Goal: Communication & Community: Answer question/provide support

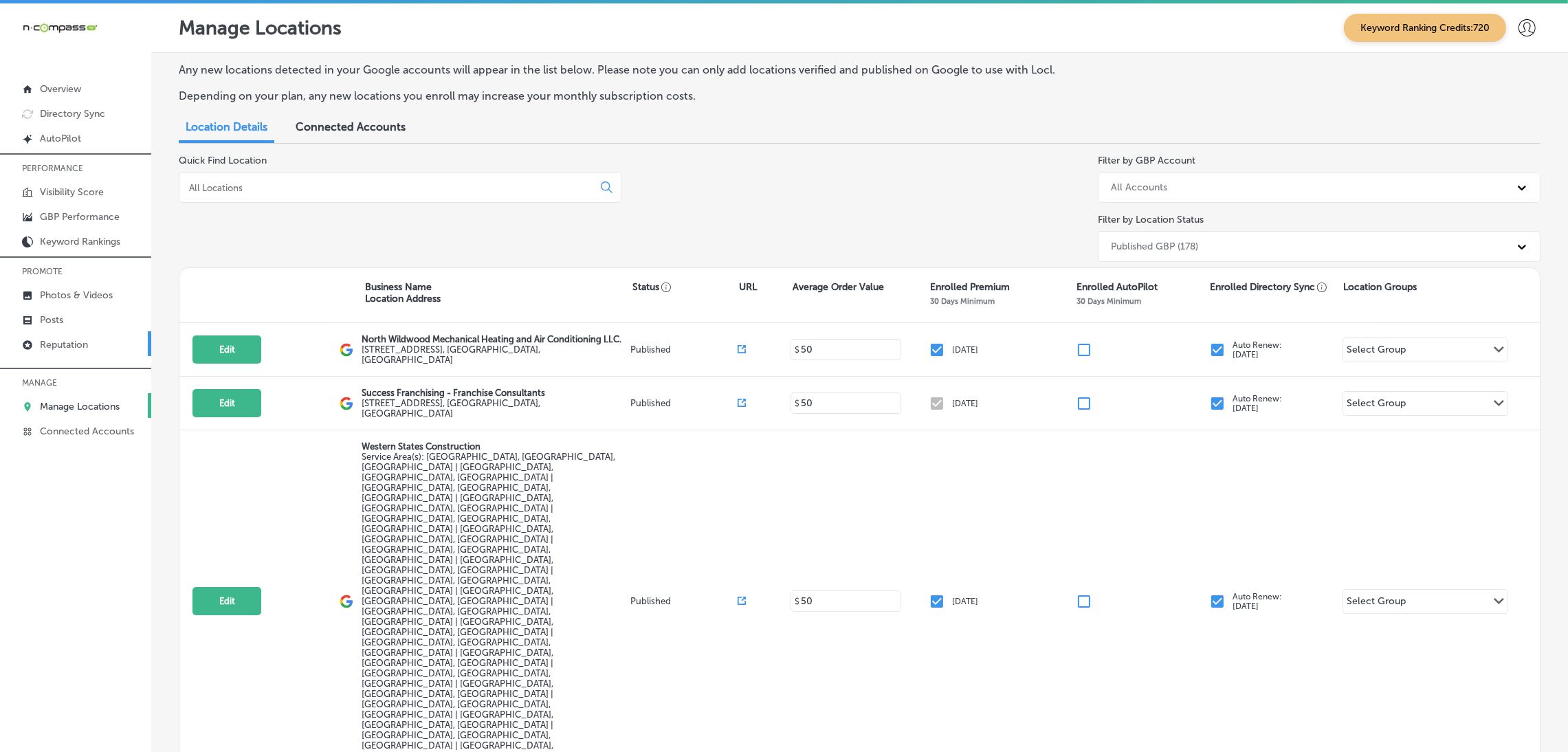
click at [94, 341] on link "Reputation" at bounding box center [75, 343] width 151 height 25
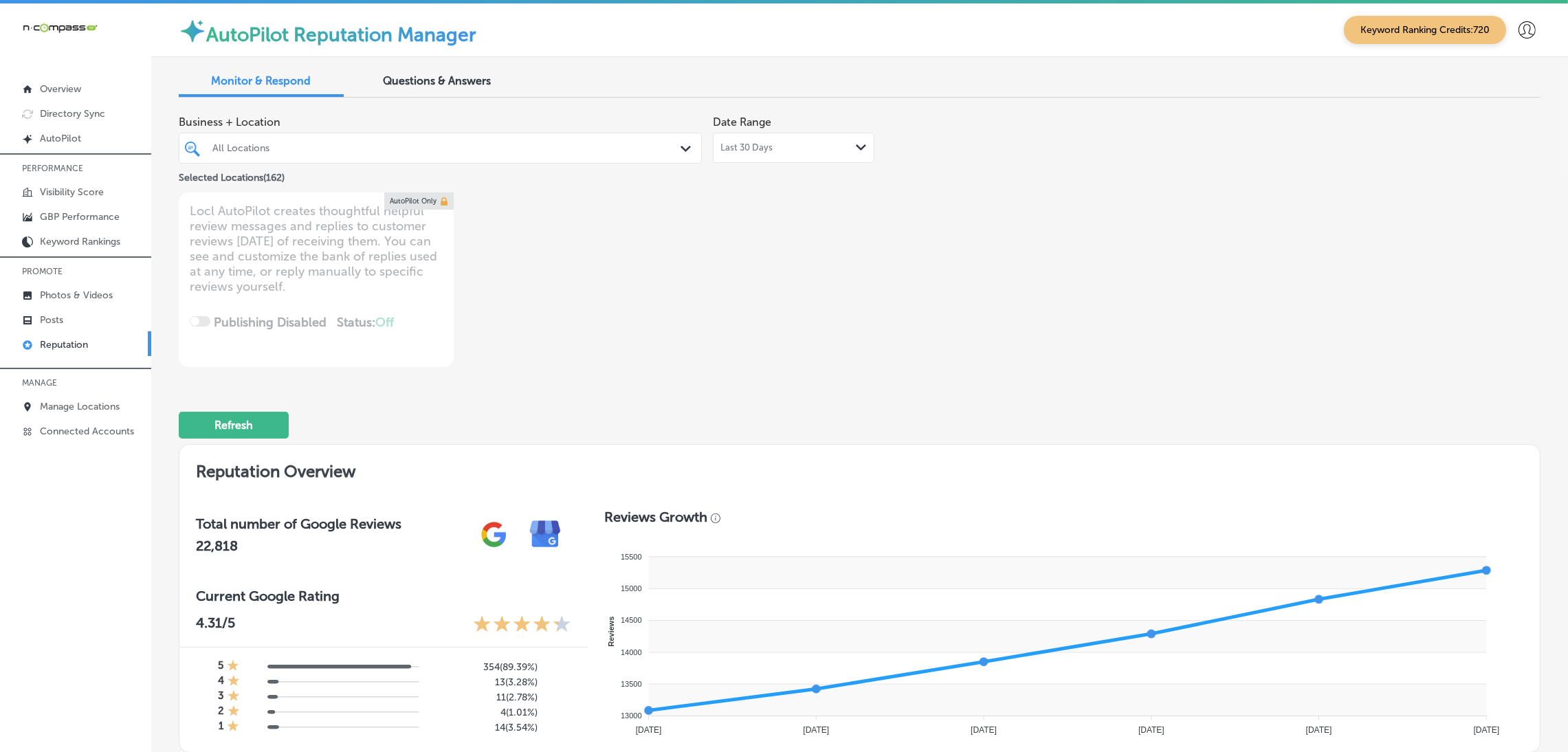
click at [69, 343] on p "Reputation" at bounding box center [64, 344] width 48 height 12
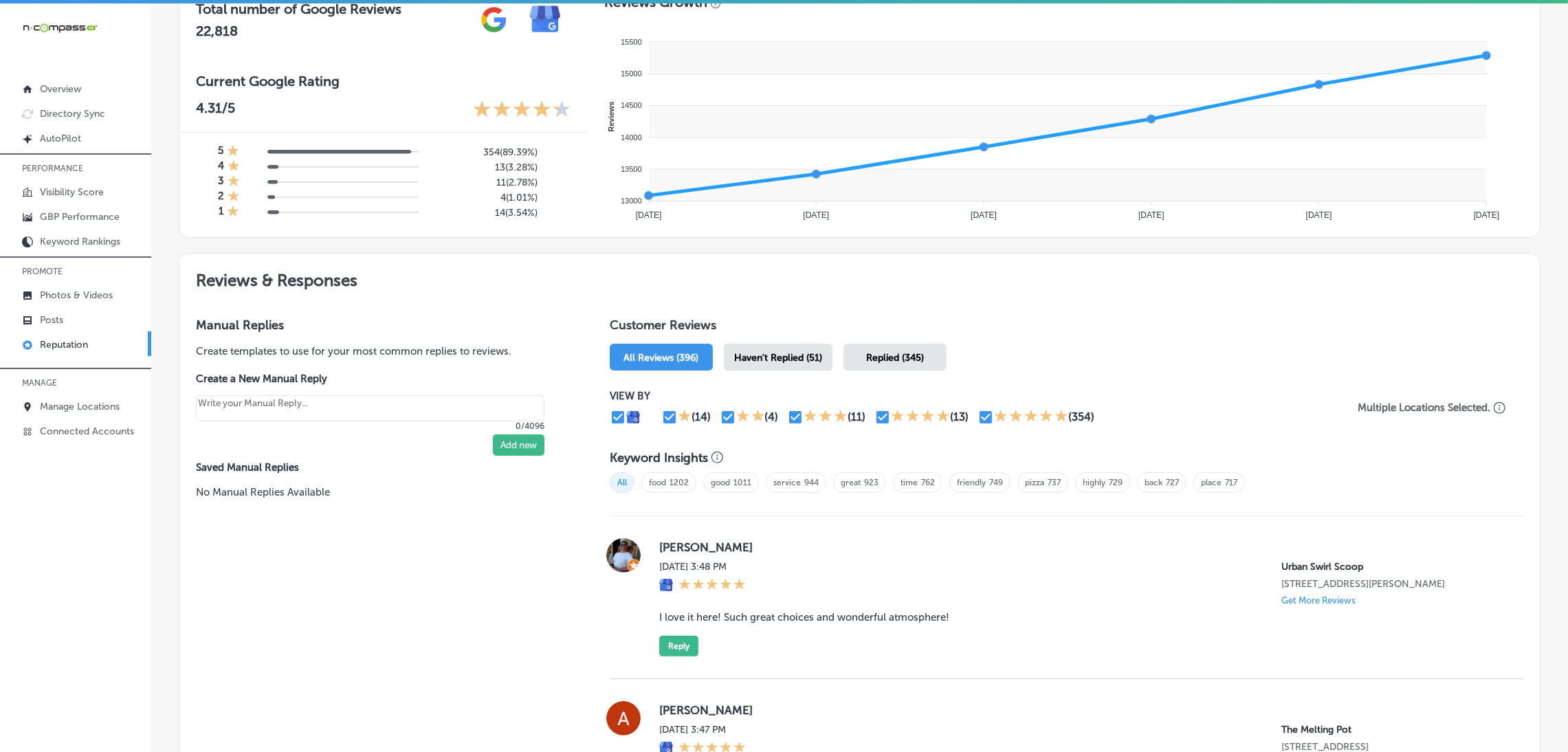
click at [811, 361] on span "Haven't Replied (51)" at bounding box center [778, 357] width 88 height 12
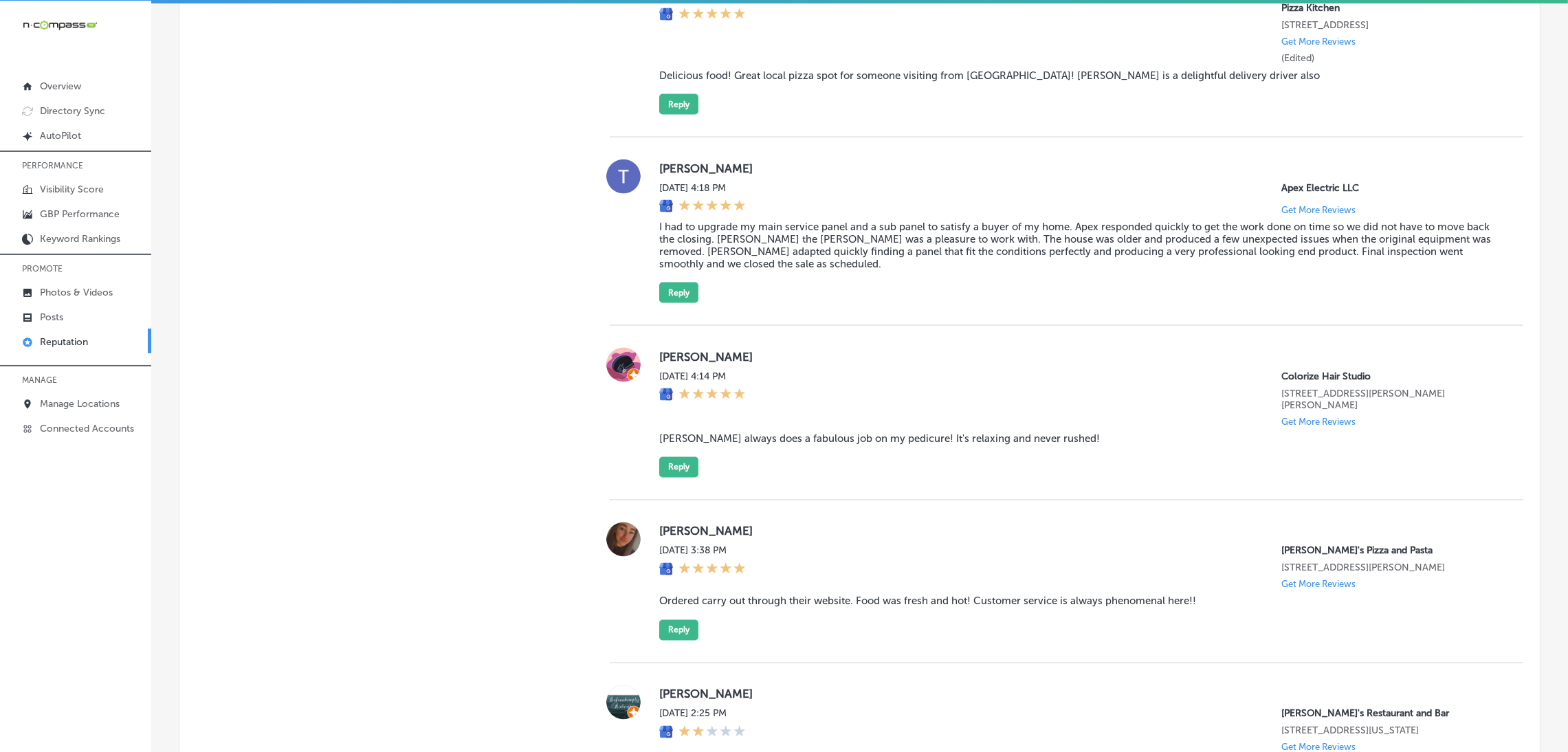
scroll to position [3506, 0]
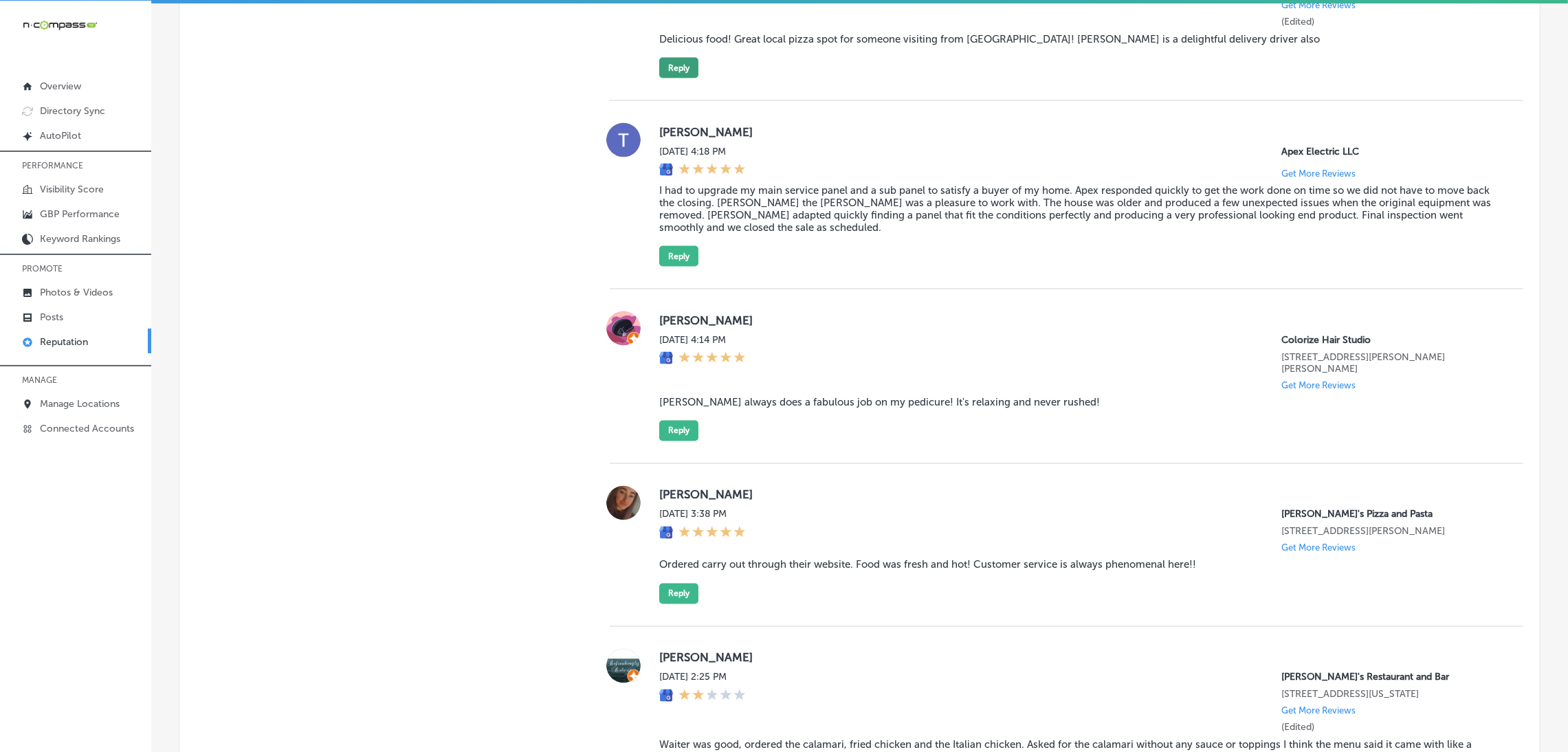
click at [675, 78] on button "Reply" at bounding box center [679, 68] width 39 height 21
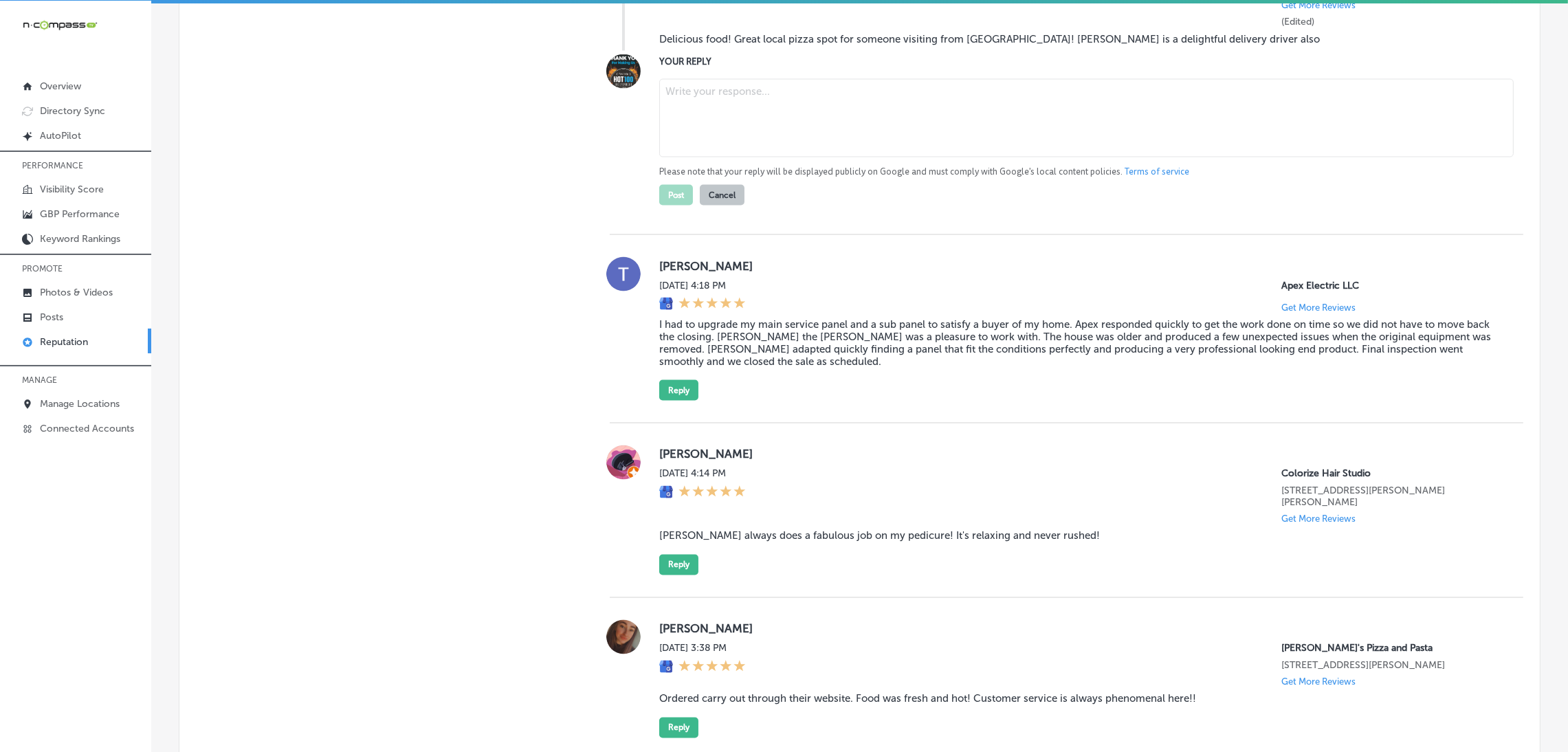
type textarea "x"
click at [850, 157] on textarea at bounding box center [1087, 118] width 855 height 78
click at [765, 45] on blockquote "Delicious food! Great local pizza spot for someone visiting from [GEOGRAPHIC_DA…" at bounding box center [1080, 39] width 842 height 13
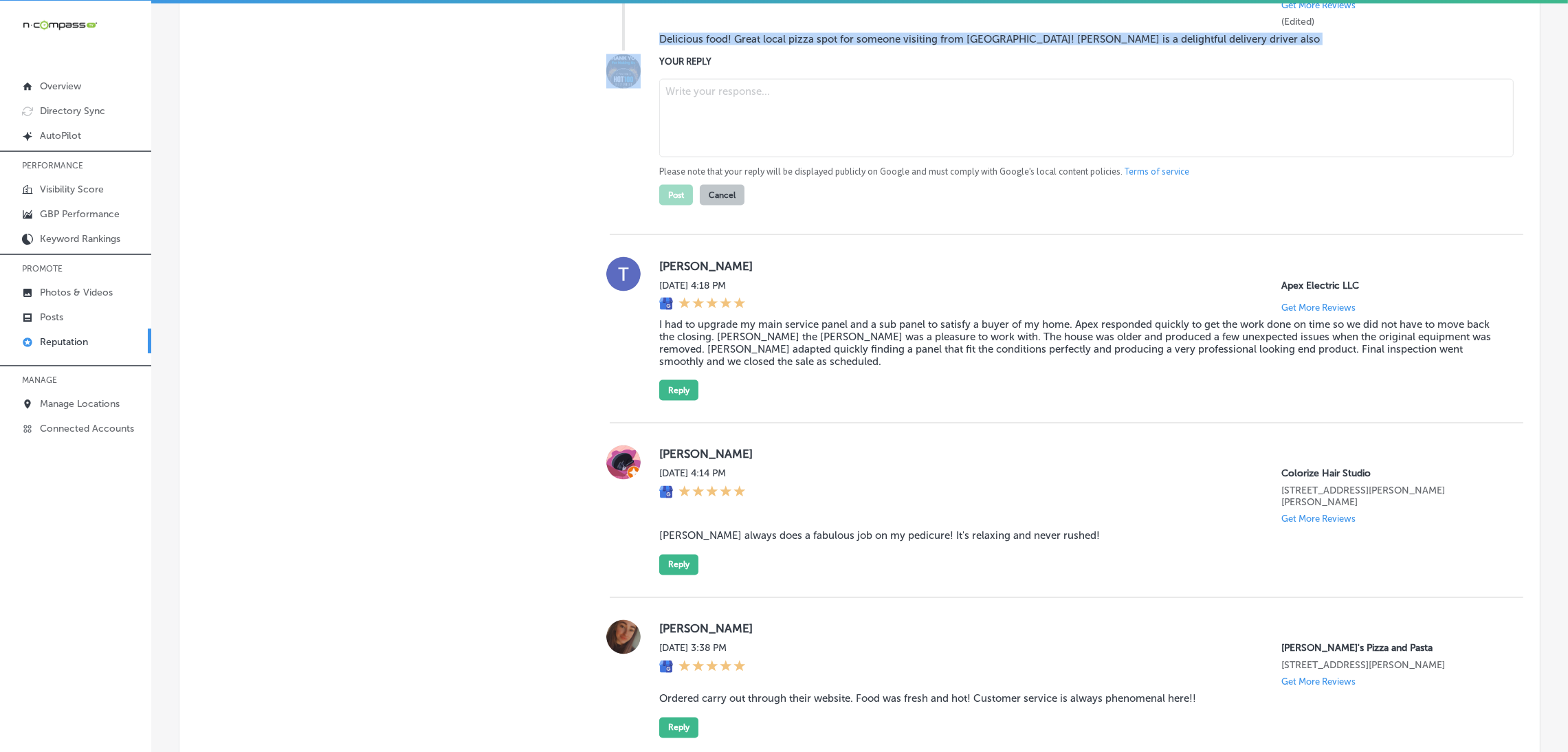
copy blockquote "Delicious food! Great local pizza spot for someone visiting from [GEOGRAPHIC_DA…"
click at [1056, 157] on textarea at bounding box center [1087, 118] width 855 height 78
click at [709, 157] on textarea at bounding box center [1087, 118] width 855 height 78
paste textarea "Thank you for the awesome 5-star review! We’re so happy to hear you enjoyed the…"
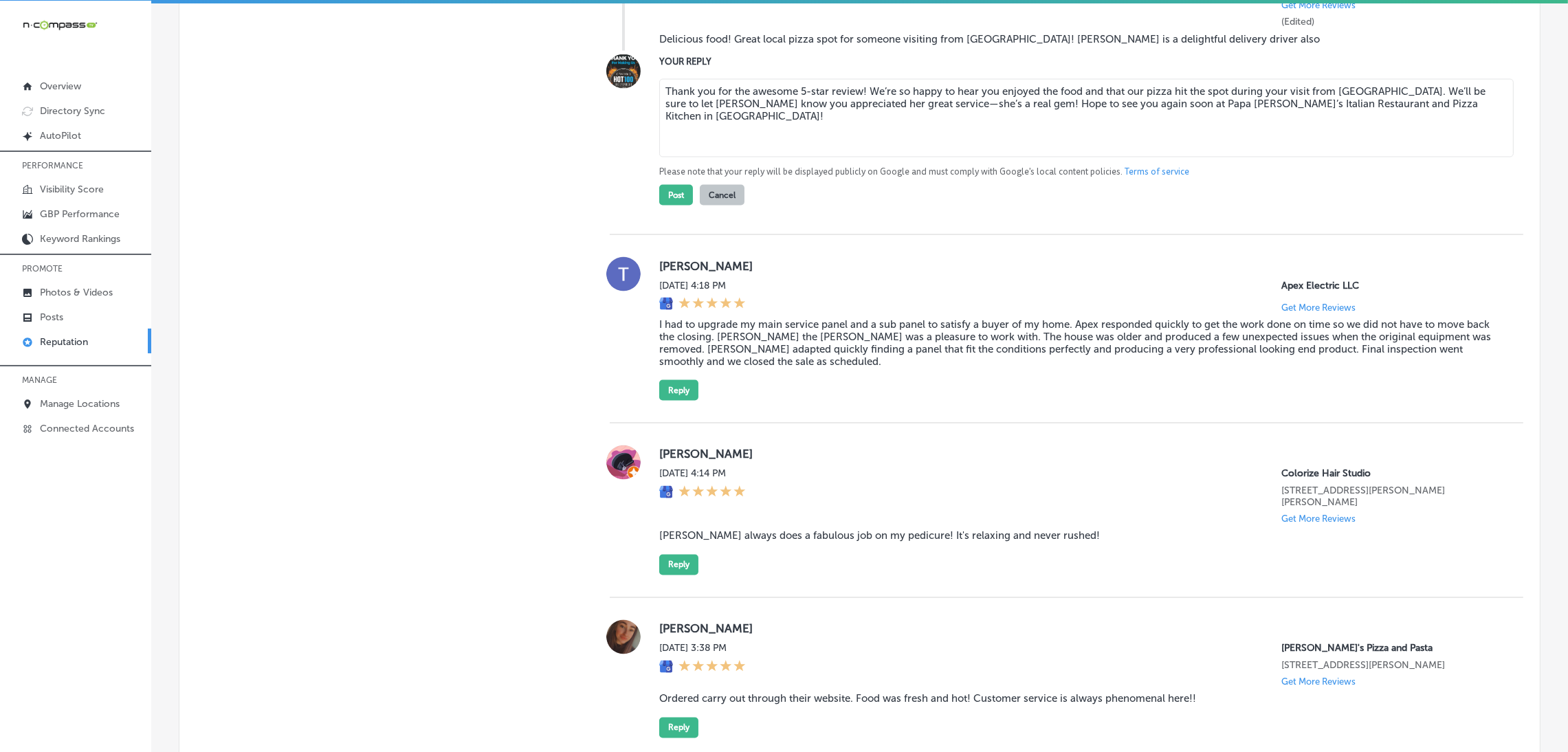
click at [857, 157] on textarea "Thank you for the awesome 5-star review! We’re so happy to hear you enjoyed the…" at bounding box center [1087, 118] width 855 height 78
drag, startPoint x: 853, startPoint y: 204, endPoint x: 869, endPoint y: 204, distance: 16.0
click at [856, 157] on textarea "Thank you for the awesome 5-star review! We’re so happy to hear you enjoyed the…" at bounding box center [1087, 118] width 855 height 78
click at [857, 157] on textarea "Thank you for the awesome 5-star review! We’re so happy to hear you enjoyed the…" at bounding box center [1087, 118] width 855 height 78
click at [668, 157] on textarea "Thank you for the awesome 5-star review, [PERSON_NAME]! We’re so happy to hear …" at bounding box center [1087, 118] width 855 height 78
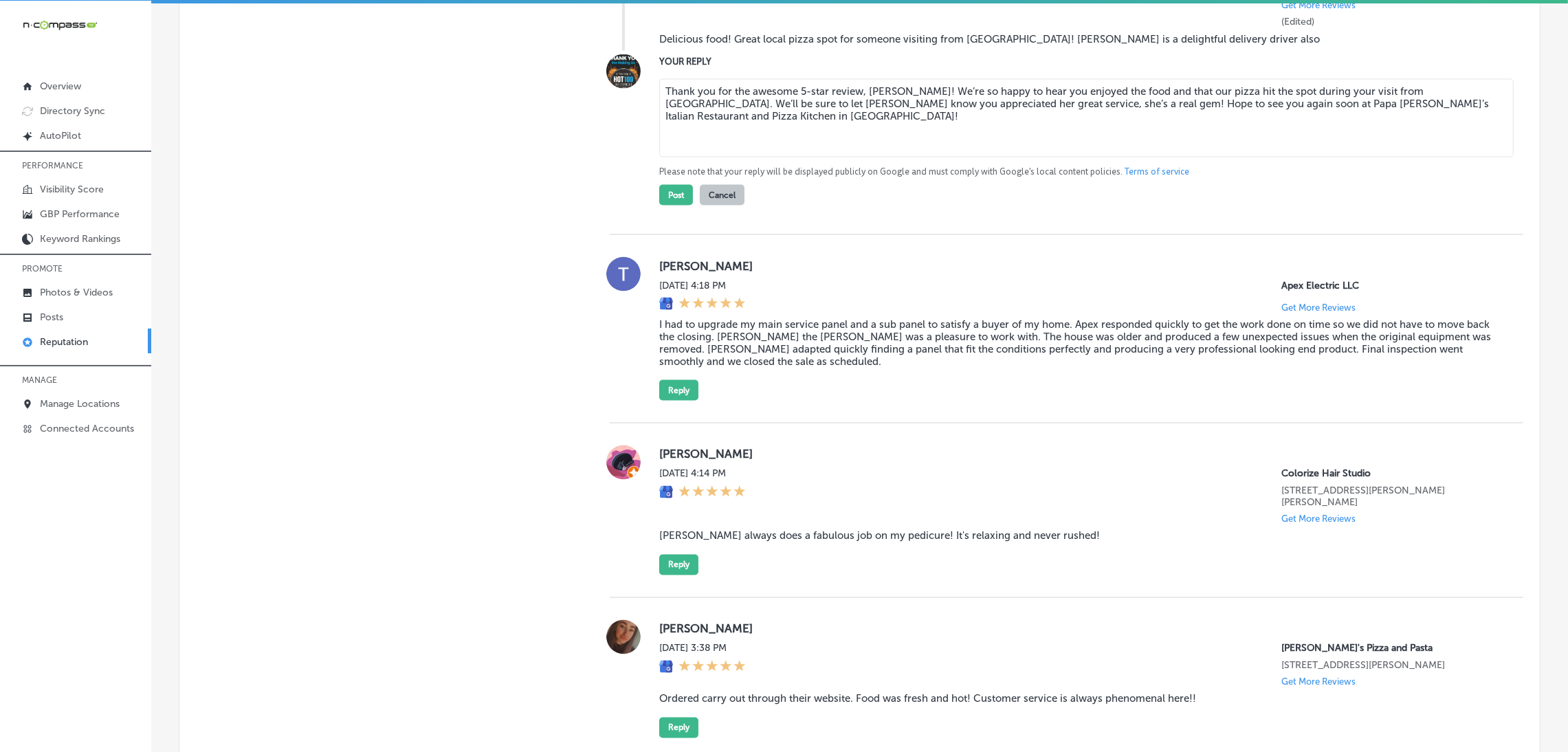
click at [691, 157] on textarea "Thank you for the awesome 5-star review, [PERSON_NAME]! We’re so happy to hear …" at bounding box center [1087, 118] width 855 height 78
type textarea "Thank you for the awesome 5-star review, [PERSON_NAME]! We’re so happy to hear …"
click at [669, 205] on button "Post" at bounding box center [676, 195] width 34 height 21
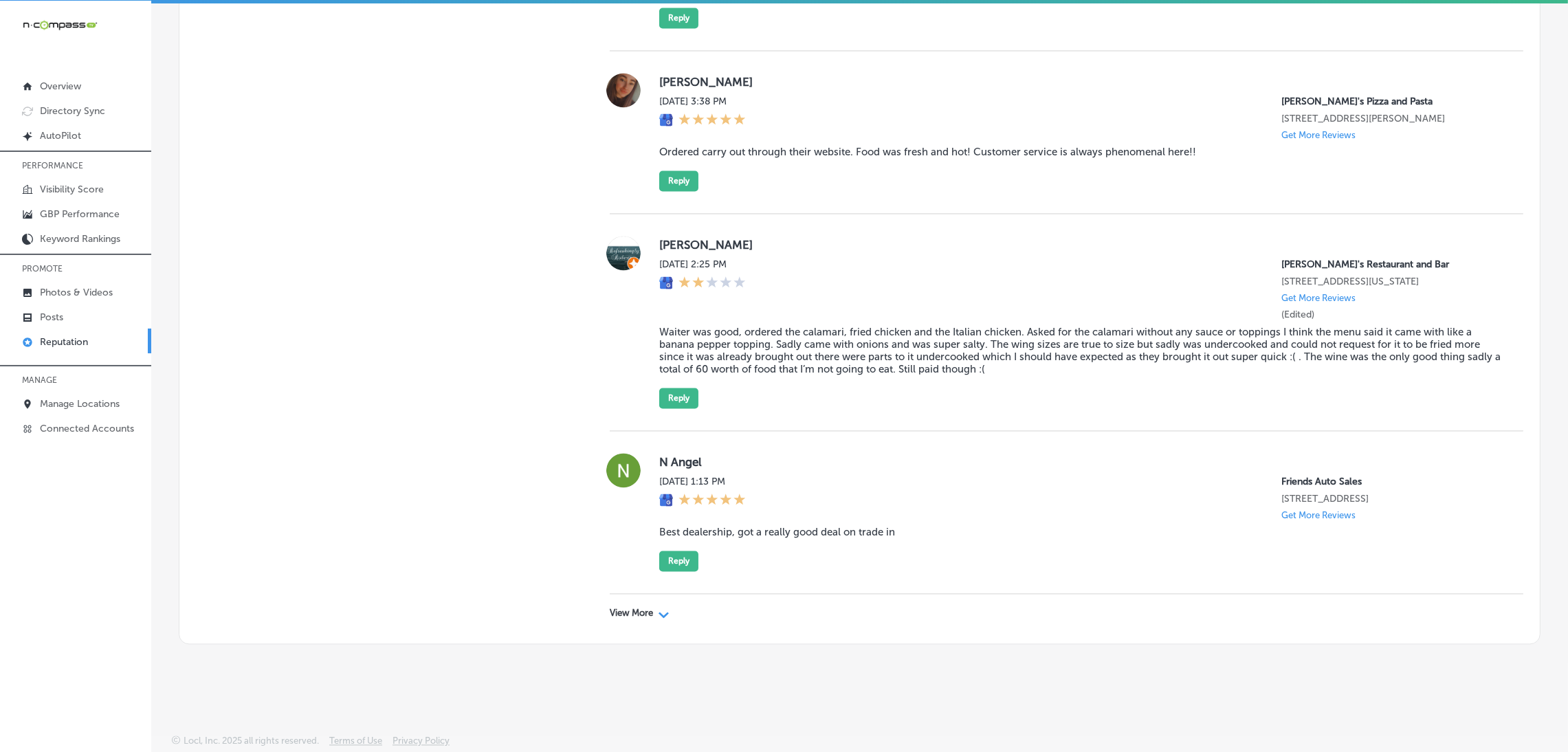
scroll to position [4159, 0]
click at [618, 477] on p "View More" at bounding box center [631, 613] width 44 height 11
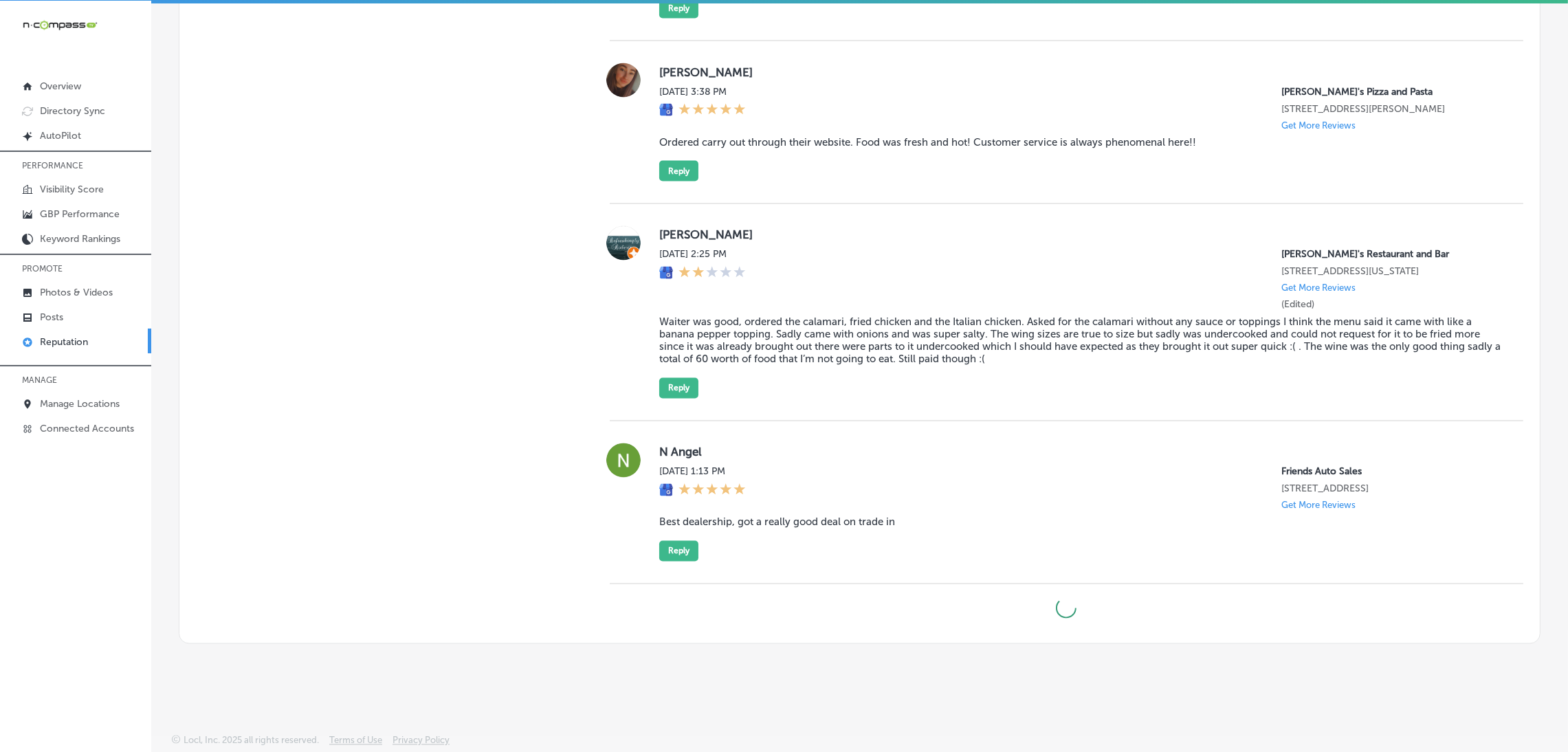
scroll to position [3841, 0]
type textarea "x"
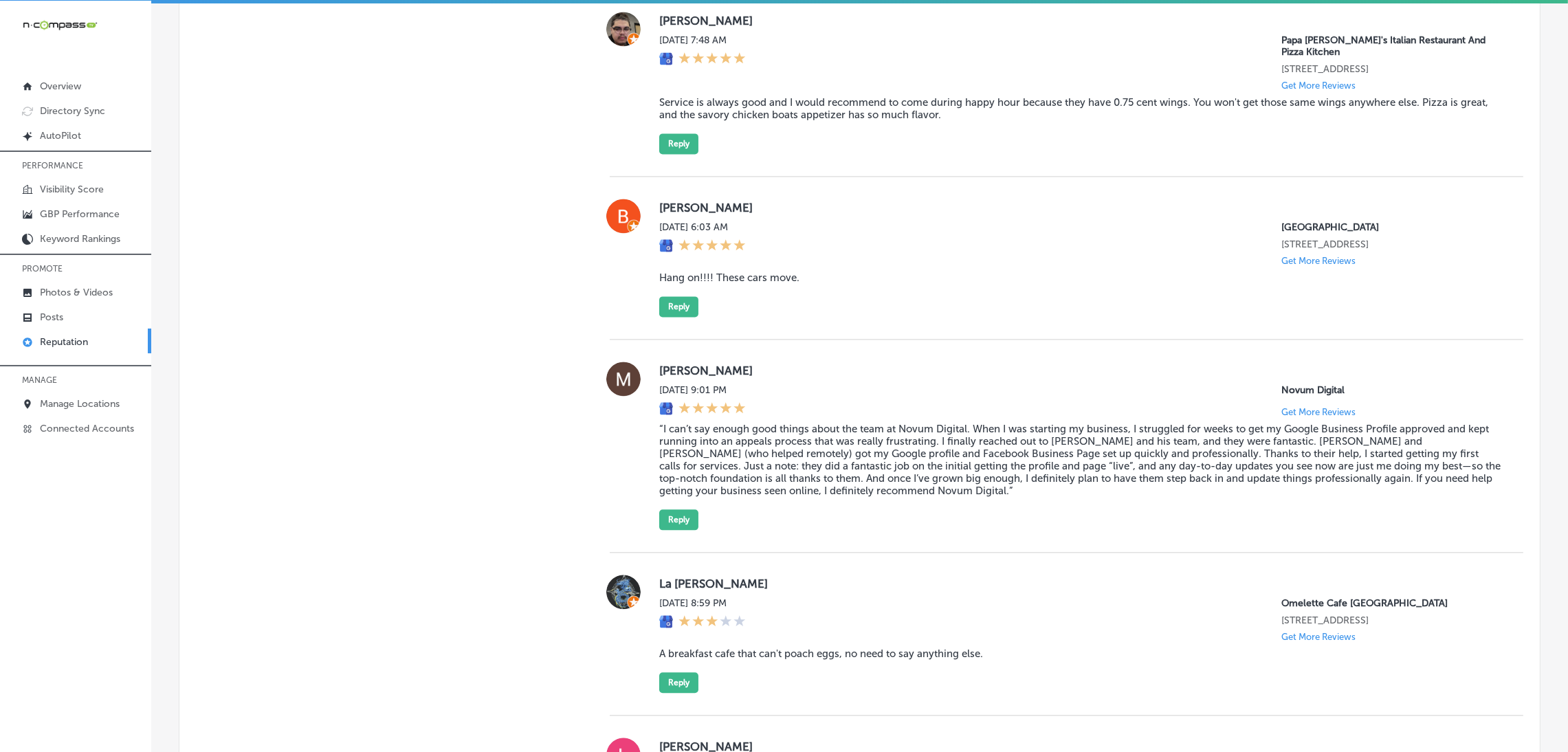
scroll to position [4571, 0]
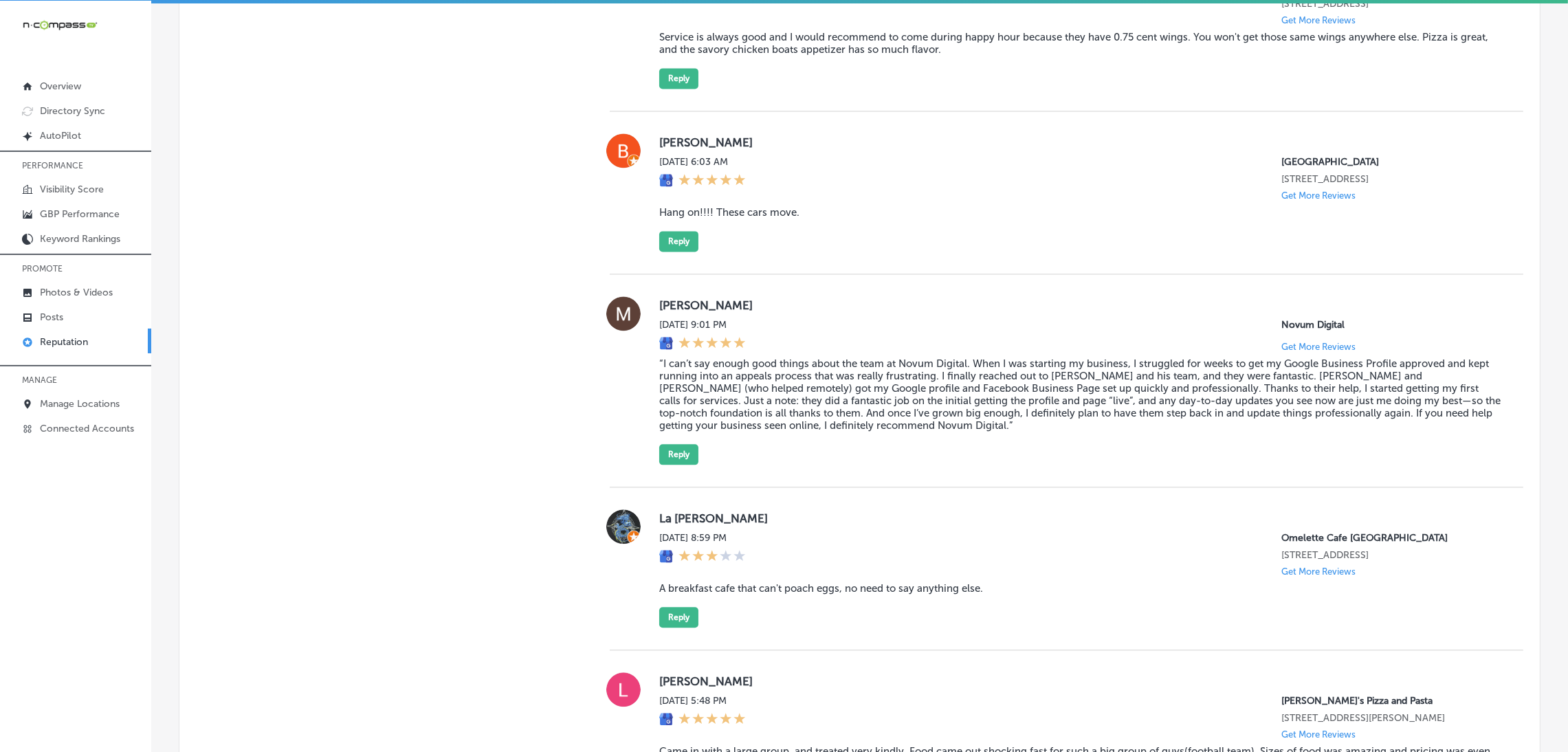
click at [680, 55] on blockquote "Service is always good and I would recommend to come during happy hour because …" at bounding box center [1080, 43] width 842 height 25
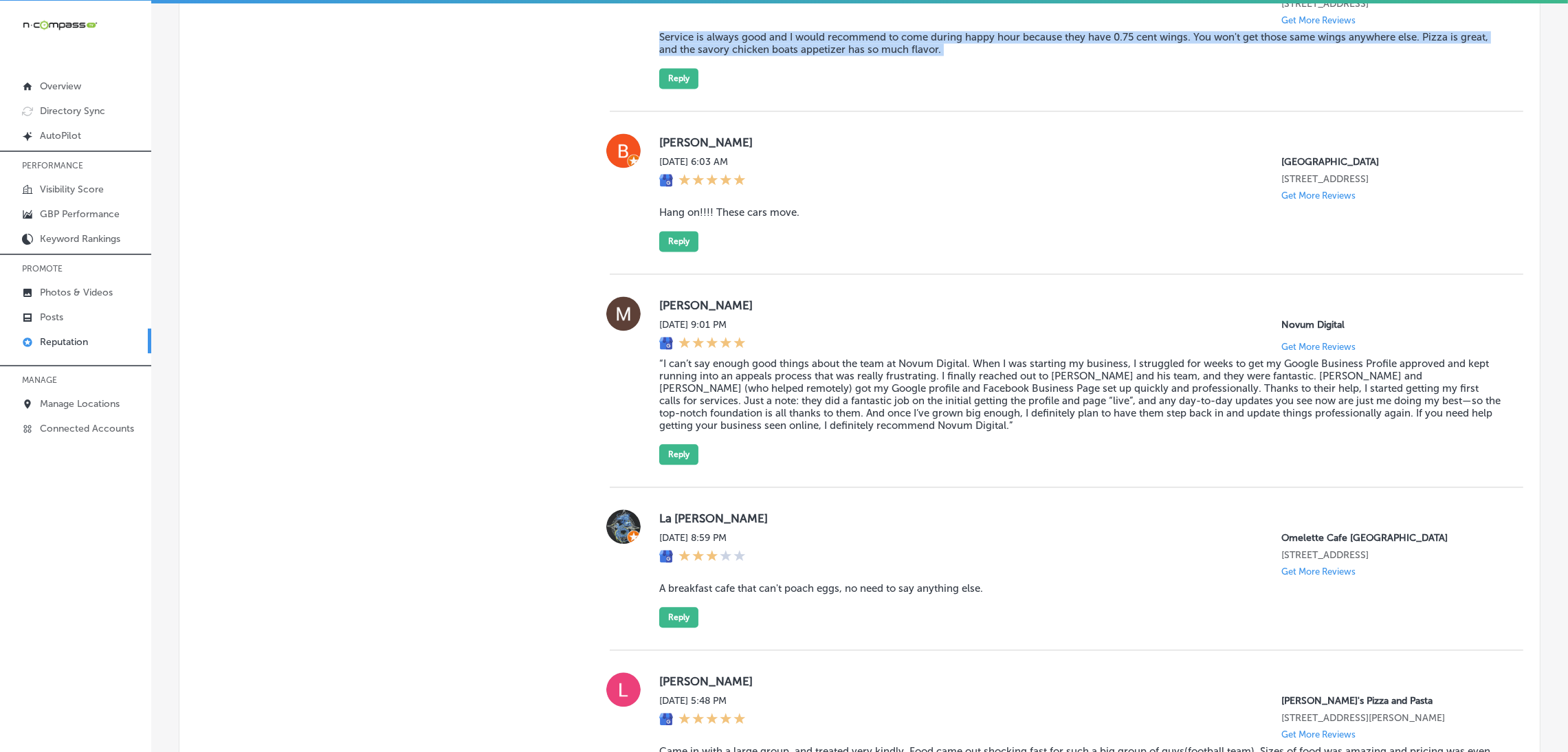
click at [680, 55] on blockquote "Service is always good and I would recommend to come during happy hour because …" at bounding box center [1080, 43] width 842 height 25
copy blockquote "Service is always good and I would recommend to come during happy hour because …"
click at [725, 89] on div "[PERSON_NAME][DATE] 7:48 AM Papa [PERSON_NAME]'s Italian Restaurant And Pizza K…" at bounding box center [1080, 17] width 842 height 143
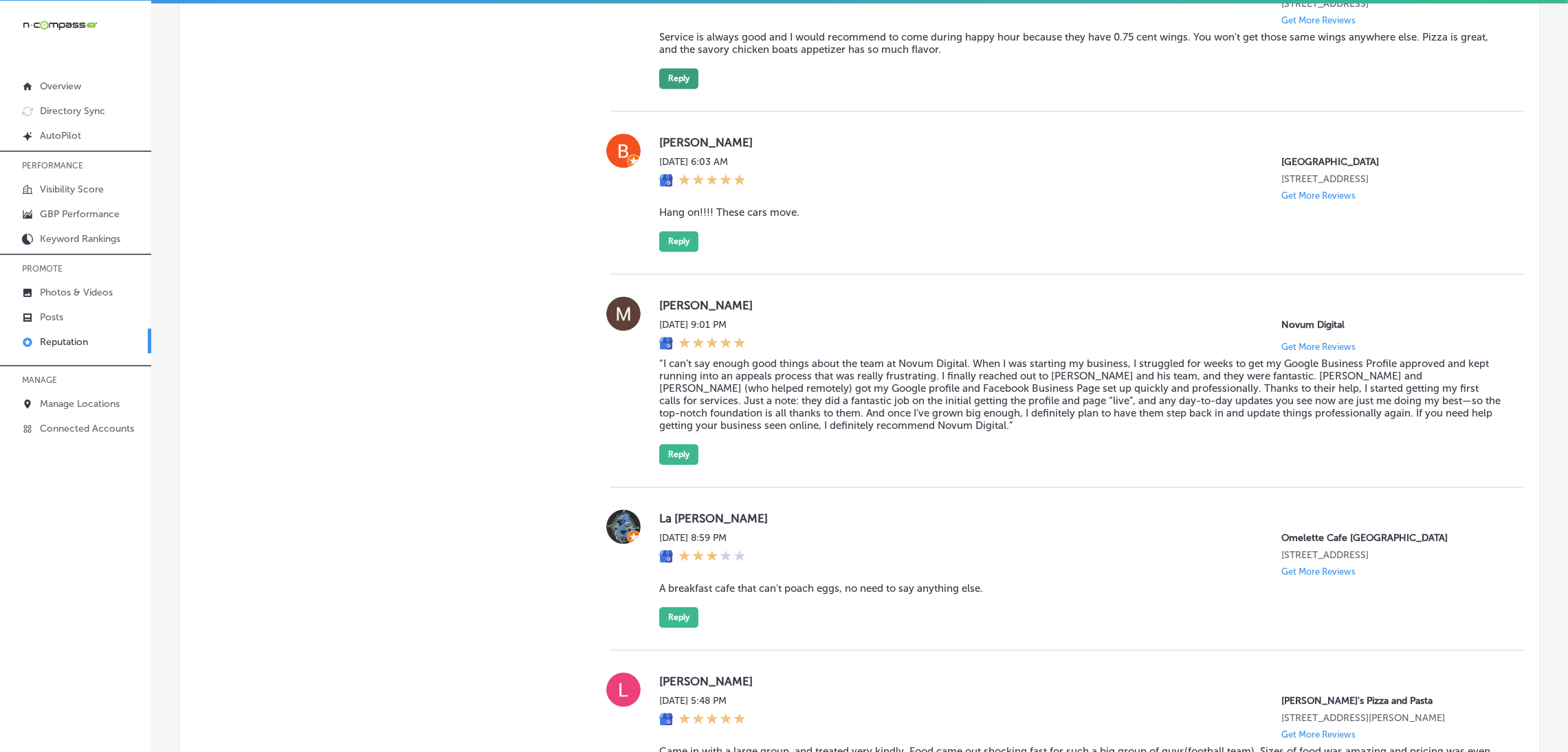
click at [662, 89] on button "Reply" at bounding box center [679, 78] width 39 height 21
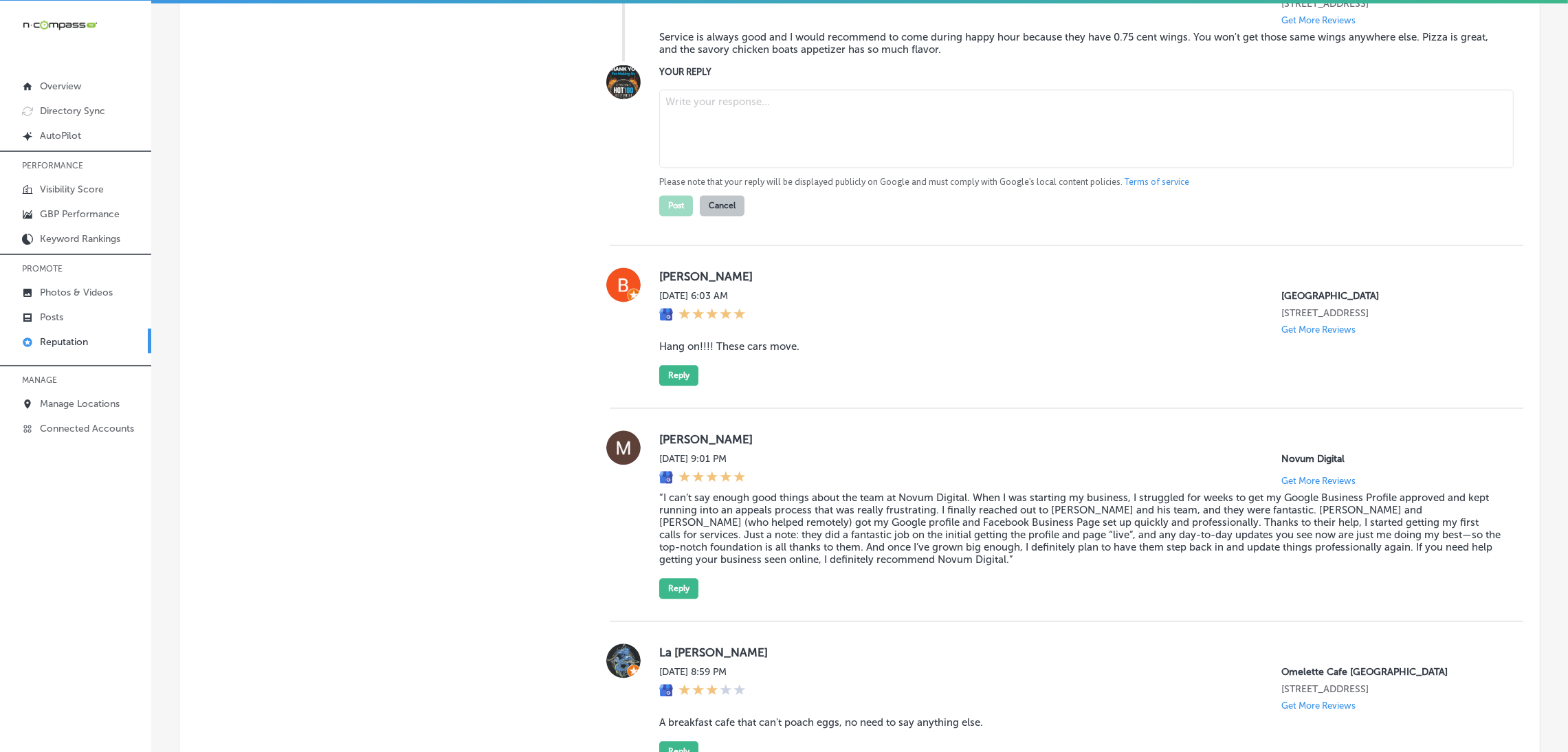
click at [744, 168] on textarea at bounding box center [1087, 128] width 855 height 78
click at [787, 168] on textarea at bounding box center [1087, 128] width 855 height 78
click at [730, 179] on div "Please note that your reply will be displayed publicly on Google and must compl…" at bounding box center [1080, 149] width 842 height 132
click at [737, 168] on textarea at bounding box center [1087, 128] width 855 height 78
paste textarea "Thank you so much for the awesome 5-star review! We’re so glad to hear you enjo…"
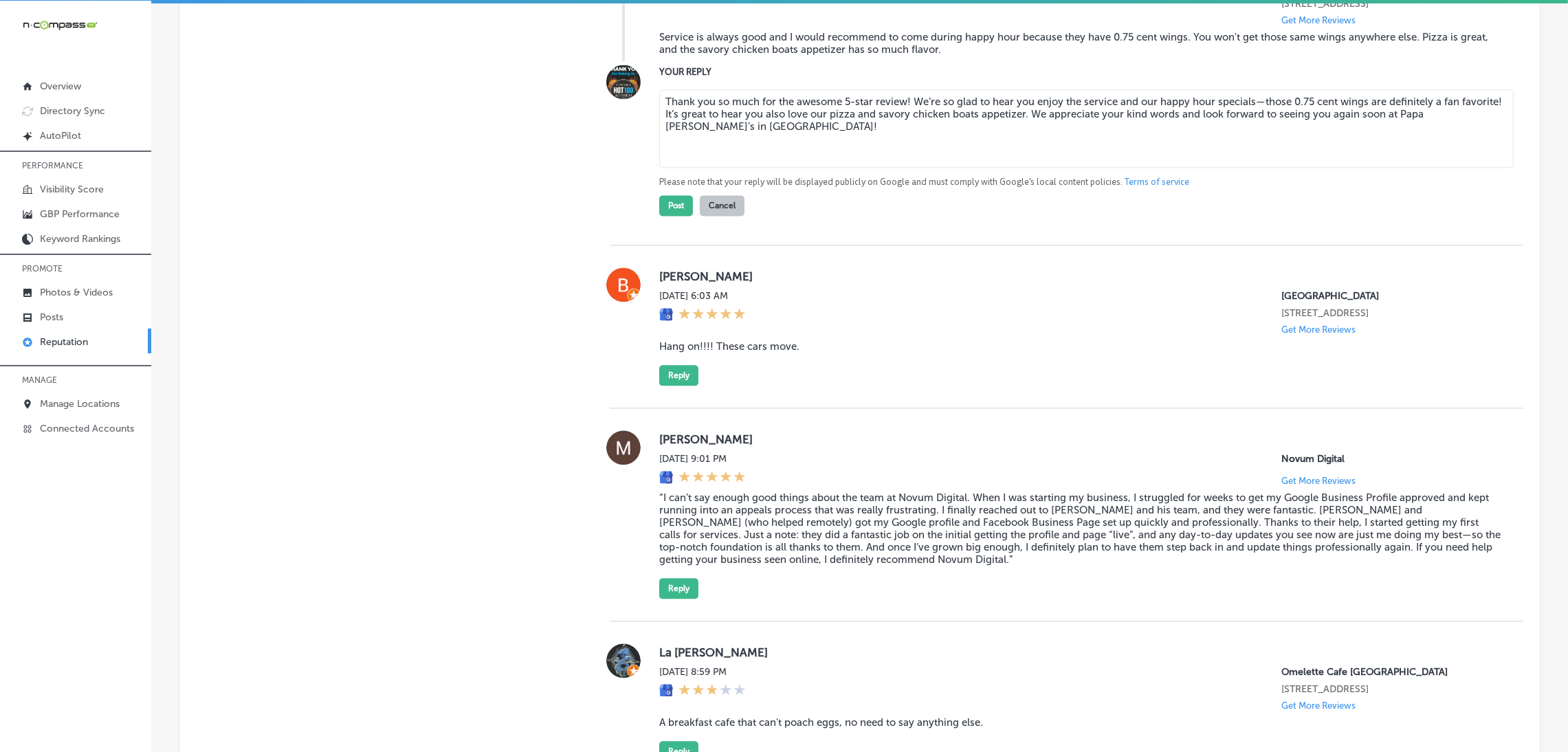
drag, startPoint x: 901, startPoint y: 195, endPoint x: 1116, endPoint y: 224, distance: 216.9
click at [902, 168] on textarea "Thank you so much for the awesome 5-star review! We’re so glad to hear you enjo…" at bounding box center [1087, 128] width 855 height 78
click at [1056, 168] on textarea "Thank you so much for the awesome 5-star review, [PERSON_NAME]! We’re so glad t…" at bounding box center [1087, 128] width 855 height 78
type textarea "Thank you so much for the awesome 5-star review, [PERSON_NAME]! We’re so glad t…"
click at [651, 216] on div "YOUR REPLY Thank you so much for the awesome 5-star review, [PERSON_NAME]! We’r…" at bounding box center [1067, 140] width 914 height 151
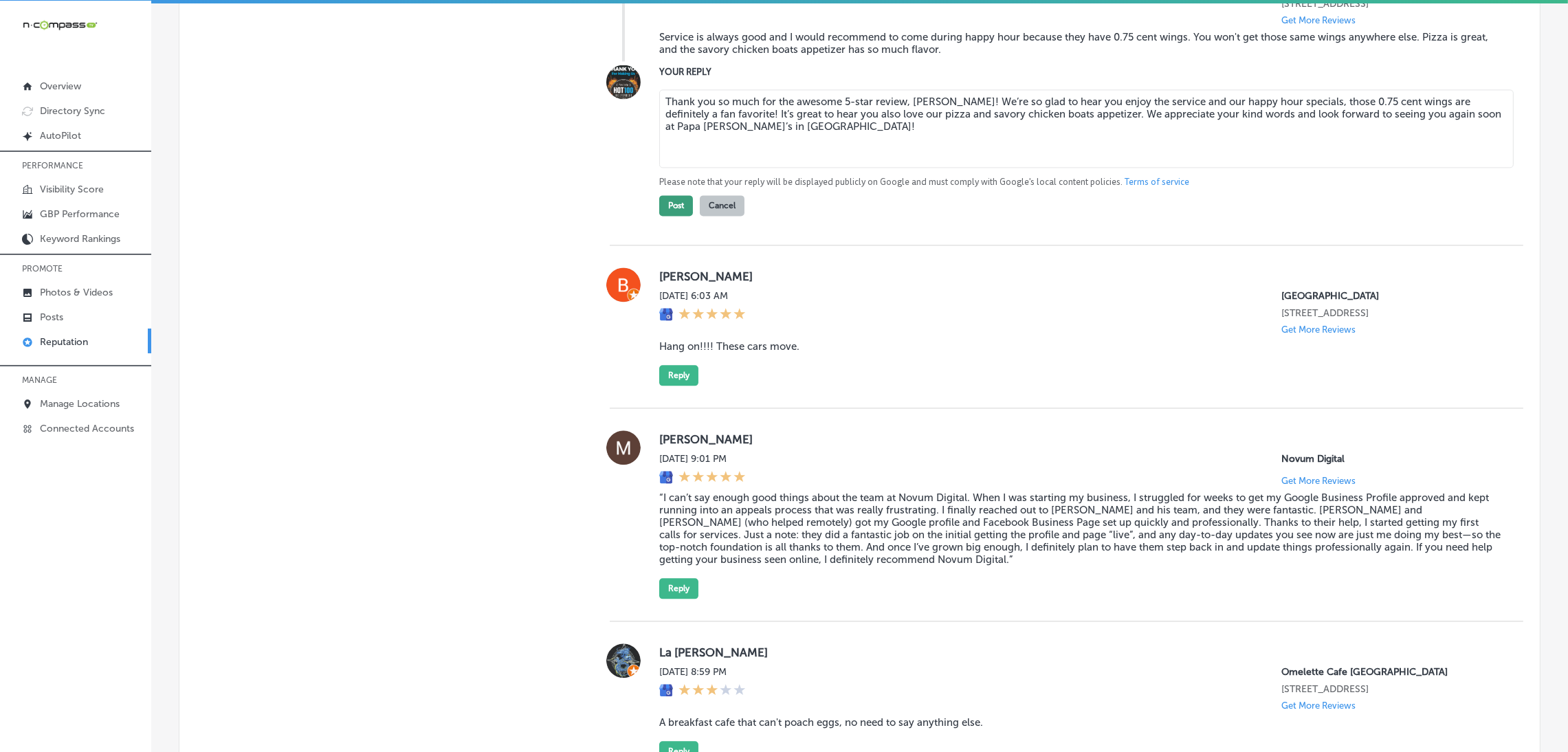
click at [663, 216] on button "Post" at bounding box center [676, 205] width 34 height 21
type textarea "x"
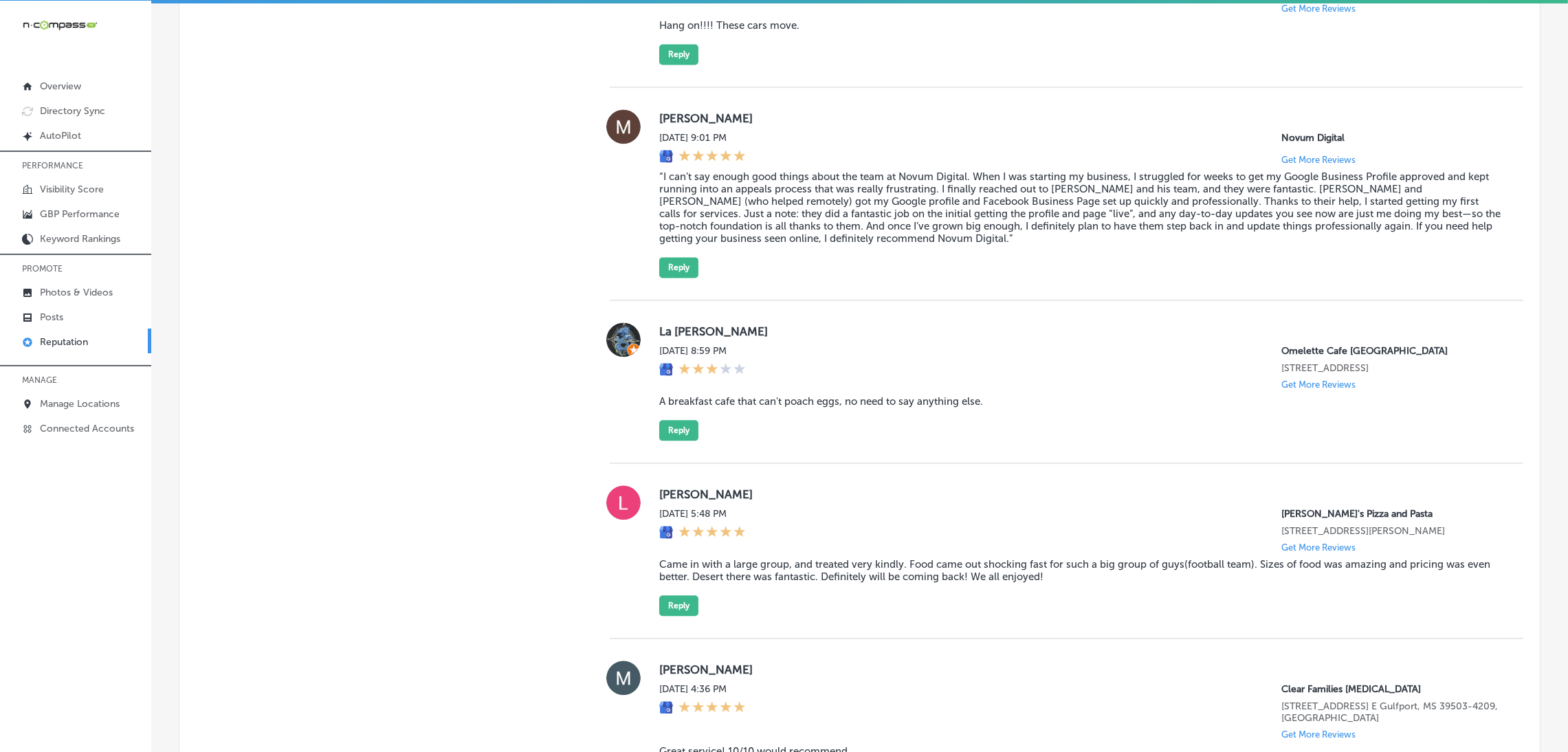
click at [773, 32] on blockquote "Hang on!!!! These cars move." at bounding box center [1080, 25] width 842 height 13
copy blockquote "Hang on!!!! These cars move."
click at [906, 64] on div "[PERSON_NAME][DATE] 6:03 AM [GEOGRAPHIC_DATA] [STREET_ADDRESS] Get More Reviews…" at bounding box center [1080, 5] width 842 height 118
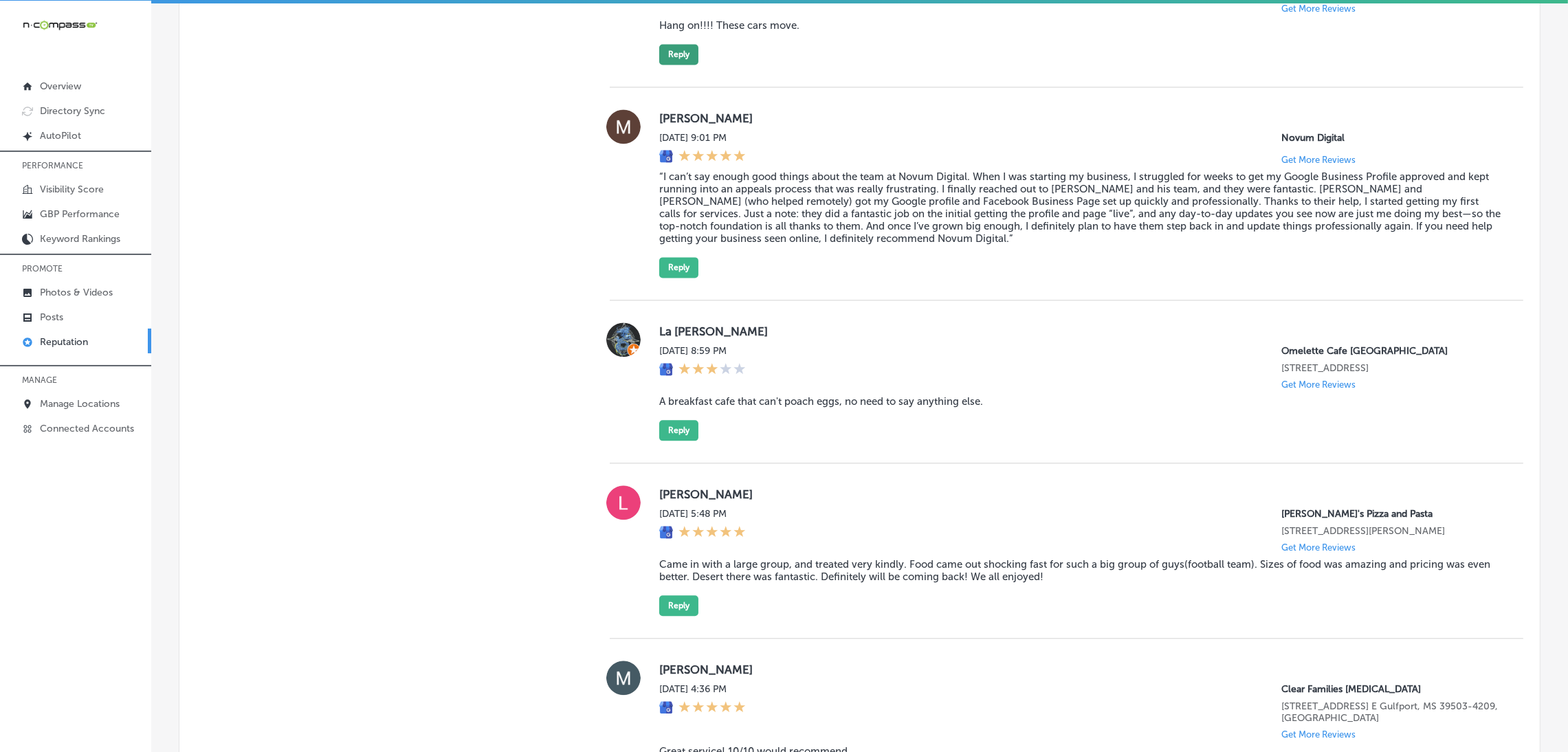
click at [671, 64] on button "Reply" at bounding box center [679, 54] width 39 height 21
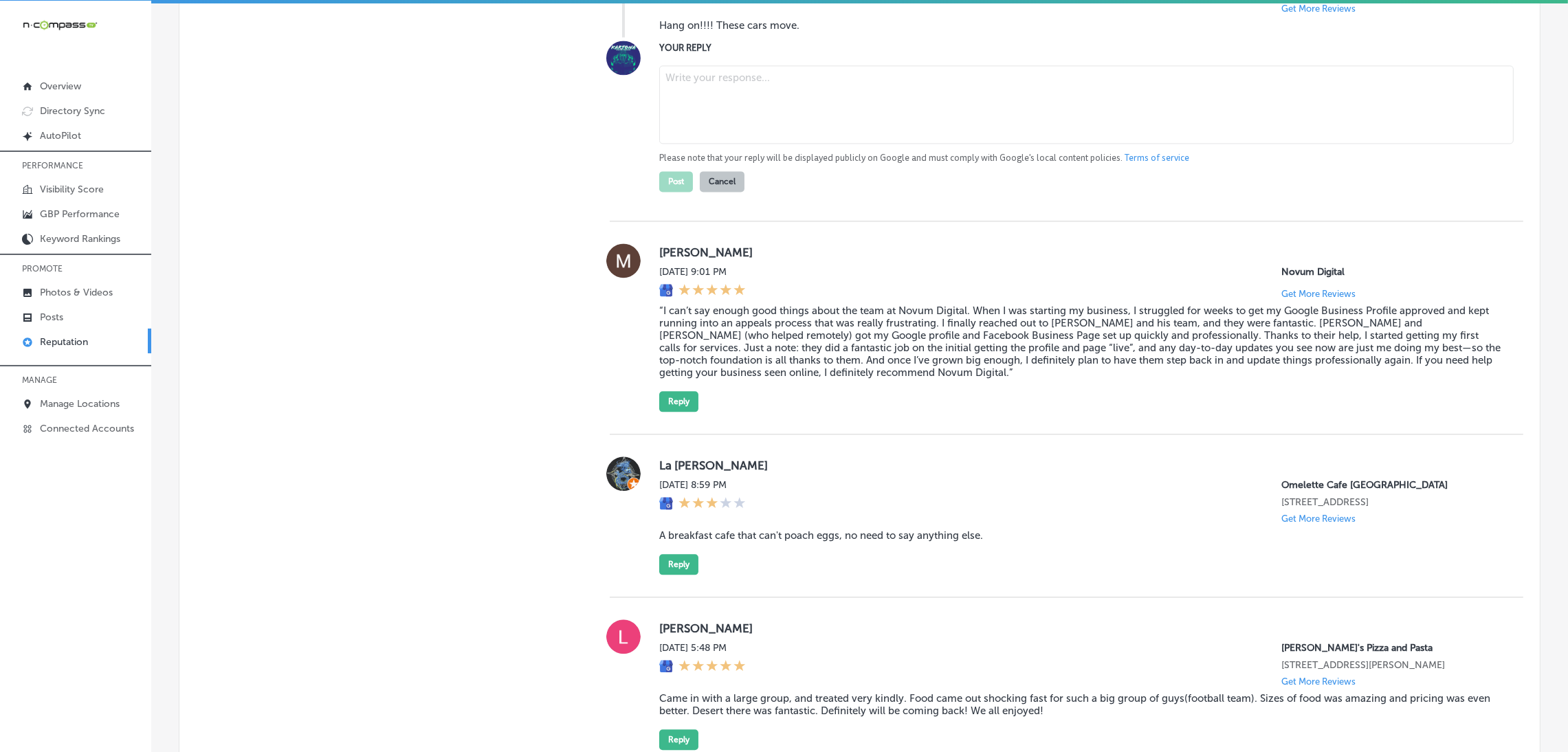
click at [748, 143] on textarea at bounding box center [1087, 104] width 855 height 78
click at [867, 53] on label "YOUR REPLY" at bounding box center [1080, 47] width 842 height 10
click at [866, 143] on textarea at bounding box center [1087, 104] width 855 height 78
click at [776, 143] on textarea at bounding box center [1087, 104] width 855 height 78
paste textarea "Thank you for the five-star review! We're so glad to hear you enjoyed the speed…"
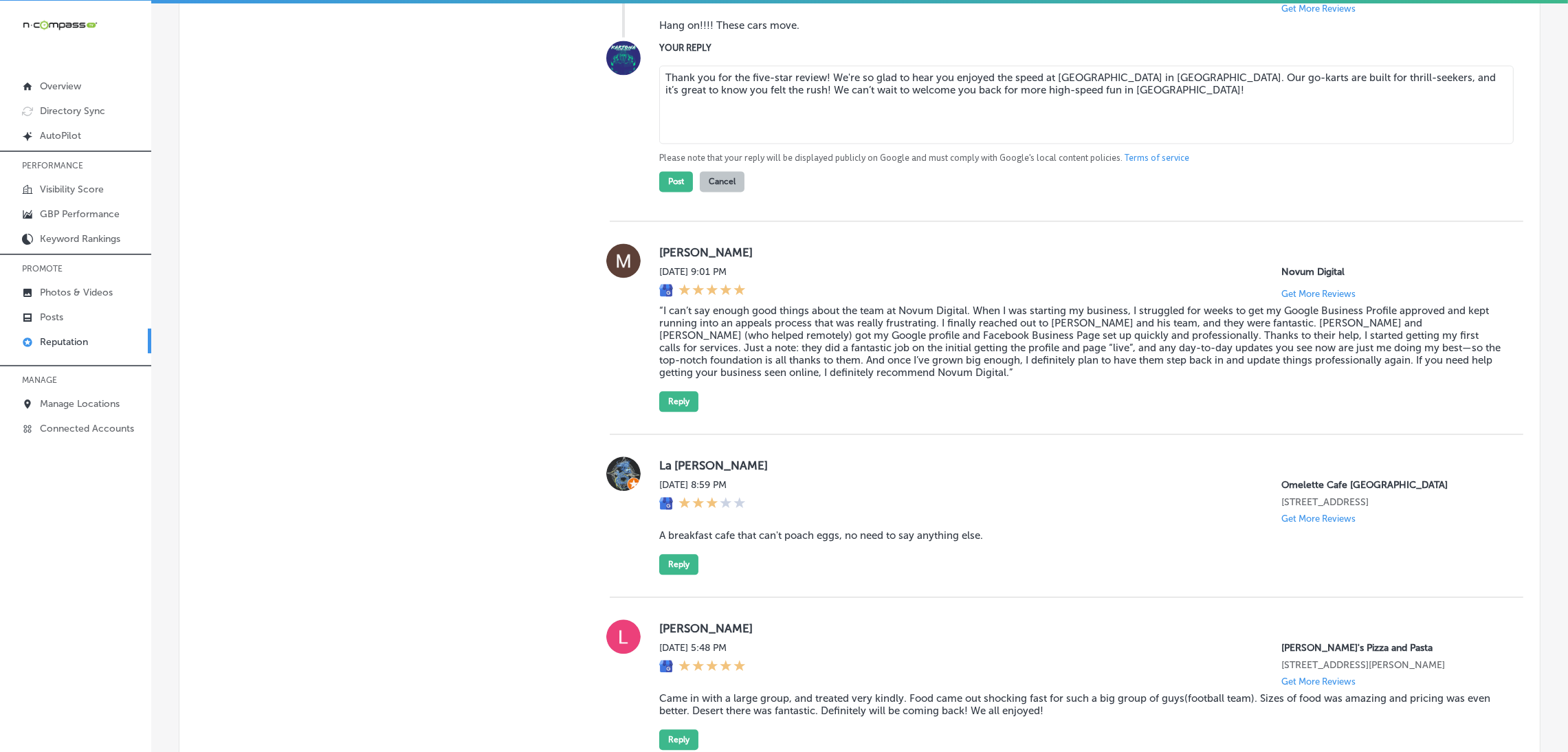
click at [820, 143] on textarea "Thank you for the five-star review! We're so glad to hear you enjoyed the speed…" at bounding box center [1087, 104] width 855 height 78
drag, startPoint x: 1212, startPoint y: 174, endPoint x: 1317, endPoint y: 170, distance: 105.1
click at [1056, 143] on textarea "Thank you for the five-star review, [PERSON_NAME]! We're so glad to hear you en…" at bounding box center [1087, 104] width 855 height 78
drag, startPoint x: 1179, startPoint y: 183, endPoint x: 1285, endPoint y: 190, distance: 106.2
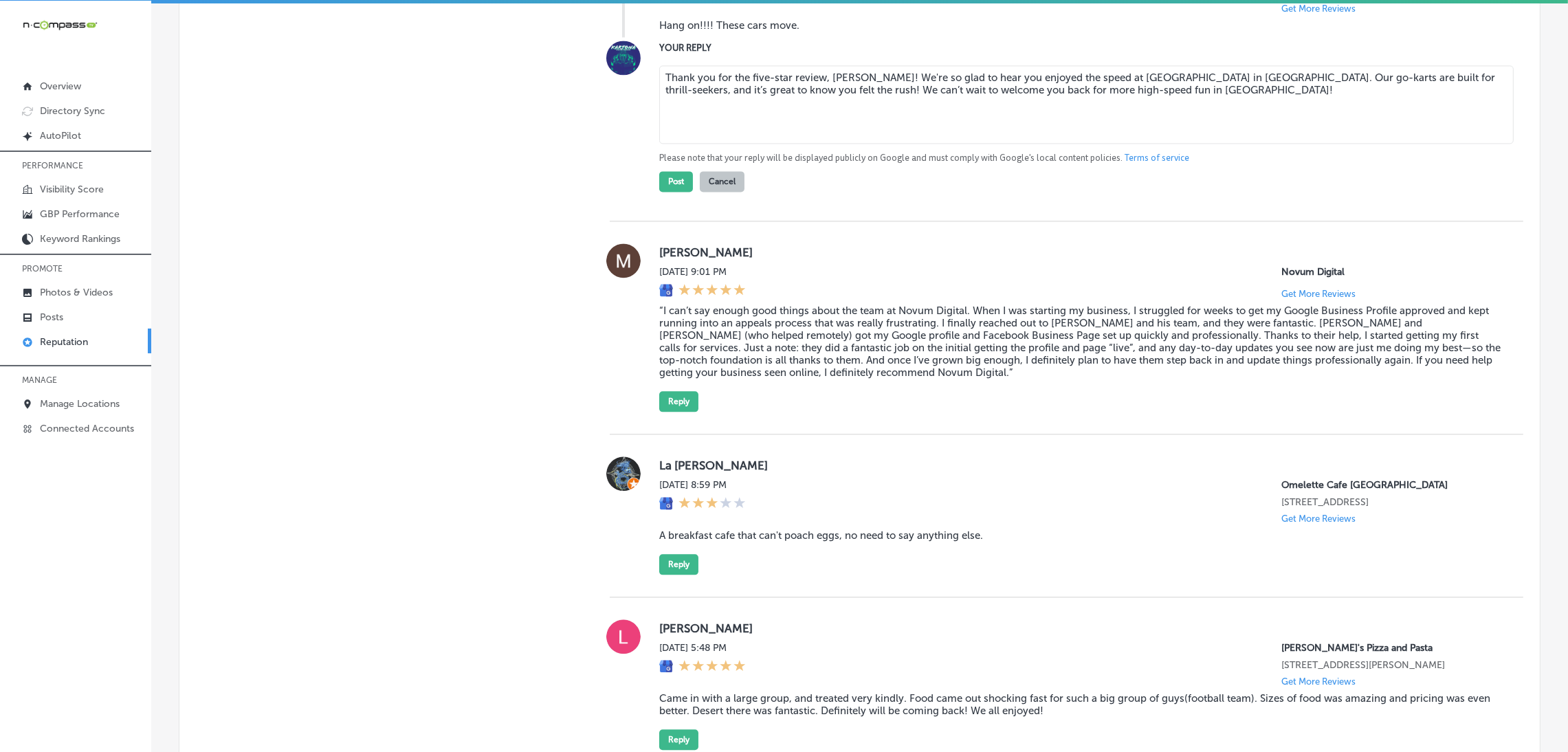
click at [1056, 143] on textarea "Thank you for the five-star review, [PERSON_NAME]! We're so glad to hear you en…" at bounding box center [1087, 104] width 855 height 78
click at [764, 143] on textarea "Thank you for the five-star review, [PERSON_NAME]! We're so glad to hear you en…" at bounding box center [1087, 104] width 855 height 78
type textarea "Thank you for the 5-star review, [PERSON_NAME]! We're so glad to hear you enjoy…"
click at [663, 192] on button "Post" at bounding box center [676, 181] width 34 height 21
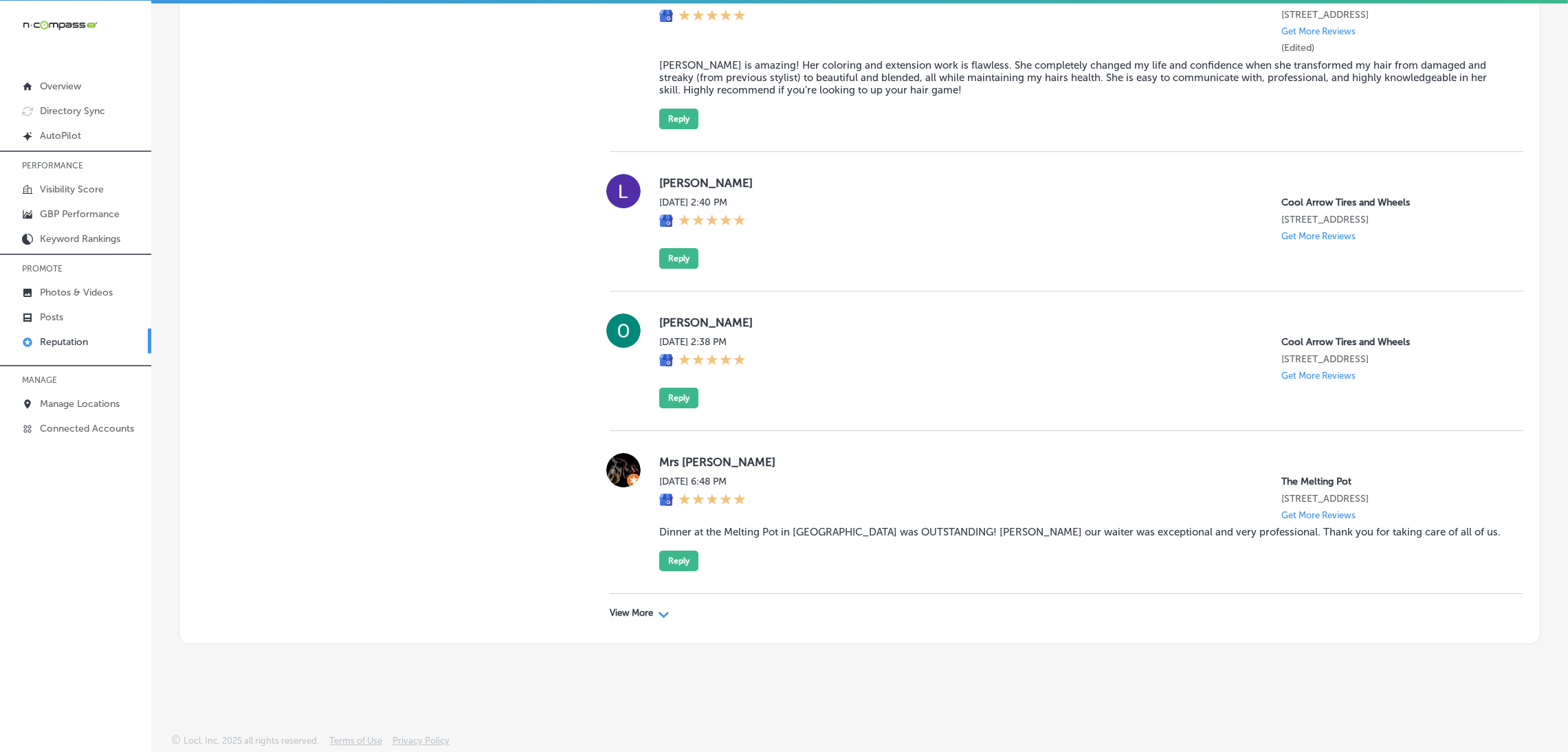
scroll to position [6996, 0]
click at [638, 477] on p "View More" at bounding box center [631, 613] width 44 height 11
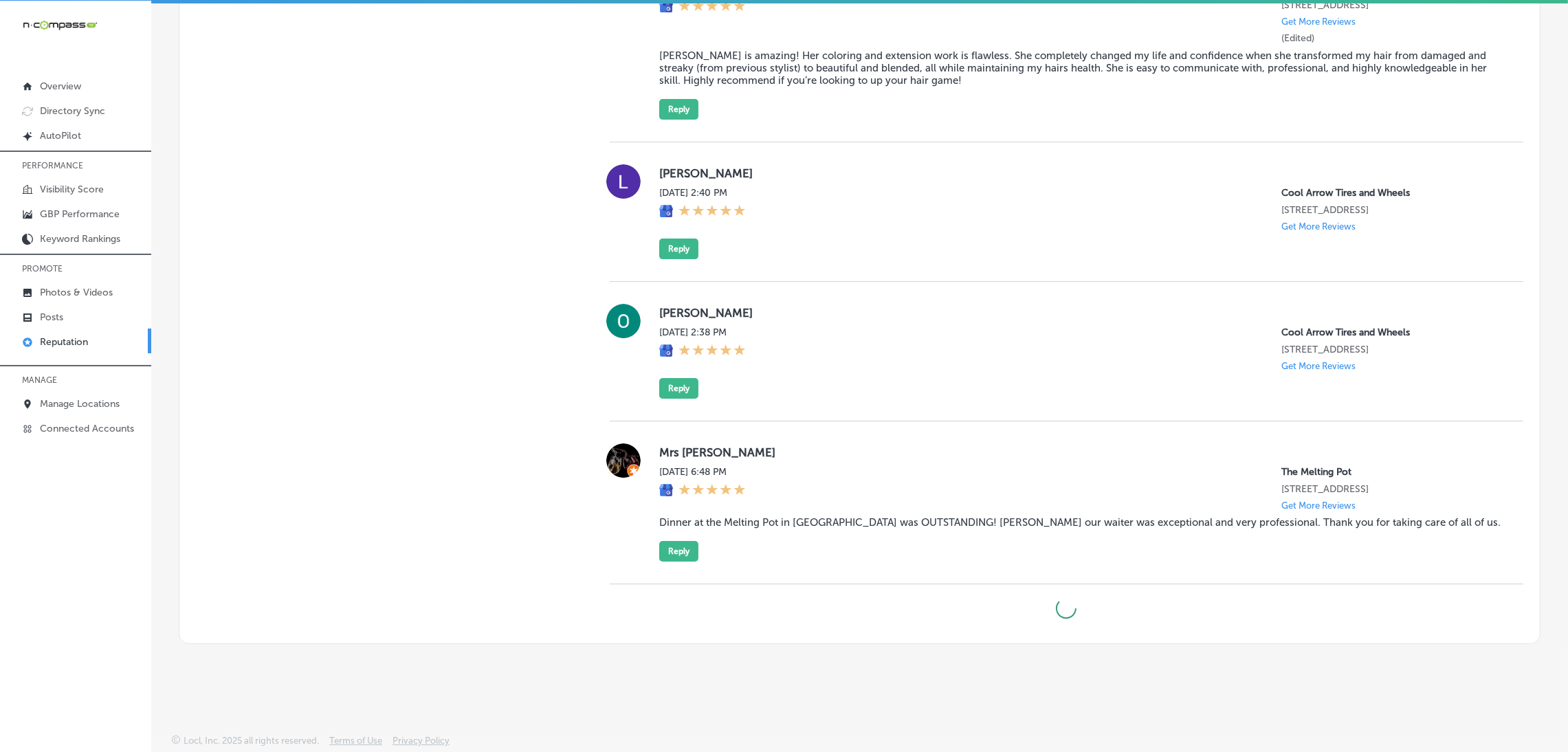
type textarea "x"
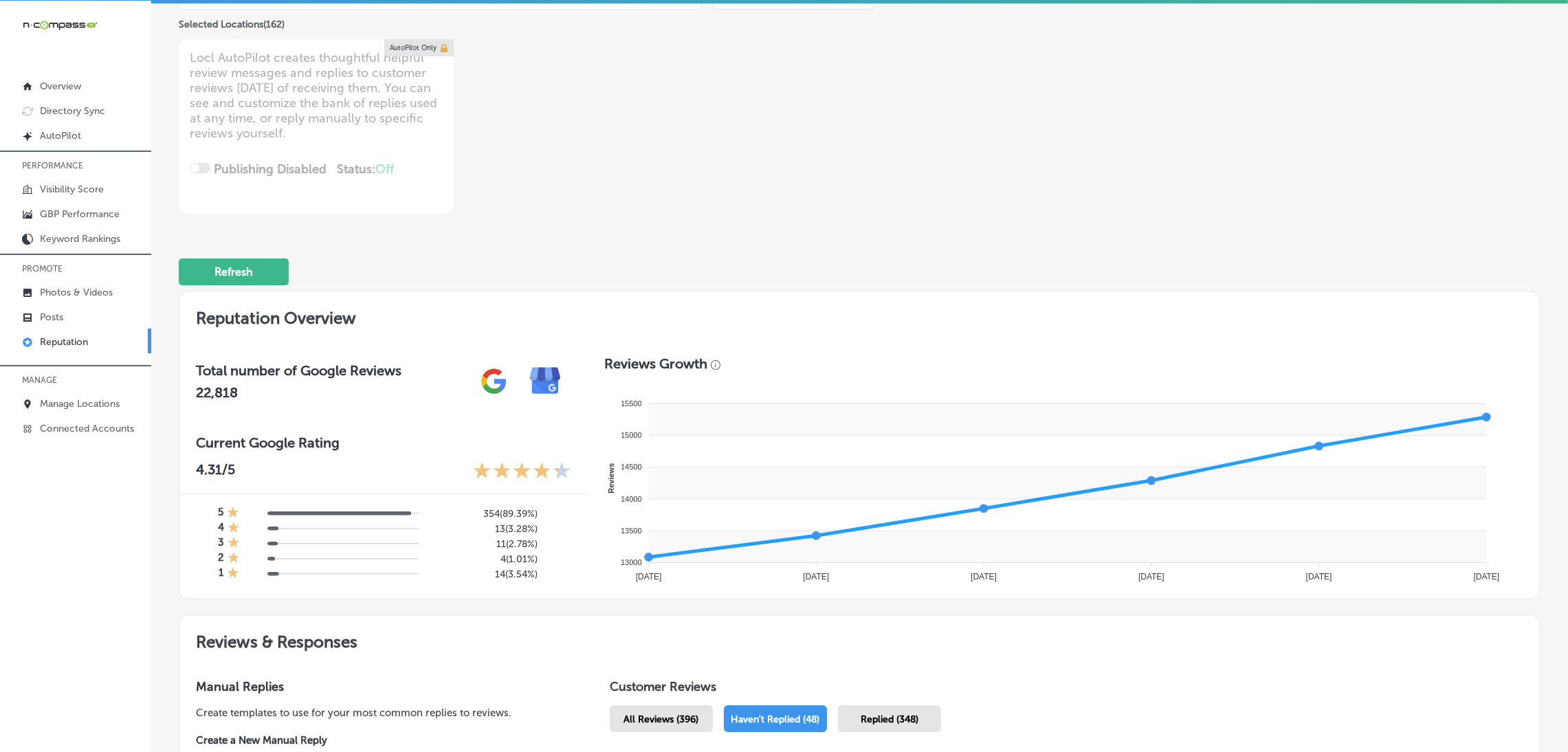
scroll to position [0, 0]
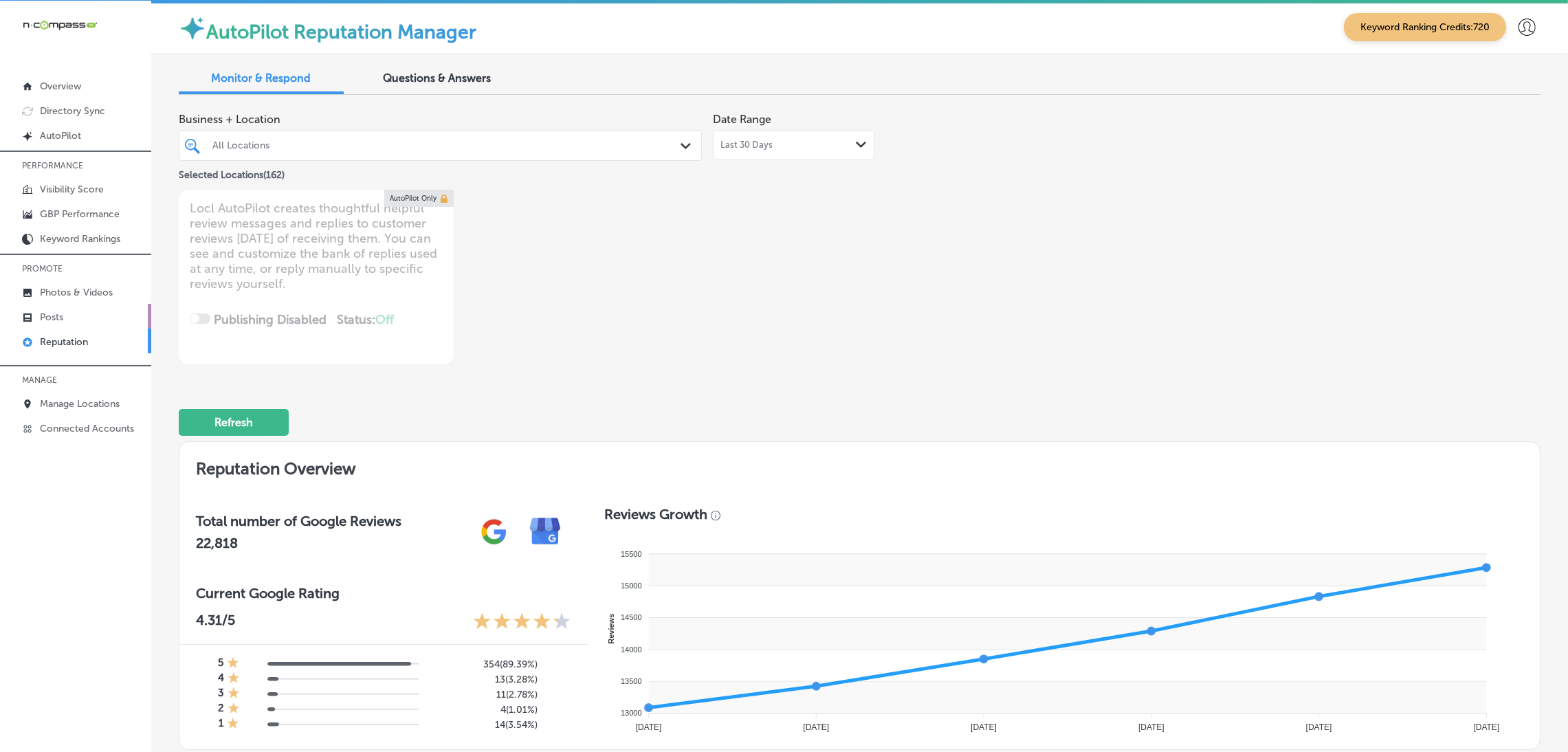
click at [65, 312] on link "Posts" at bounding box center [75, 316] width 151 height 25
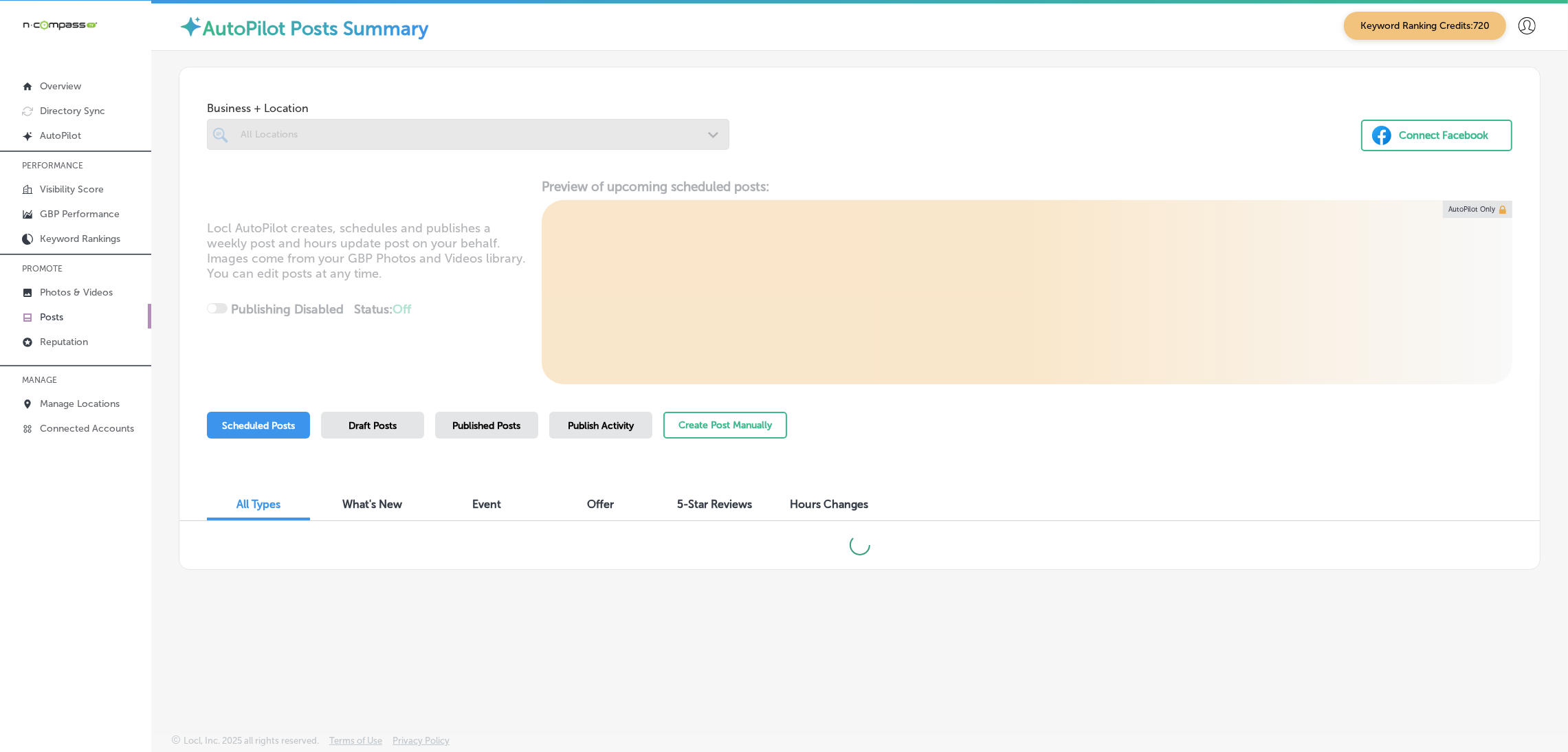
click at [304, 127] on div at bounding box center [468, 134] width 522 height 31
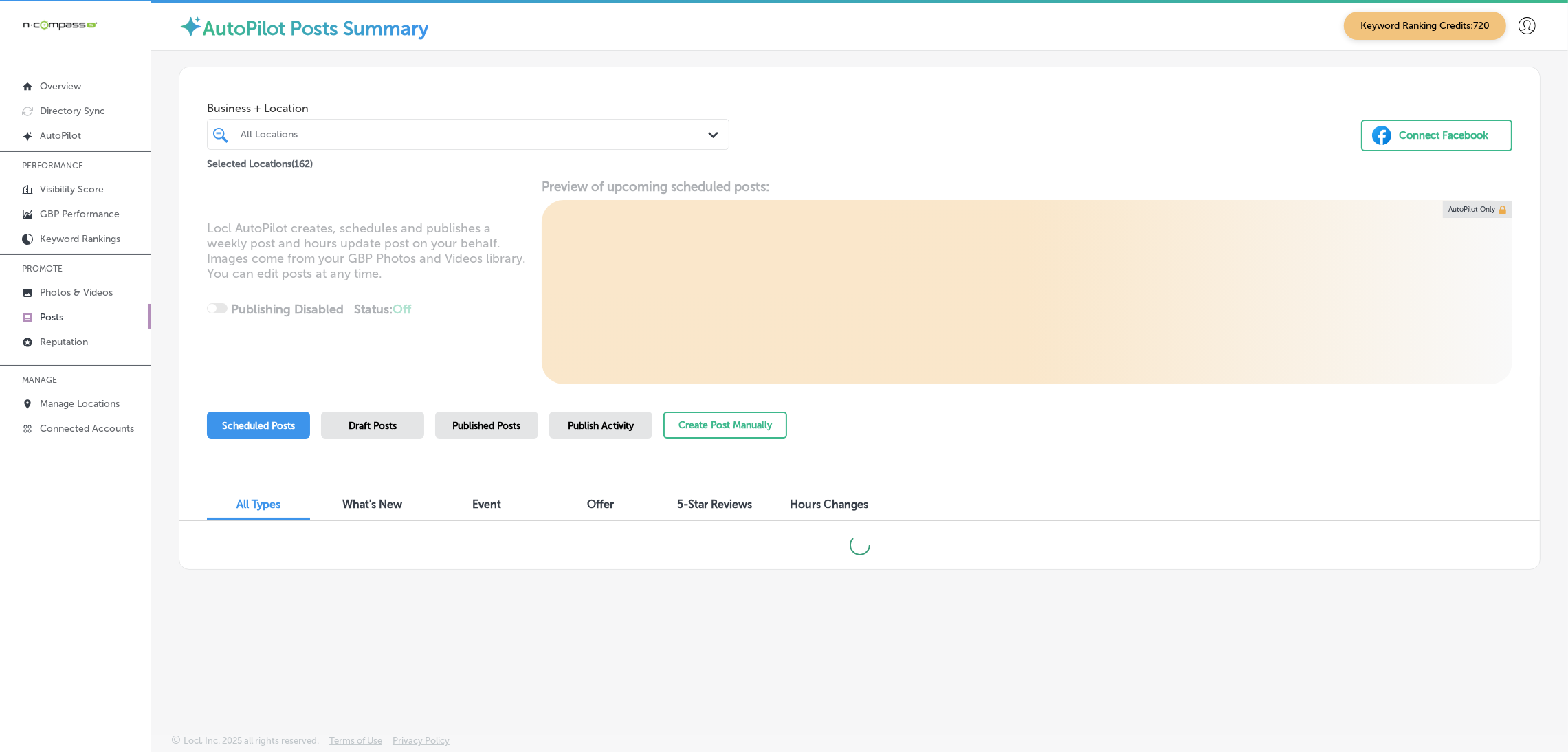
click at [440, 137] on div "All Locations" at bounding box center [475, 134] width 469 height 12
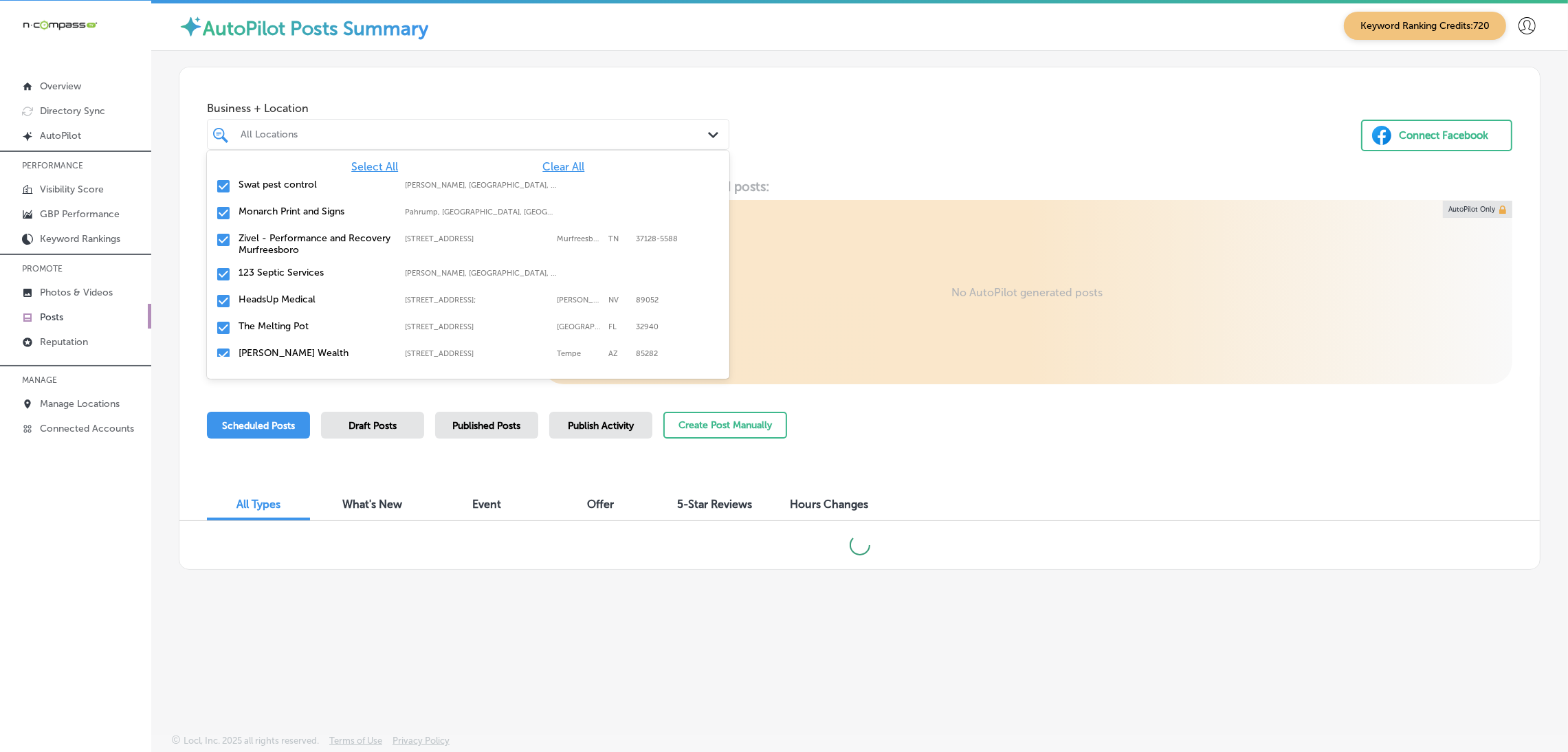
click at [542, 160] on span "Clear All" at bounding box center [563, 166] width 42 height 13
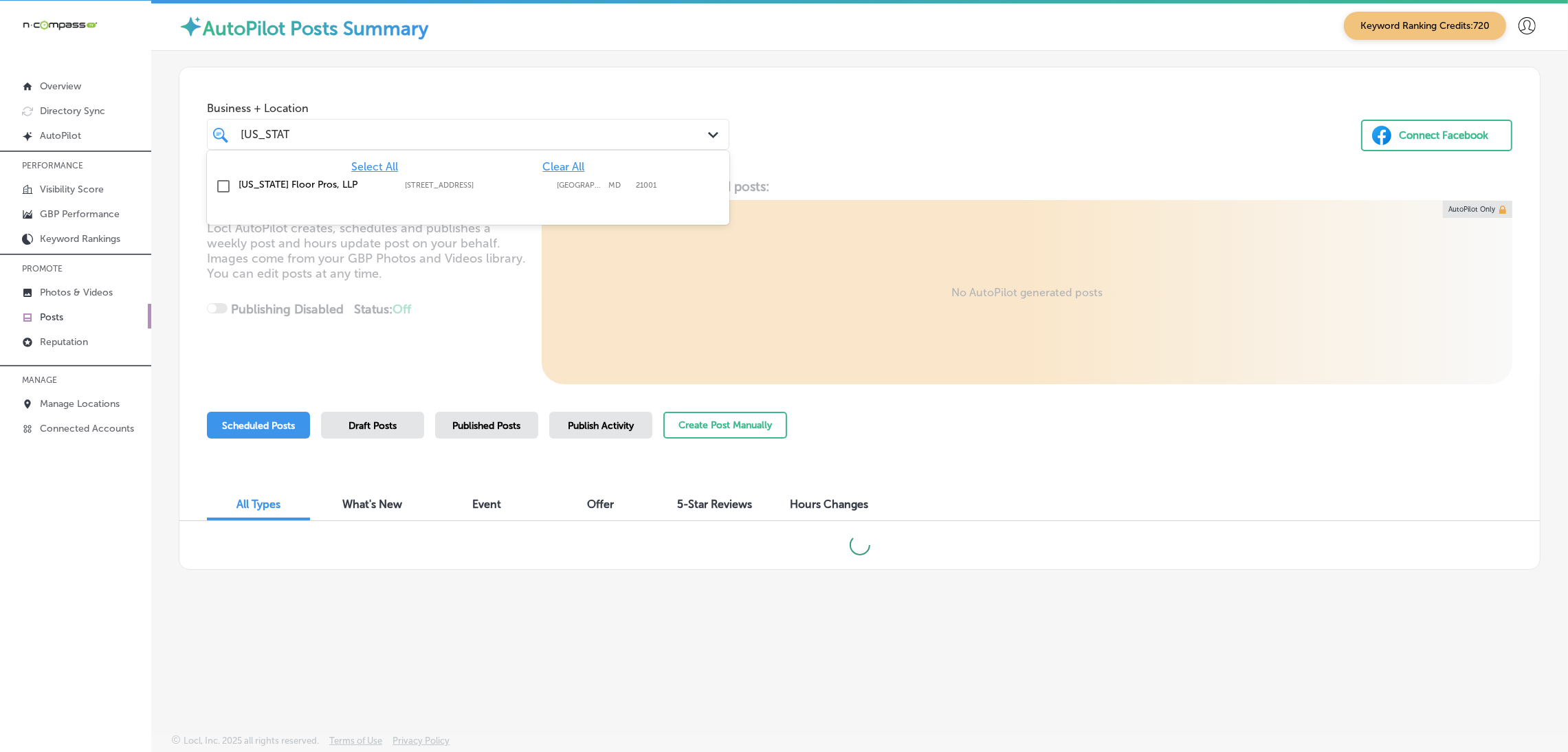
click at [437, 183] on label "[STREET_ADDRESS]" at bounding box center [478, 185] width 145 height 9
type input "[US_STATE]"
click at [745, 159] on div "Business + Location option [STREET_ADDRESS]. option [STREET_ADDRESS]. 2 results…" at bounding box center [860, 119] width 1361 height 104
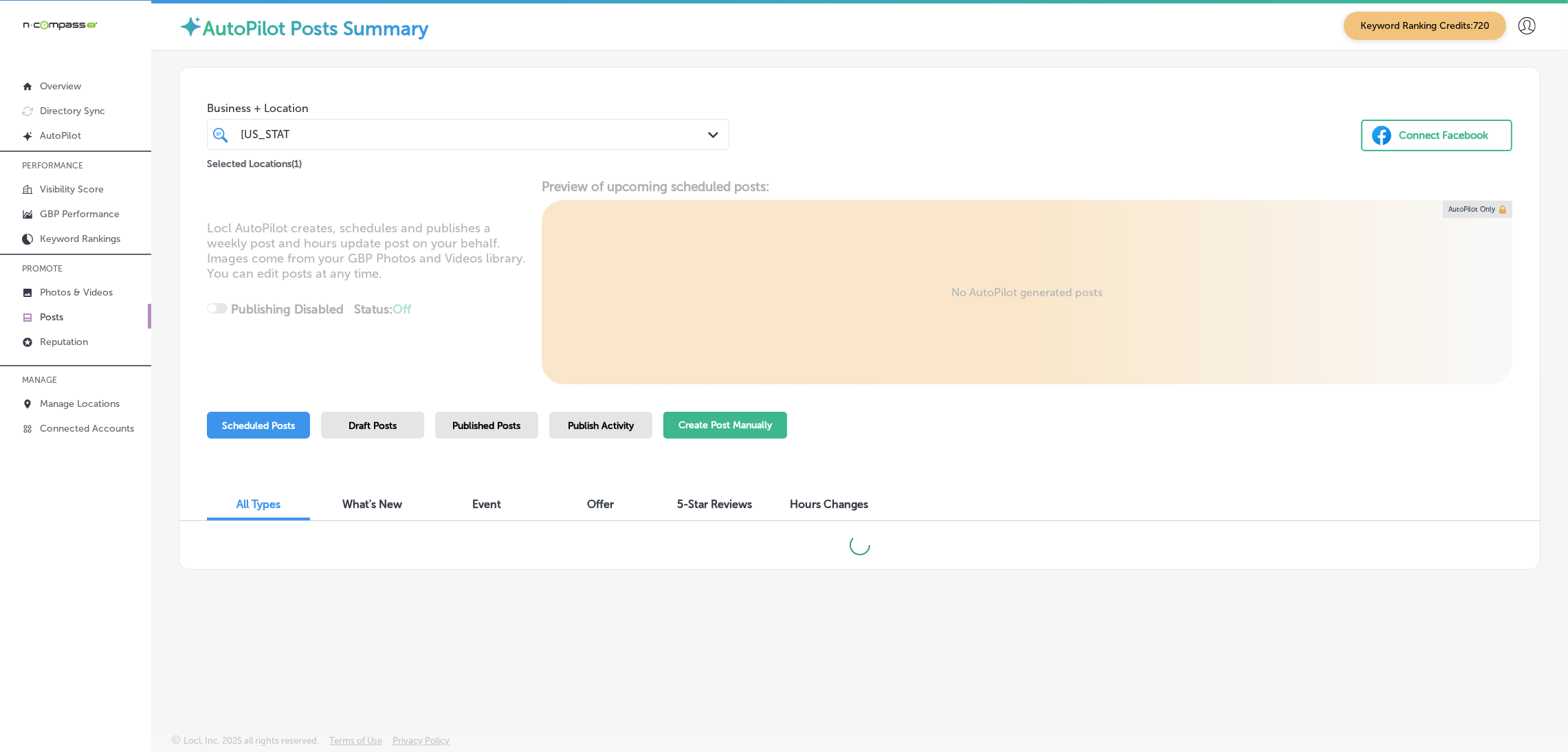
click at [765, 421] on button "Create Post Manually" at bounding box center [725, 425] width 124 height 27
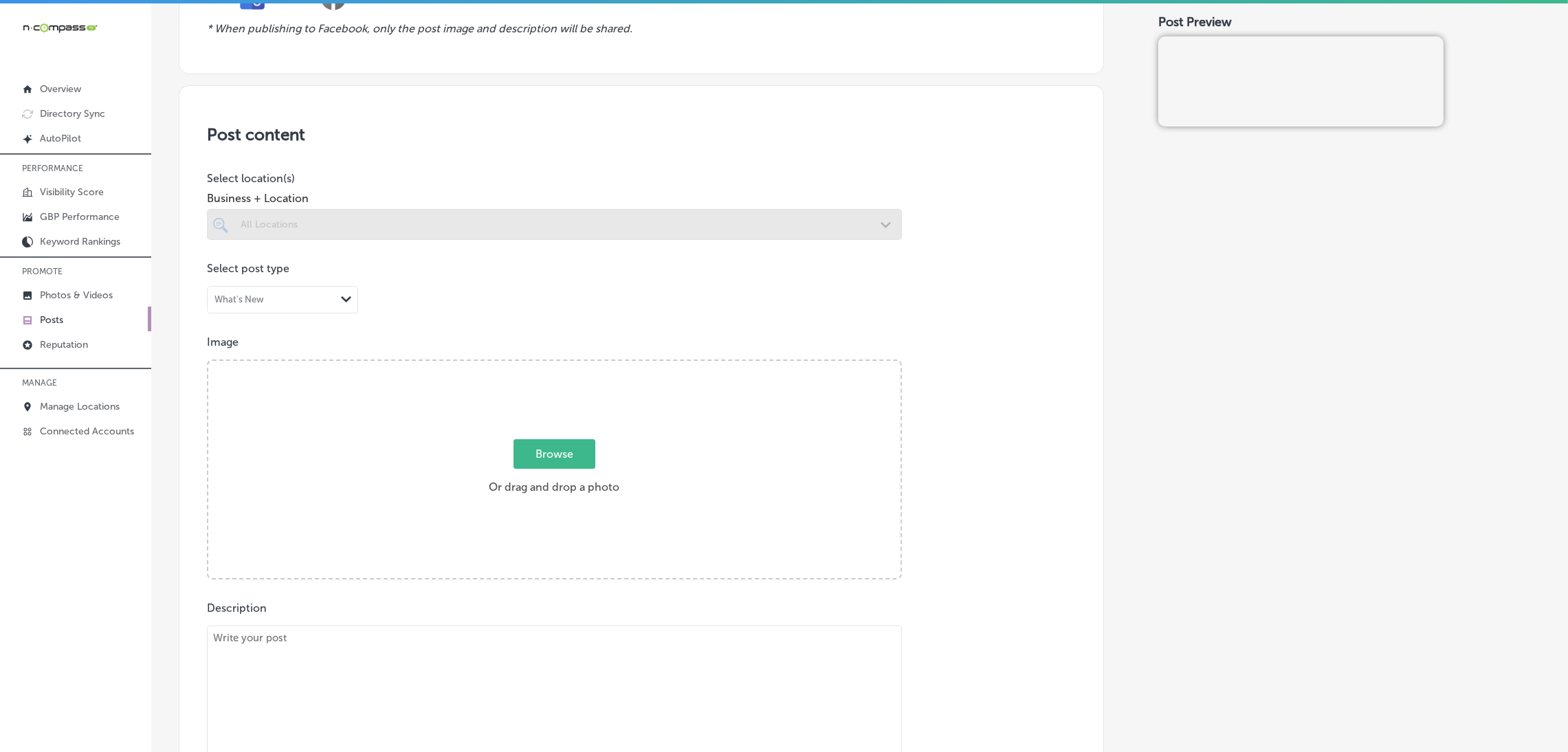
scroll to position [206, 0]
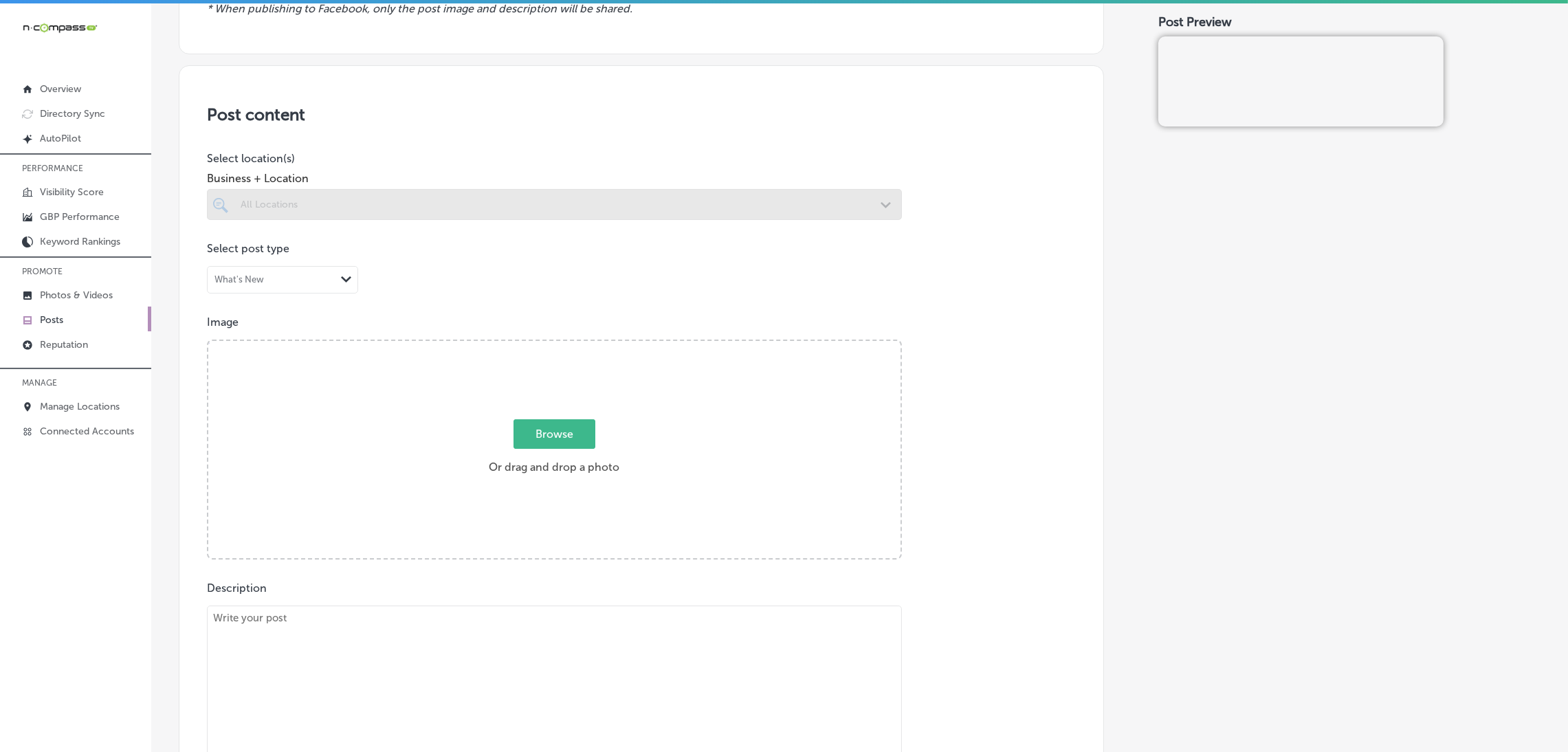
click at [344, 195] on div at bounding box center [554, 204] width 695 height 31
click at [1056, 260] on div "Post Preview" at bounding box center [1349, 582] width 382 height 1400
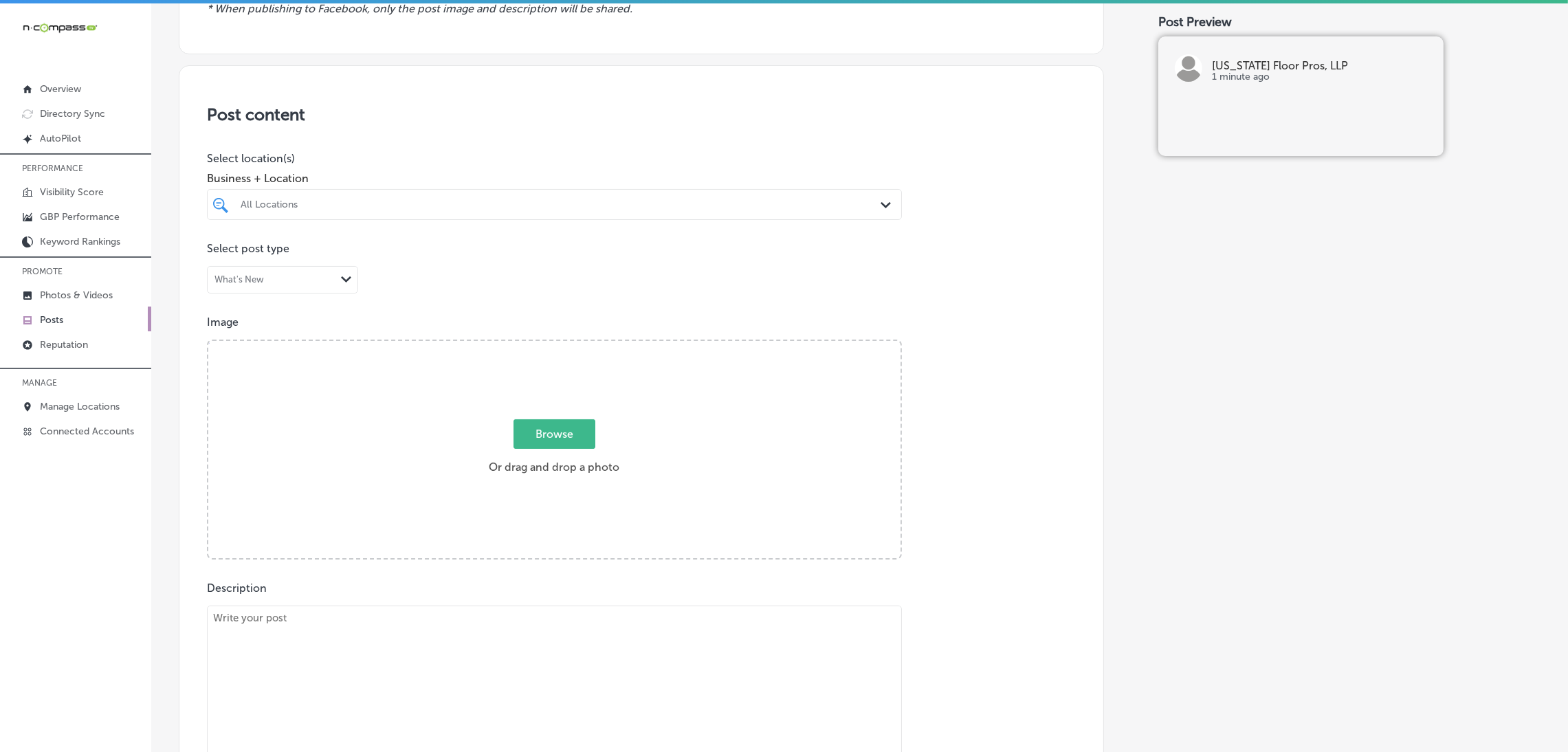
click at [719, 244] on p "Select post type" at bounding box center [641, 248] width 869 height 13
click at [720, 203] on div "All Locations" at bounding box center [561, 204] width 641 height 12
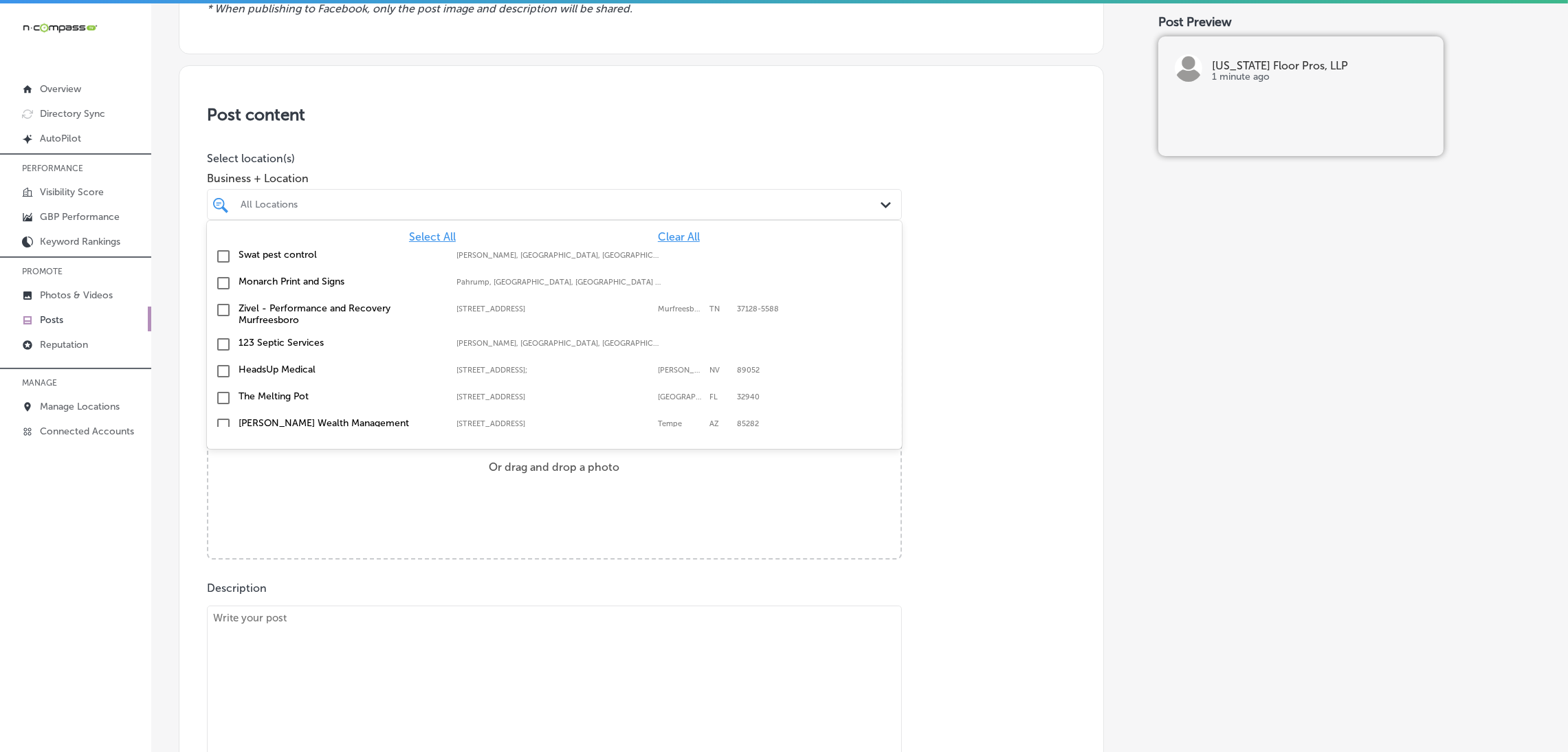
click at [668, 240] on span "Clear All" at bounding box center [679, 237] width 42 height 13
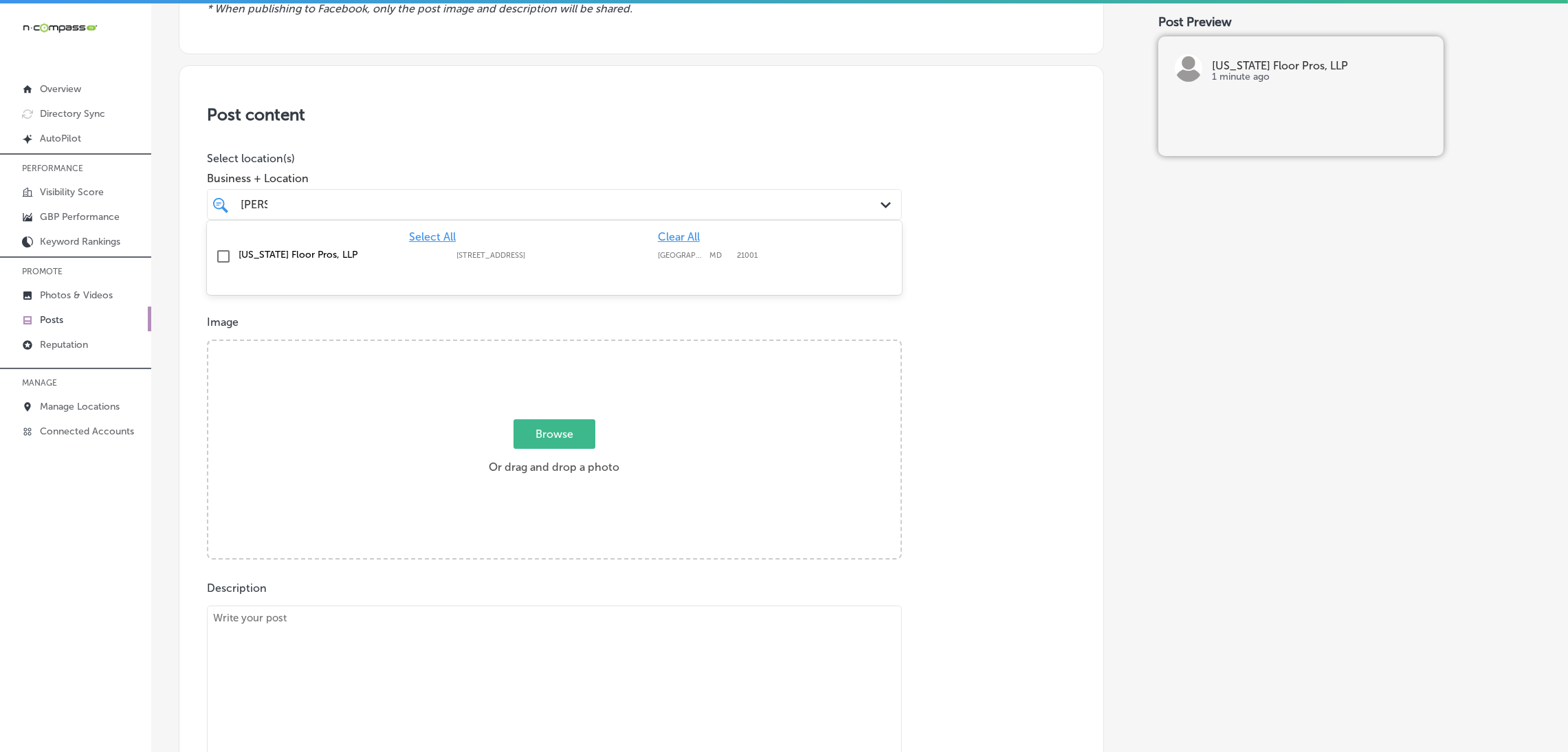
click at [650, 253] on div "[STREET_ADDRESS][GEOGRAPHIC_DATA][STREET_ADDRESS]" at bounding box center [559, 255] width 204 height 9
type input "[PERSON_NAME]"
click at [943, 263] on div "Post content Select location(s) Business + Location option [STREET_ADDRESS]. op…" at bounding box center [641, 500] width 926 height 870
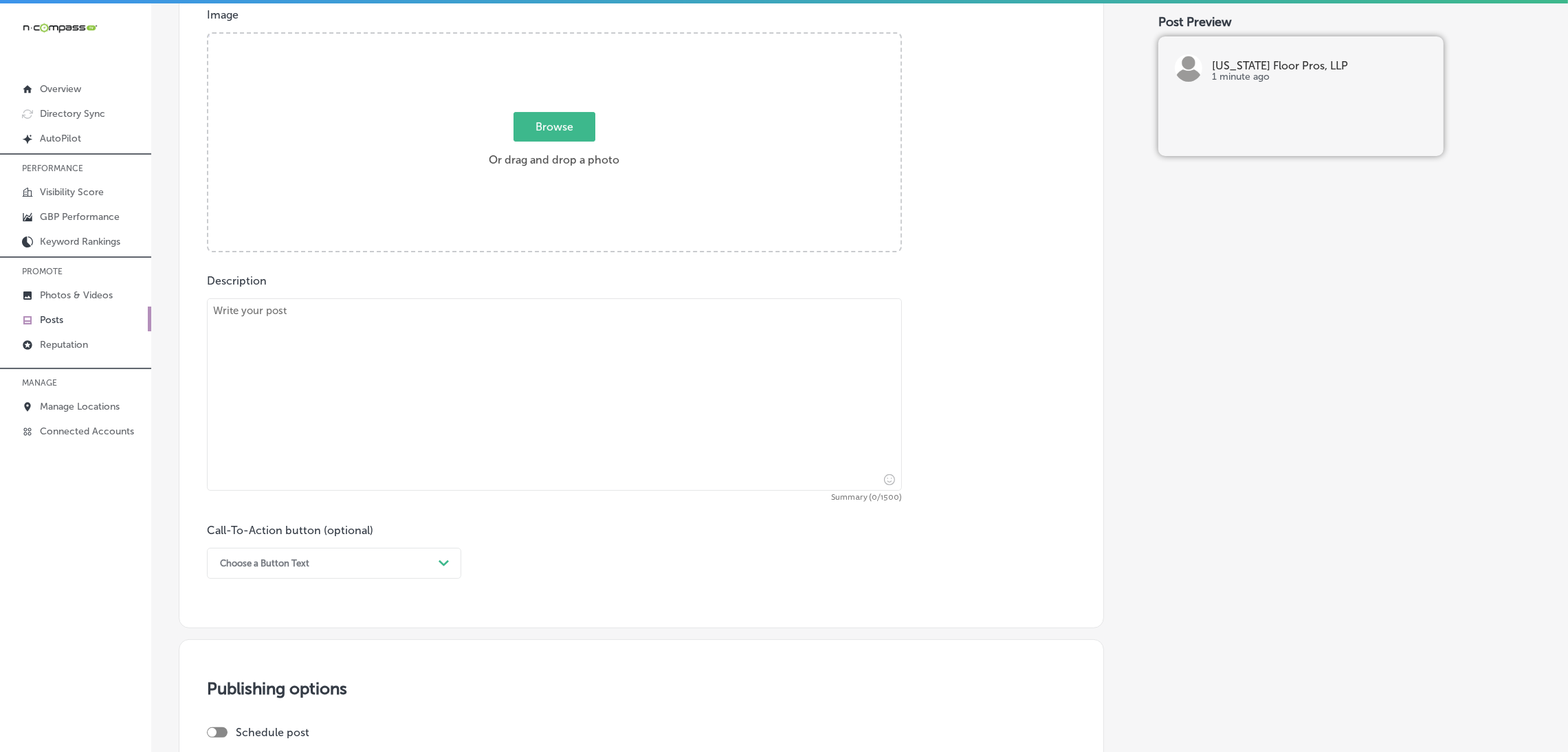
scroll to position [515, 0]
click at [531, 364] on textarea at bounding box center [554, 393] width 695 height 193
paste textarea "If you’re looking for durable, easy-to-clean, and waterproof flooring, LVP (Lux…"
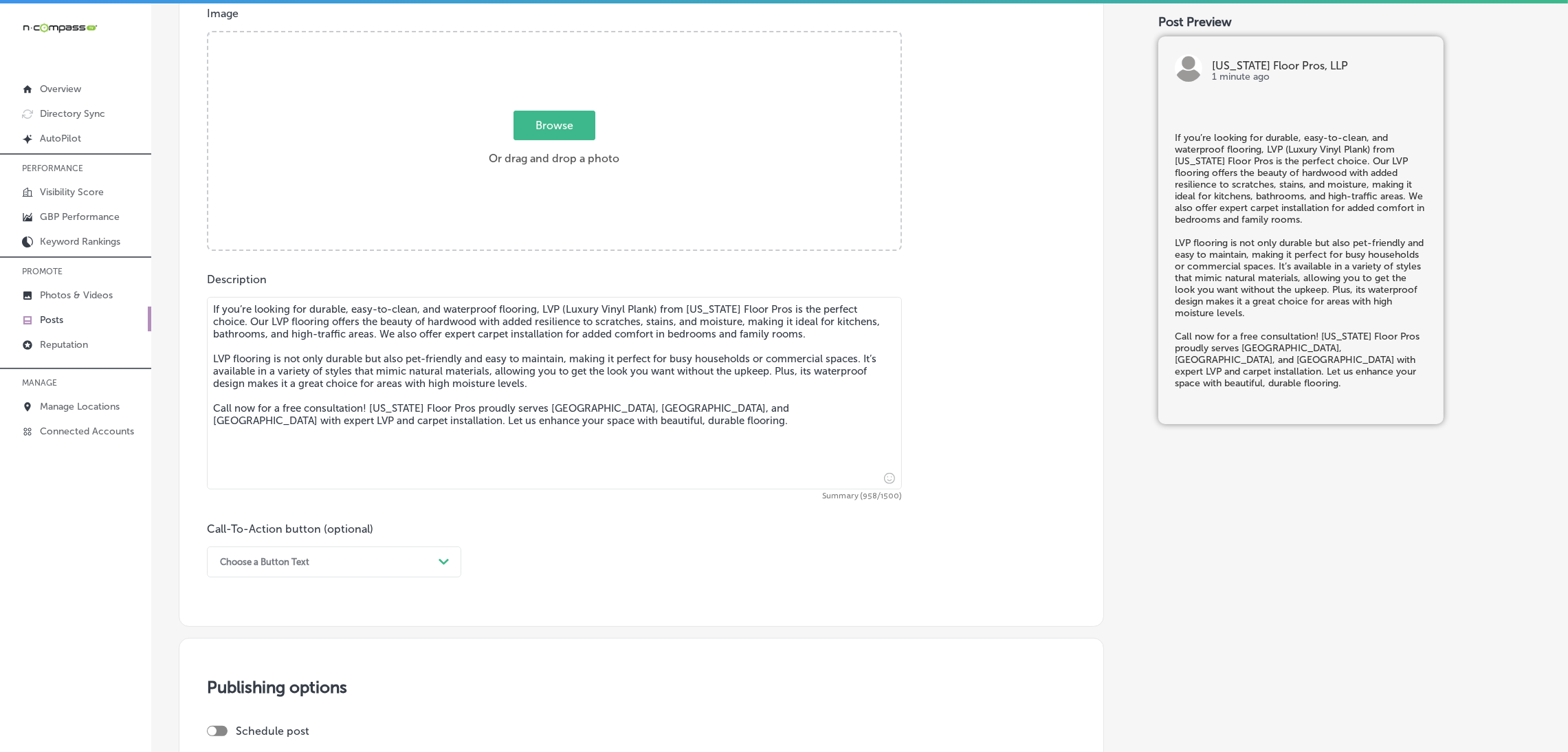
type textarea "If you’re looking for durable, easy-to-clean, and waterproof flooring, LVP (Lux…"
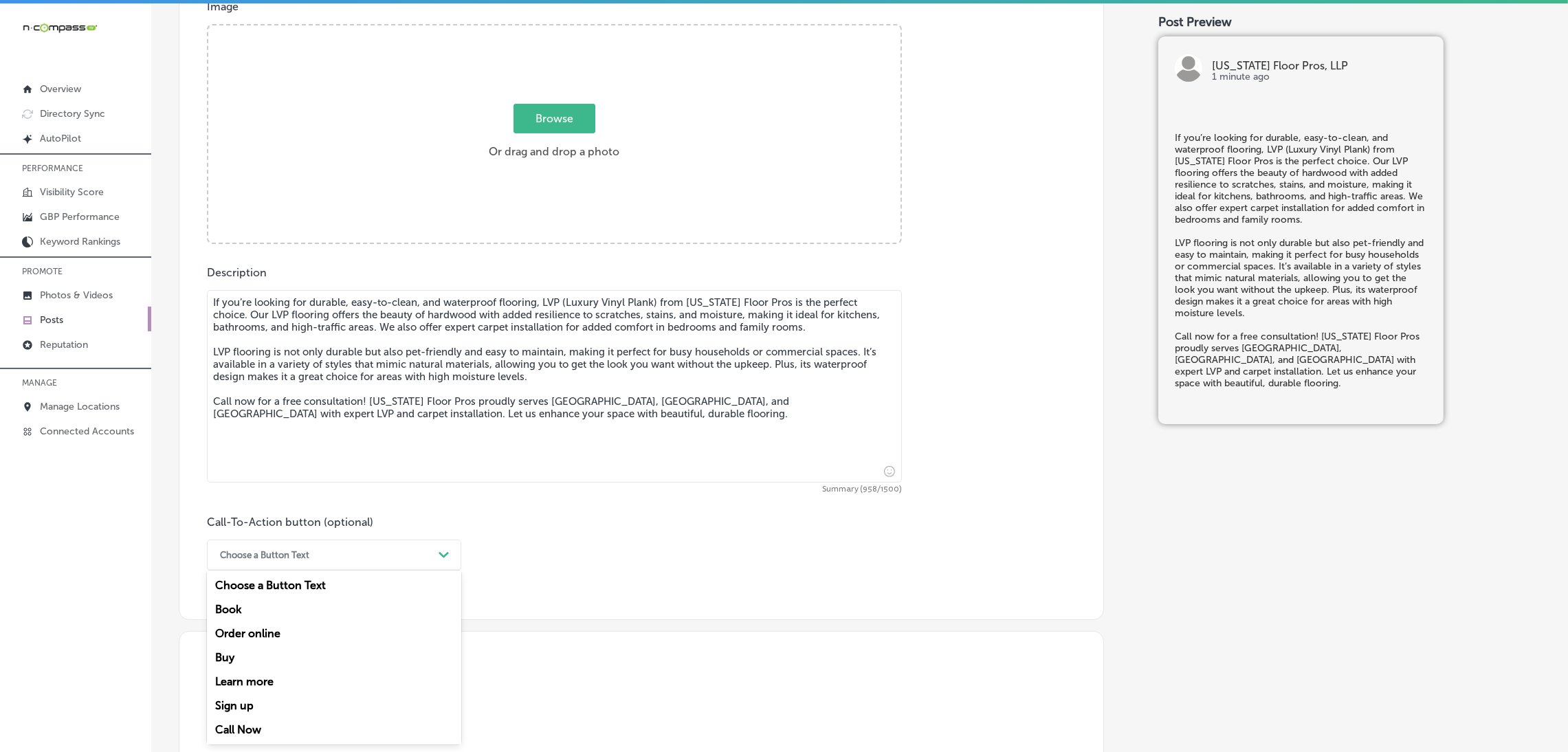
click at [311, 477] on div "Choose a Button Text" at bounding box center [323, 554] width 220 height 21
click at [270, 477] on div "Call Now" at bounding box center [334, 729] width 254 height 24
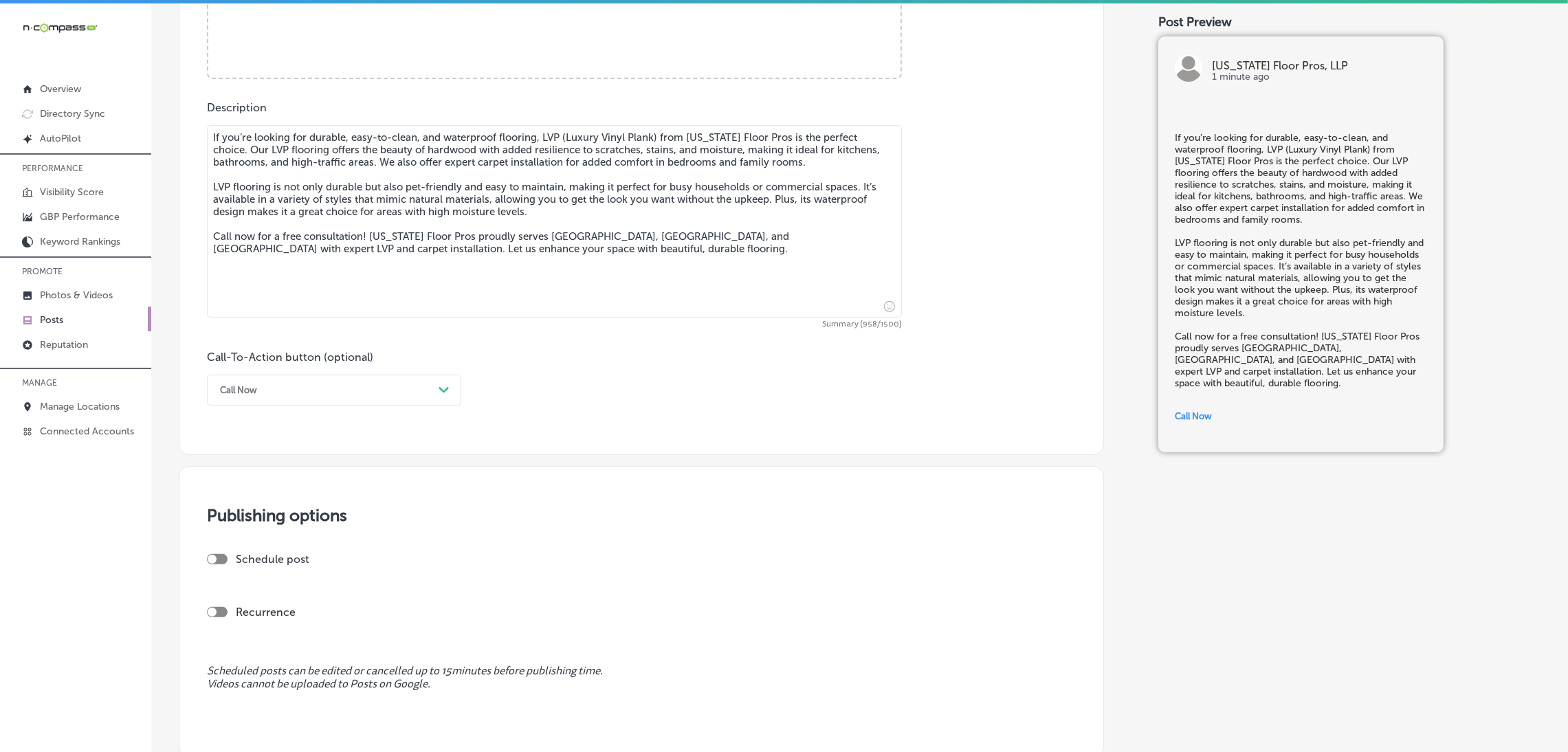
scroll to position [841, 0]
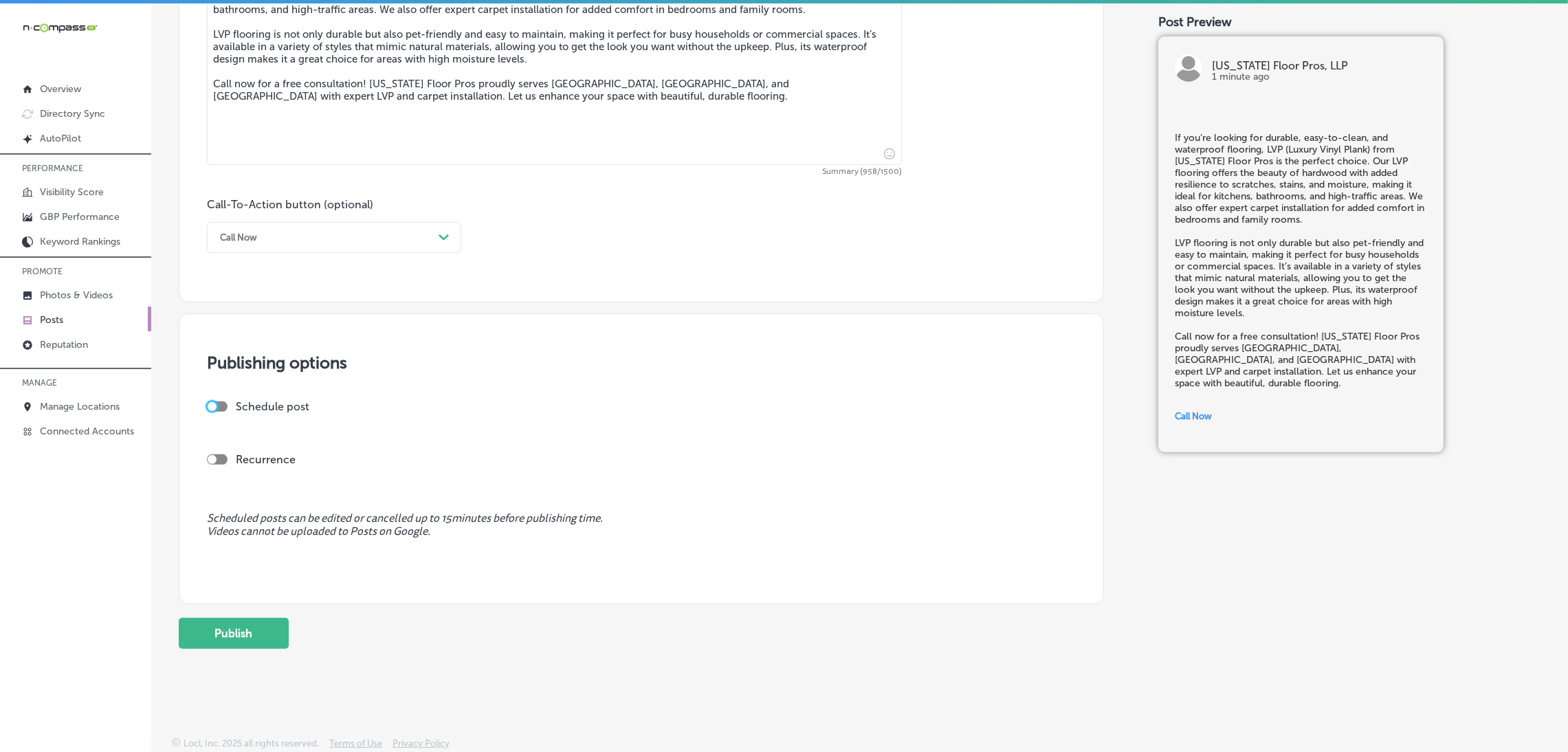
click at [213, 408] on div at bounding box center [213, 407] width 9 height 9
checkbox input "true"
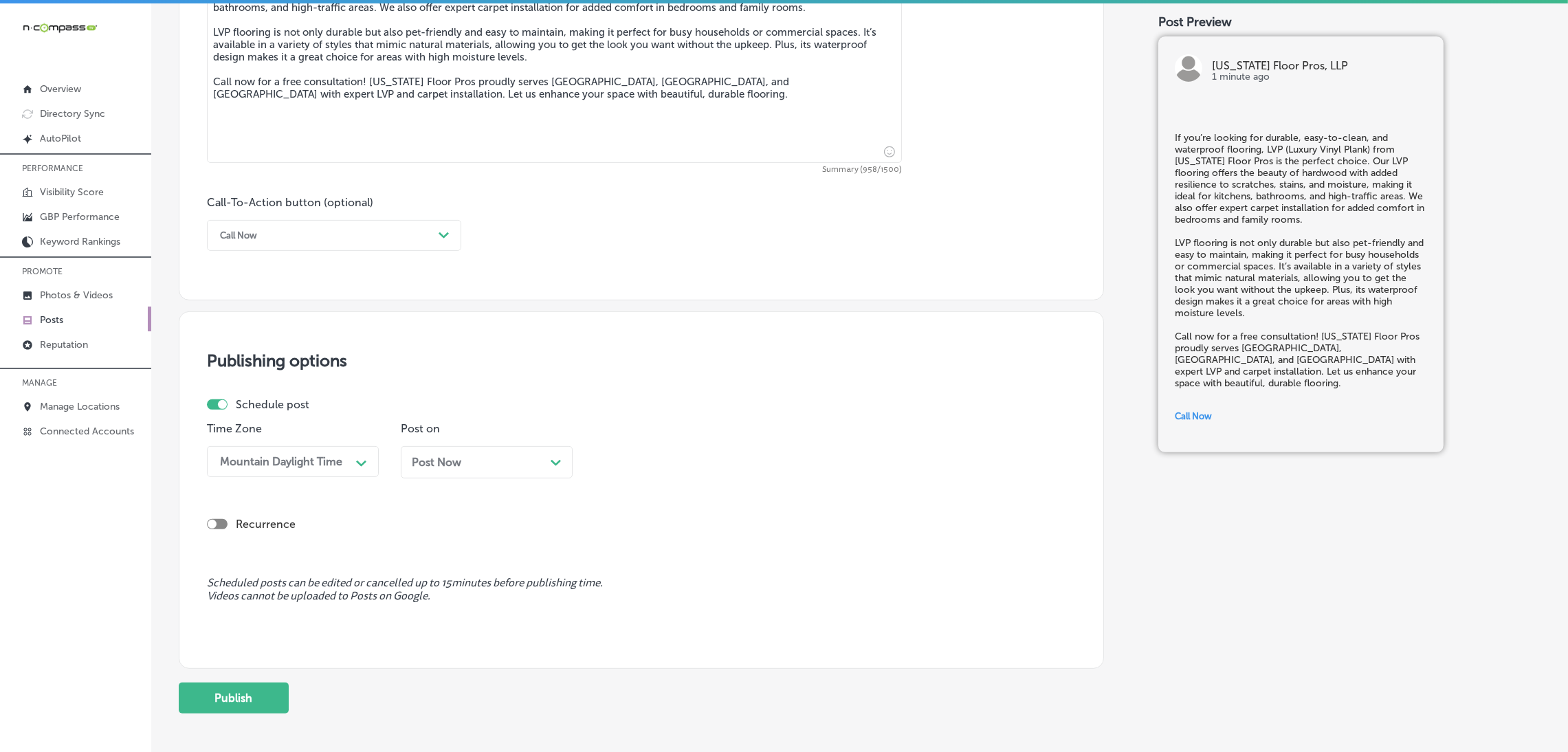
click at [471, 463] on div "Post Now Path Created with Sketch." at bounding box center [486, 462] width 150 height 13
click at [537, 421] on button "Apply" at bounding box center [532, 421] width 51 height 21
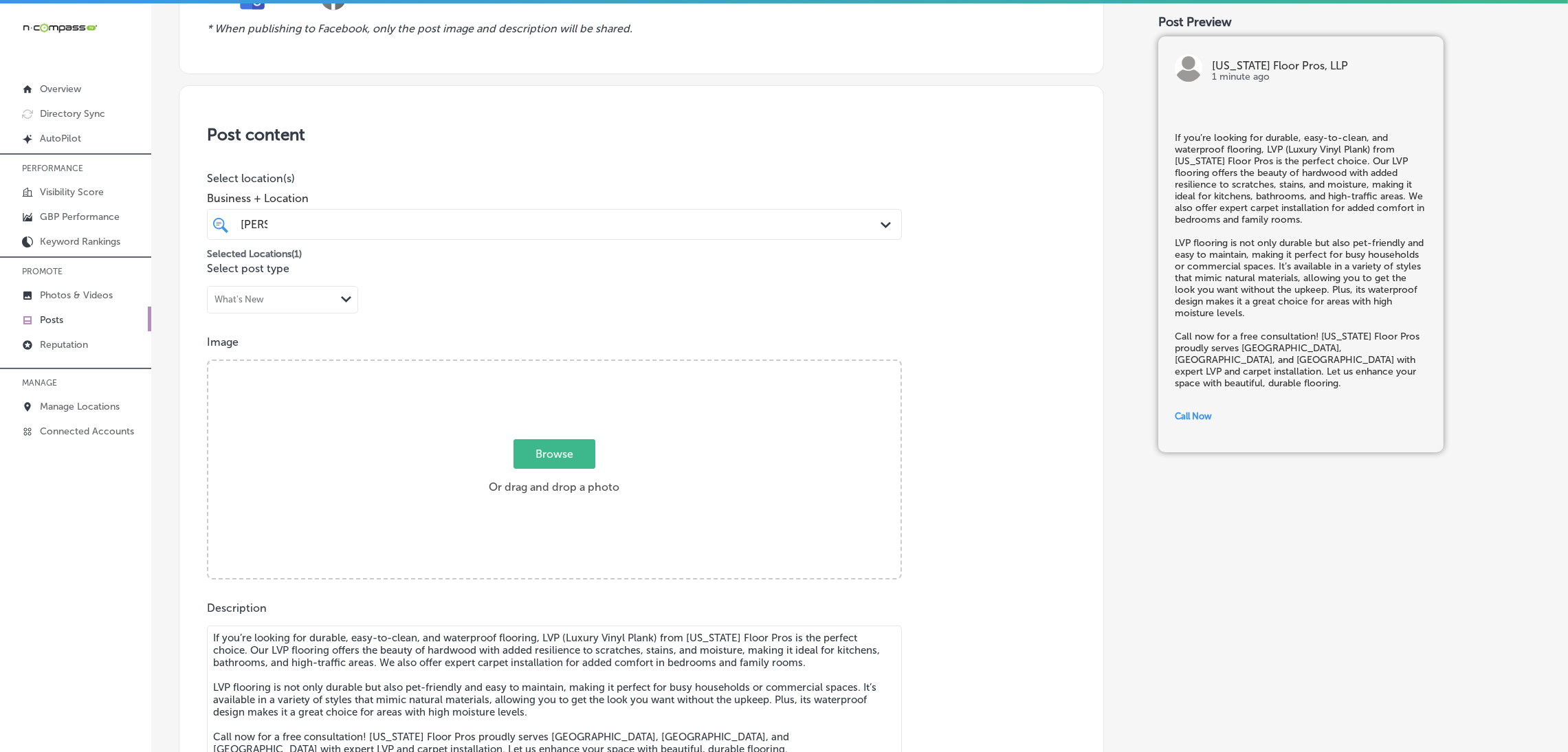
scroll to position [84, 0]
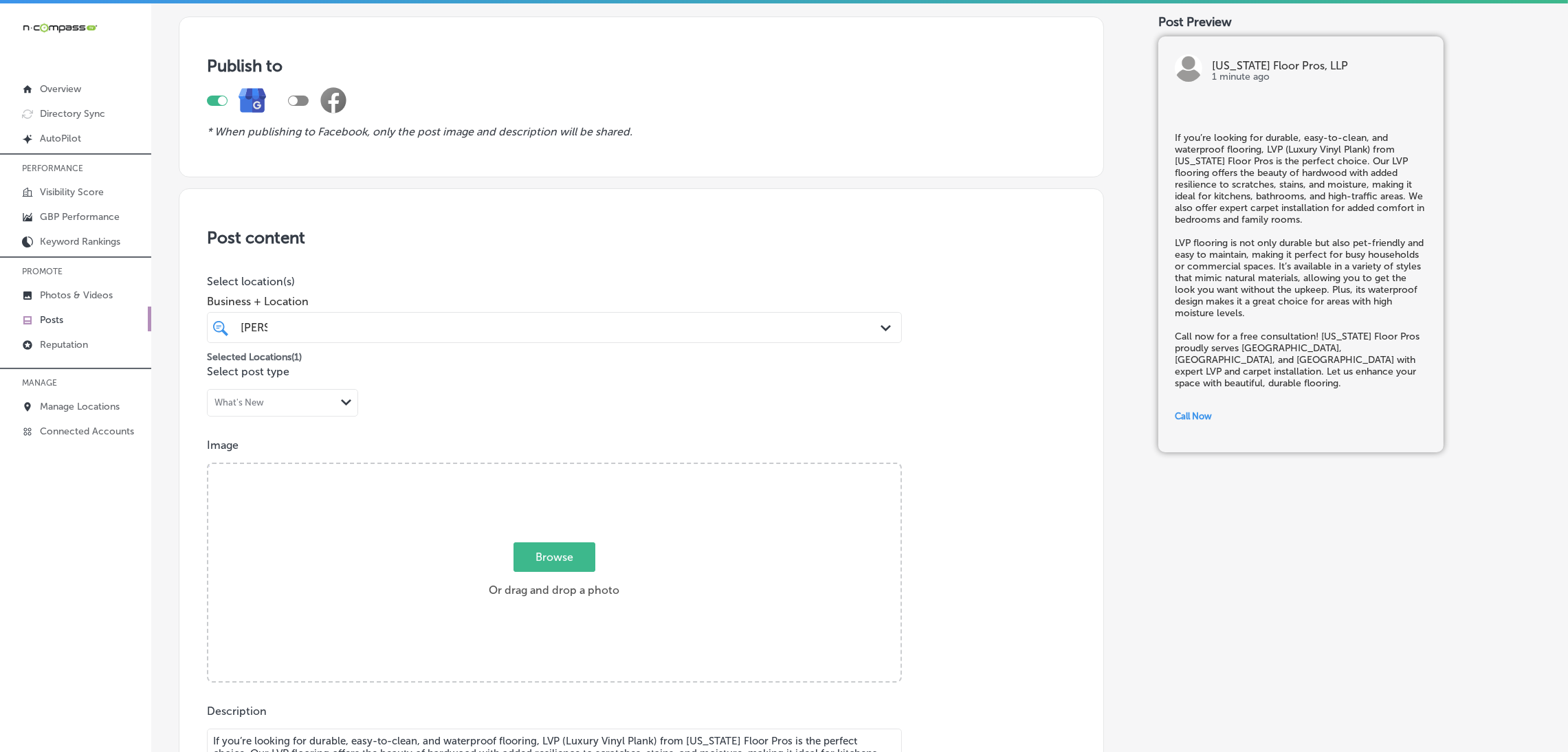
click at [610, 477] on div "Browse Or drag and drop a photo" at bounding box center [554, 574] width 692 height 220
click at [208, 464] on input "Browse Or drag and drop a photo" at bounding box center [554, 466] width 692 height 5
type input "C:\fakepath\[US_STATE] Floor Pros, LLP(78).jpg"
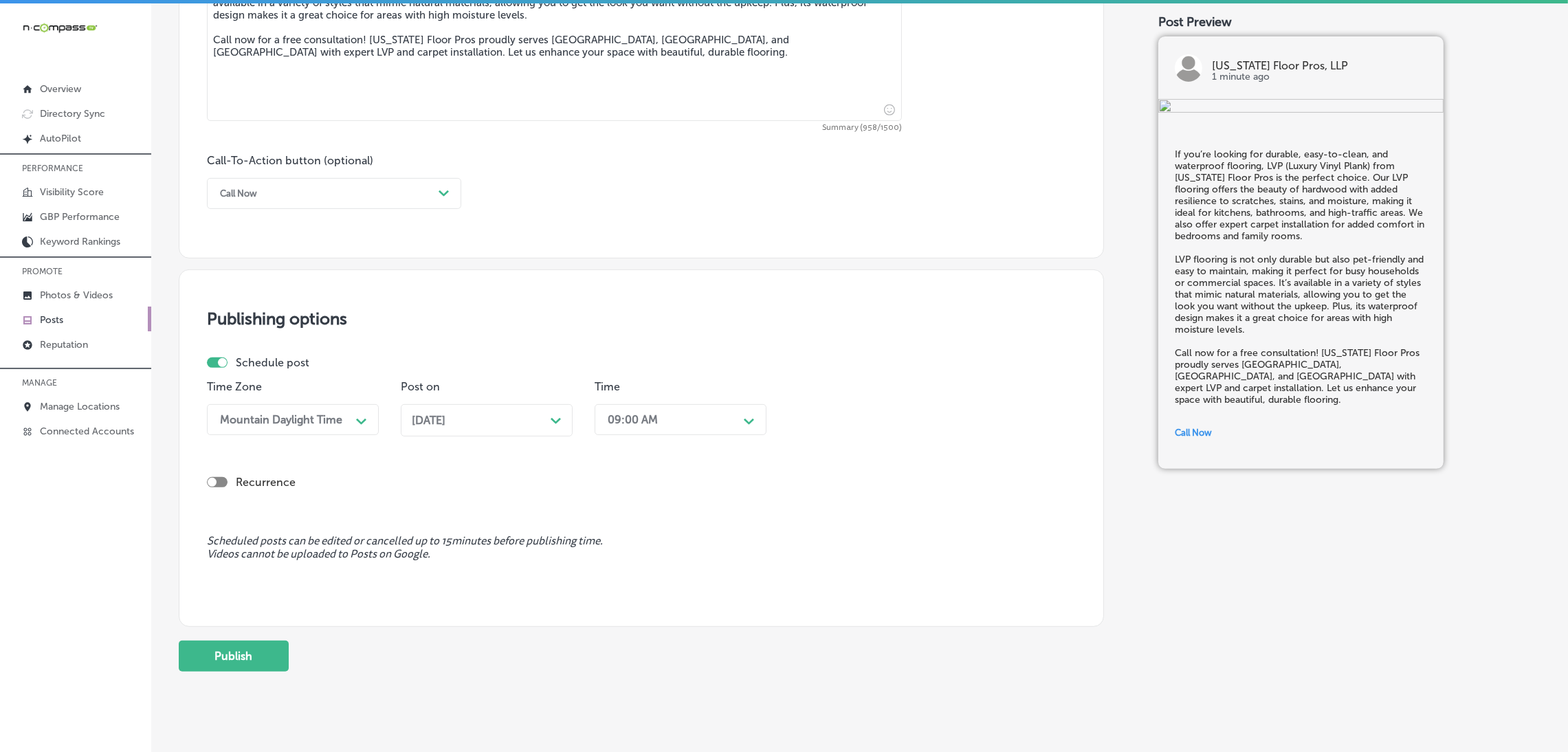
scroll to position [908, 0]
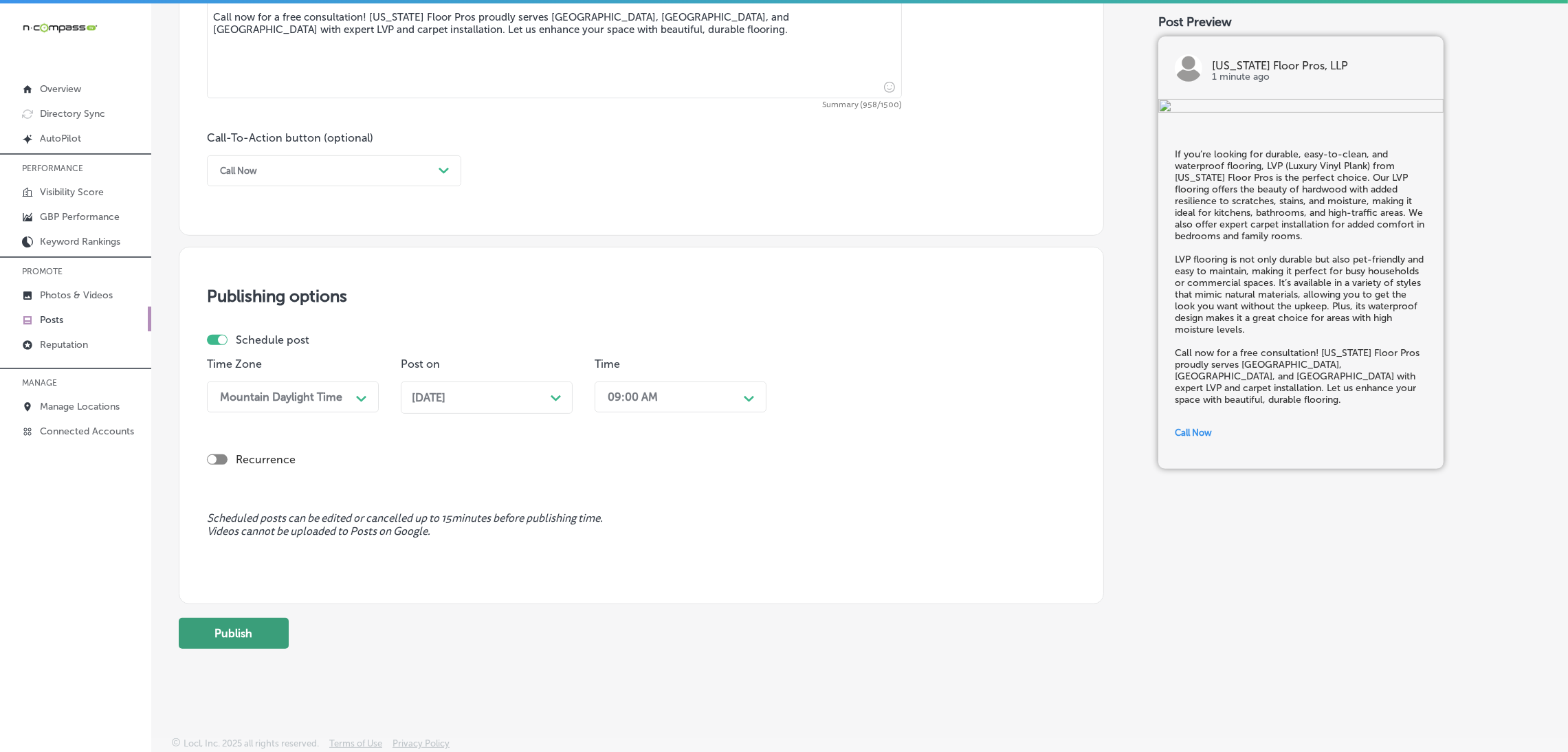
click at [262, 477] on button "Publish" at bounding box center [233, 633] width 110 height 31
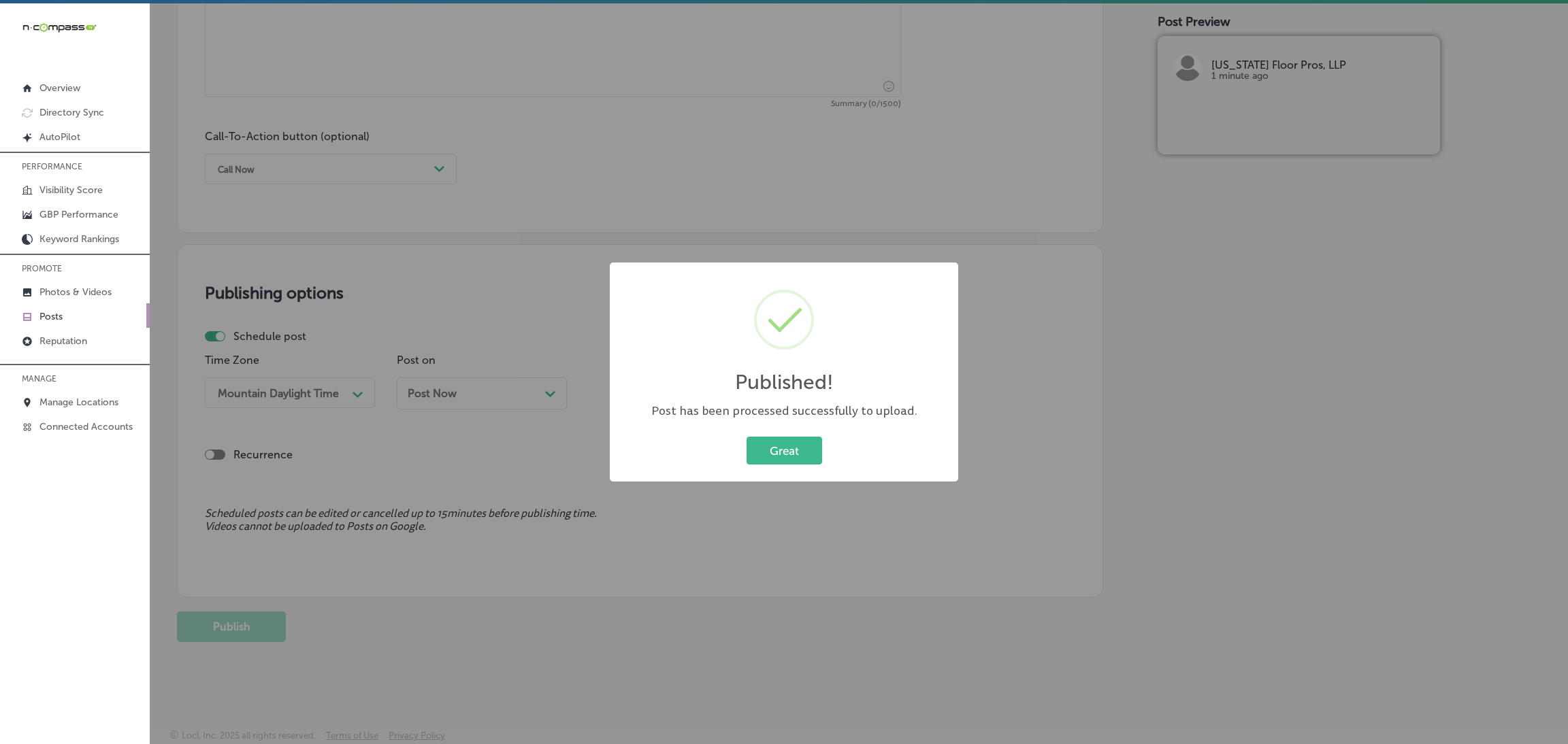
click at [825, 451] on div "Great Cancel" at bounding box center [783, 450] width 321 height 35
click at [789, 463] on button "Great" at bounding box center [784, 450] width 76 height 28
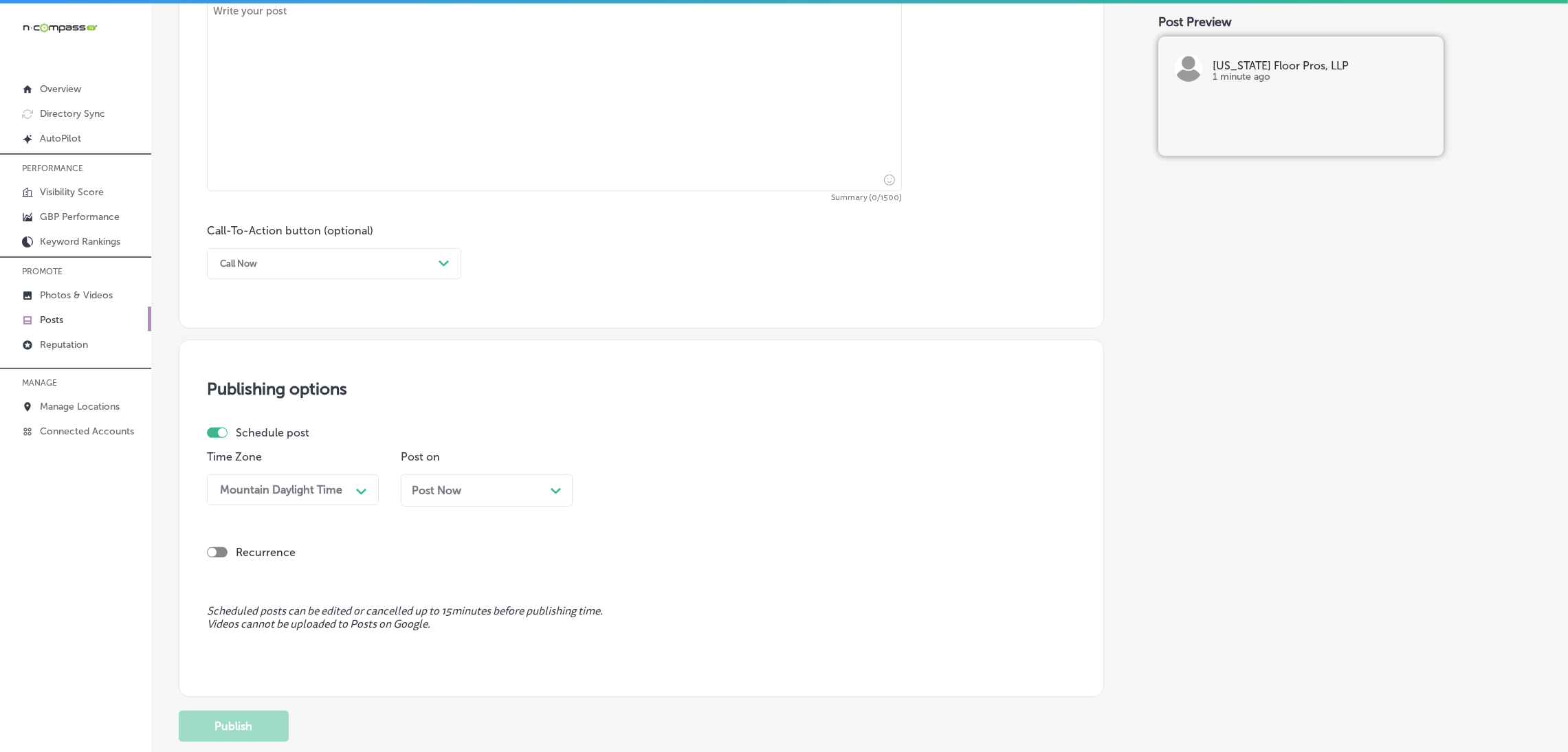
scroll to position [702, 0]
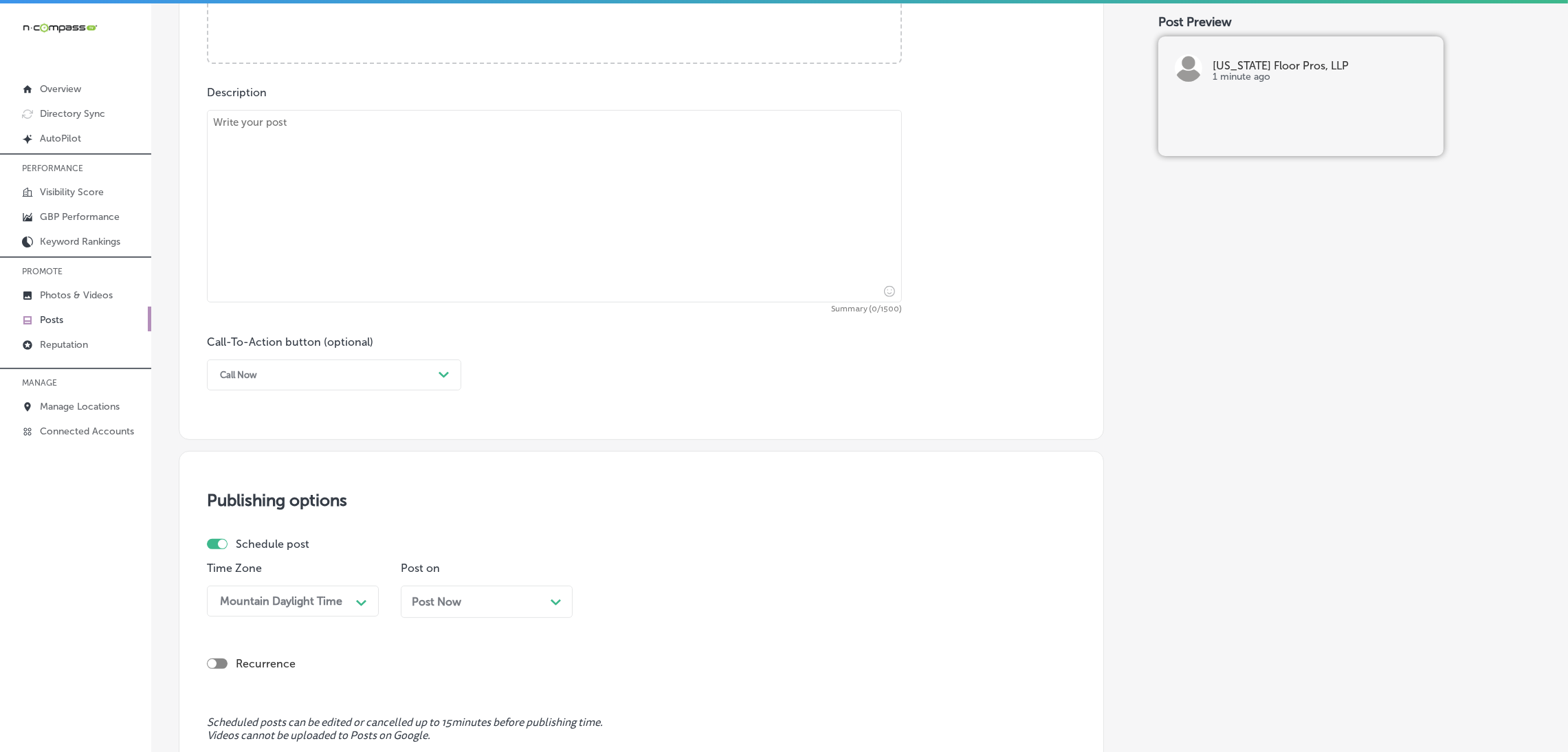
click at [527, 195] on textarea at bounding box center [554, 206] width 695 height 193
paste textarea "This September, give your home a cozy update with expert carpet installation fr…"
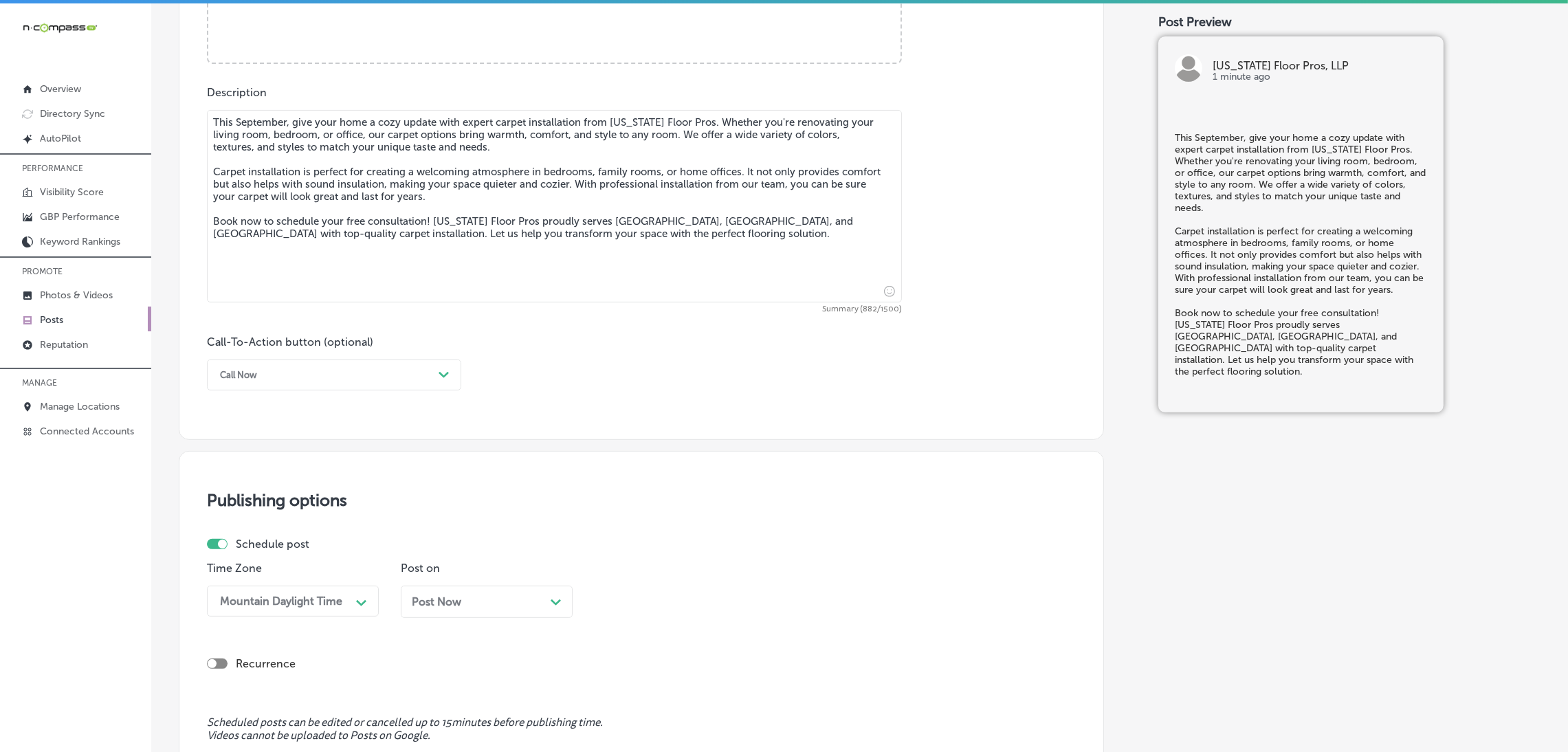
type textarea "This September, give your home a cozy update with expert carpet installation fr…"
click at [346, 371] on div "Call Now" at bounding box center [323, 374] width 220 height 21
click at [253, 433] on div "Book" at bounding box center [334, 429] width 254 height 24
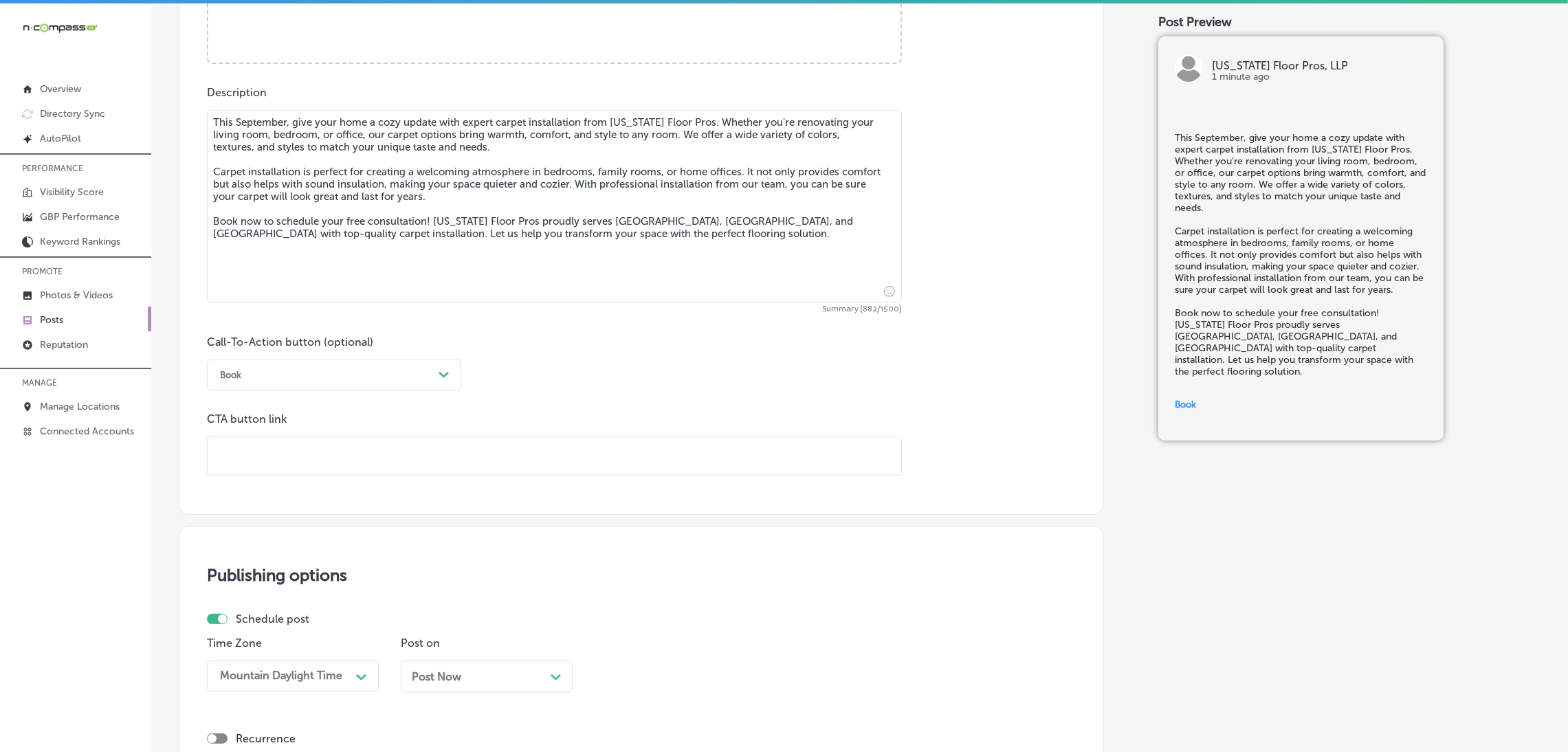
click at [299, 450] on input "text" at bounding box center [555, 456] width 694 height 38
paste input "[URL][DOMAIN_NAME]"
type input "[URL][DOMAIN_NAME]"
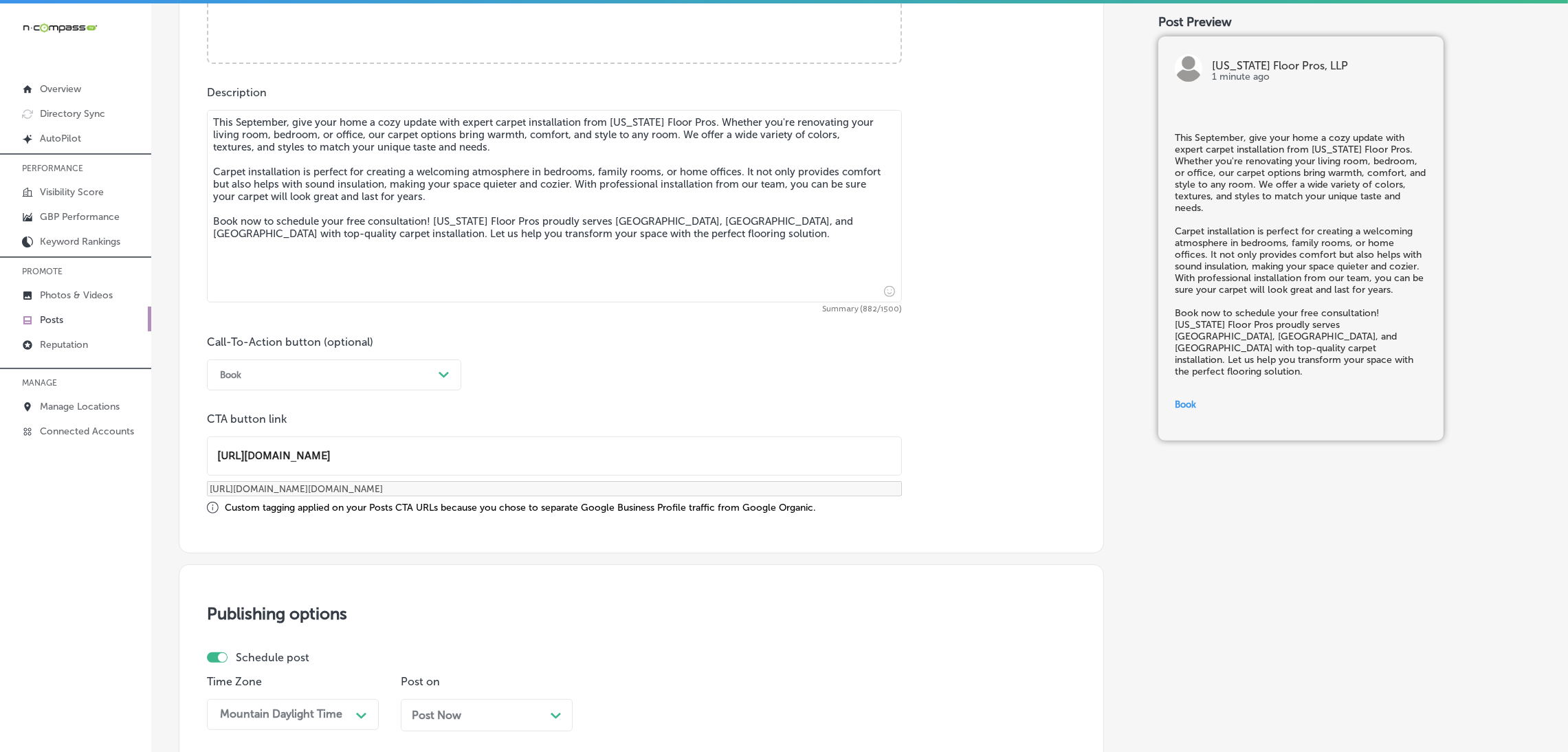
click at [704, 373] on div "Call-To-Action button (optional) Book Path Created with Sketch. CTA button link…" at bounding box center [641, 424] width 869 height 179
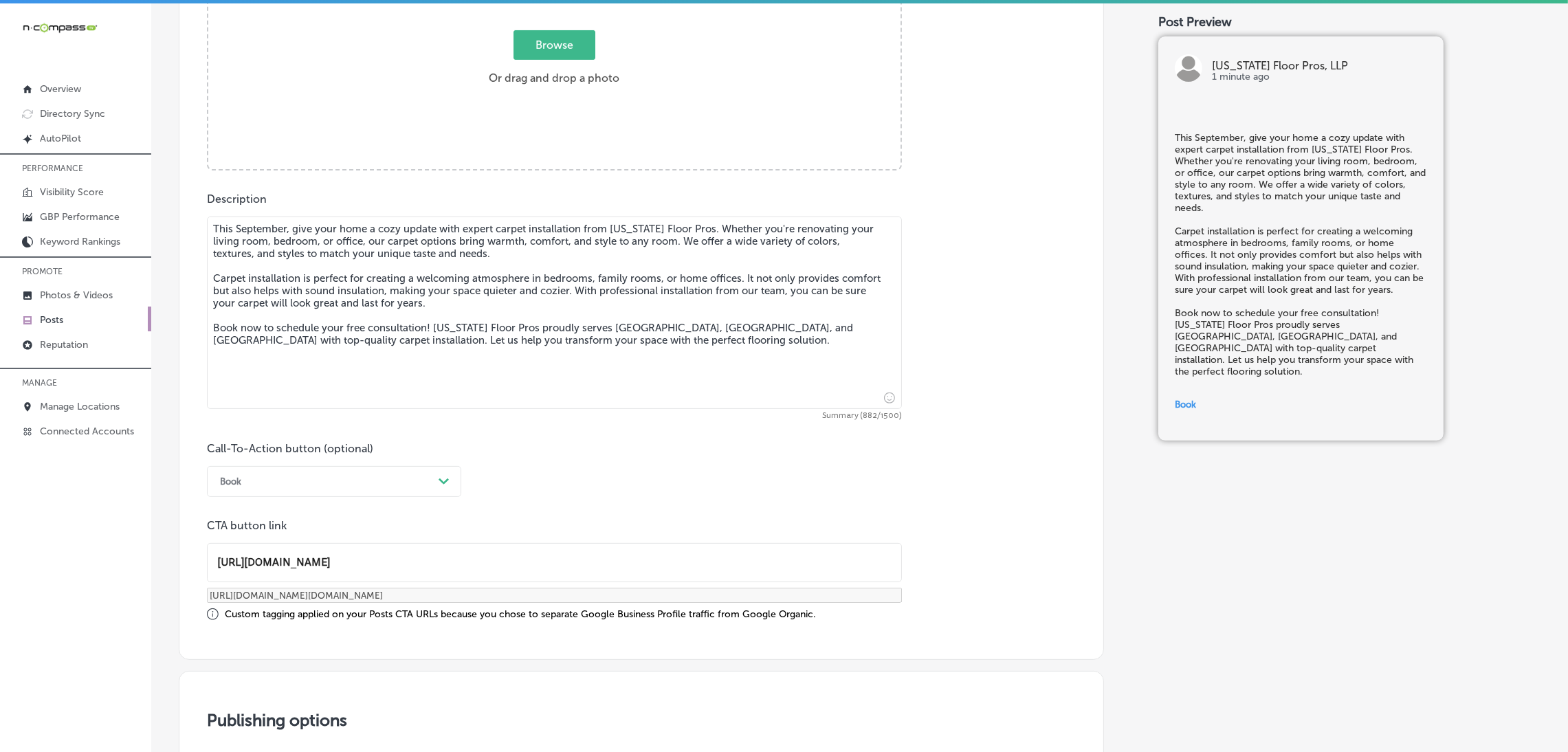
scroll to position [496, 0]
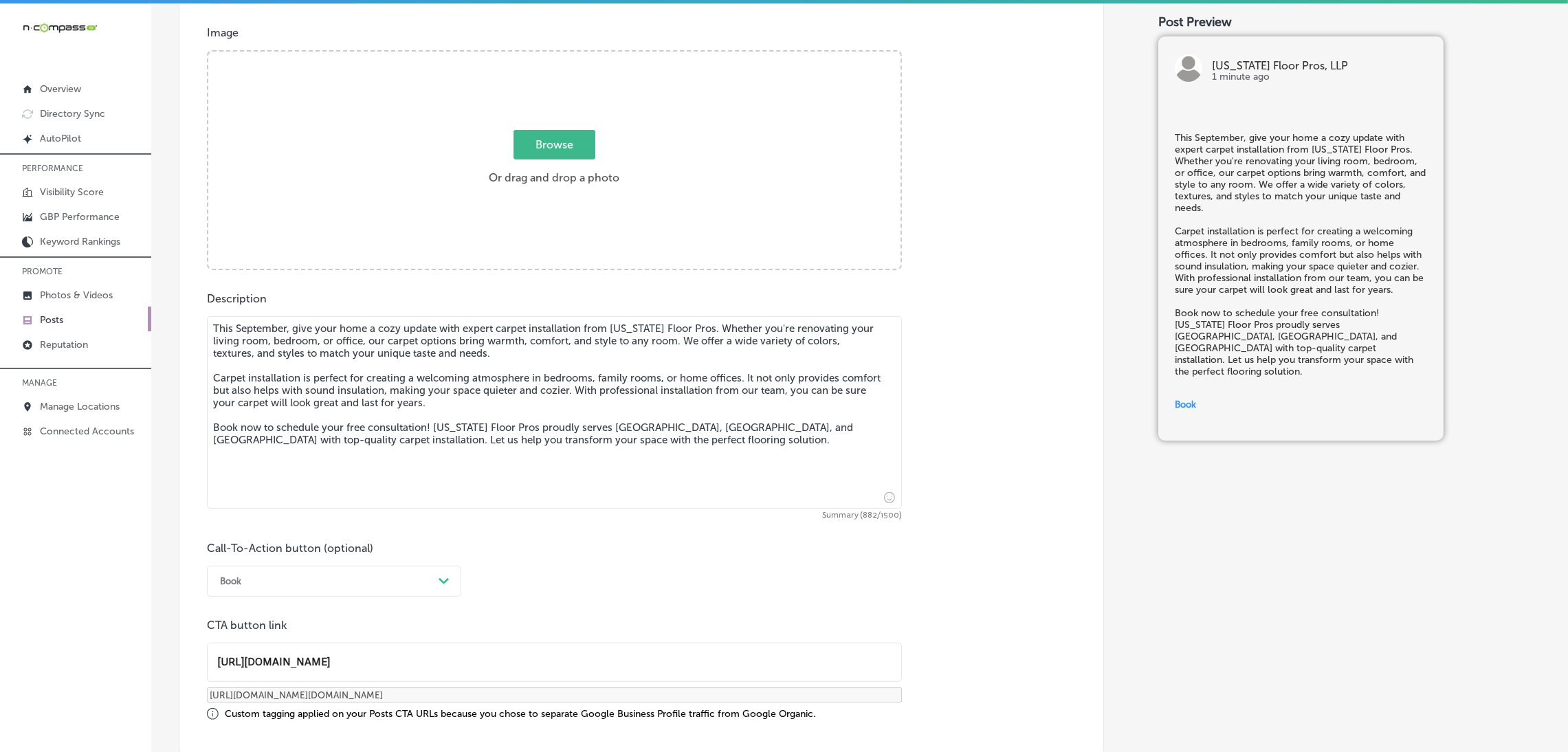
click at [510, 174] on label "Browse Or drag and drop a photo" at bounding box center [554, 162] width 142 height 61
click at [510, 55] on input "Browse Or drag and drop a photo" at bounding box center [554, 54] width 692 height 5
type input "C:\fakepath\[US_STATE] Floor Pros, LLP(71).jpg"
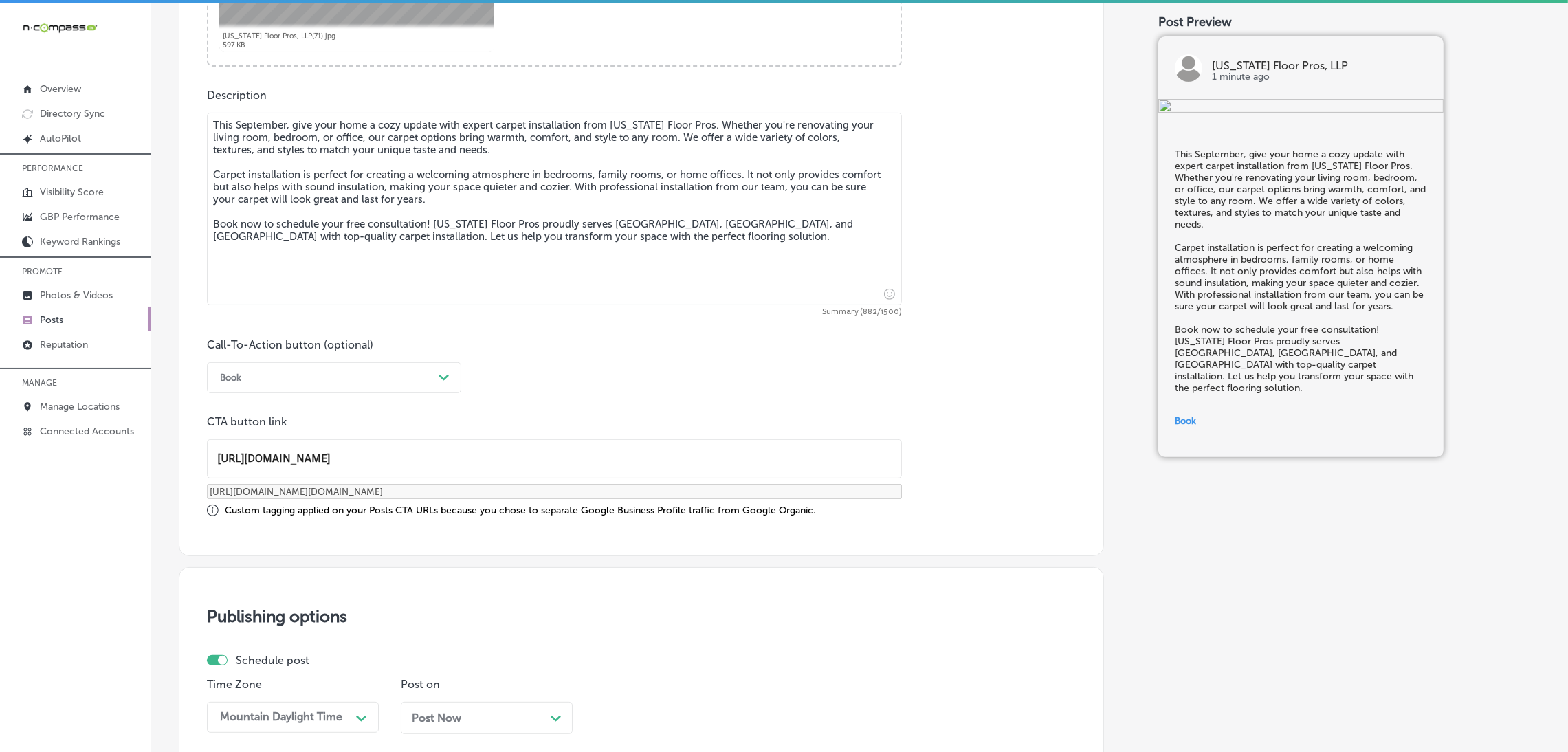
scroll to position [702, 0]
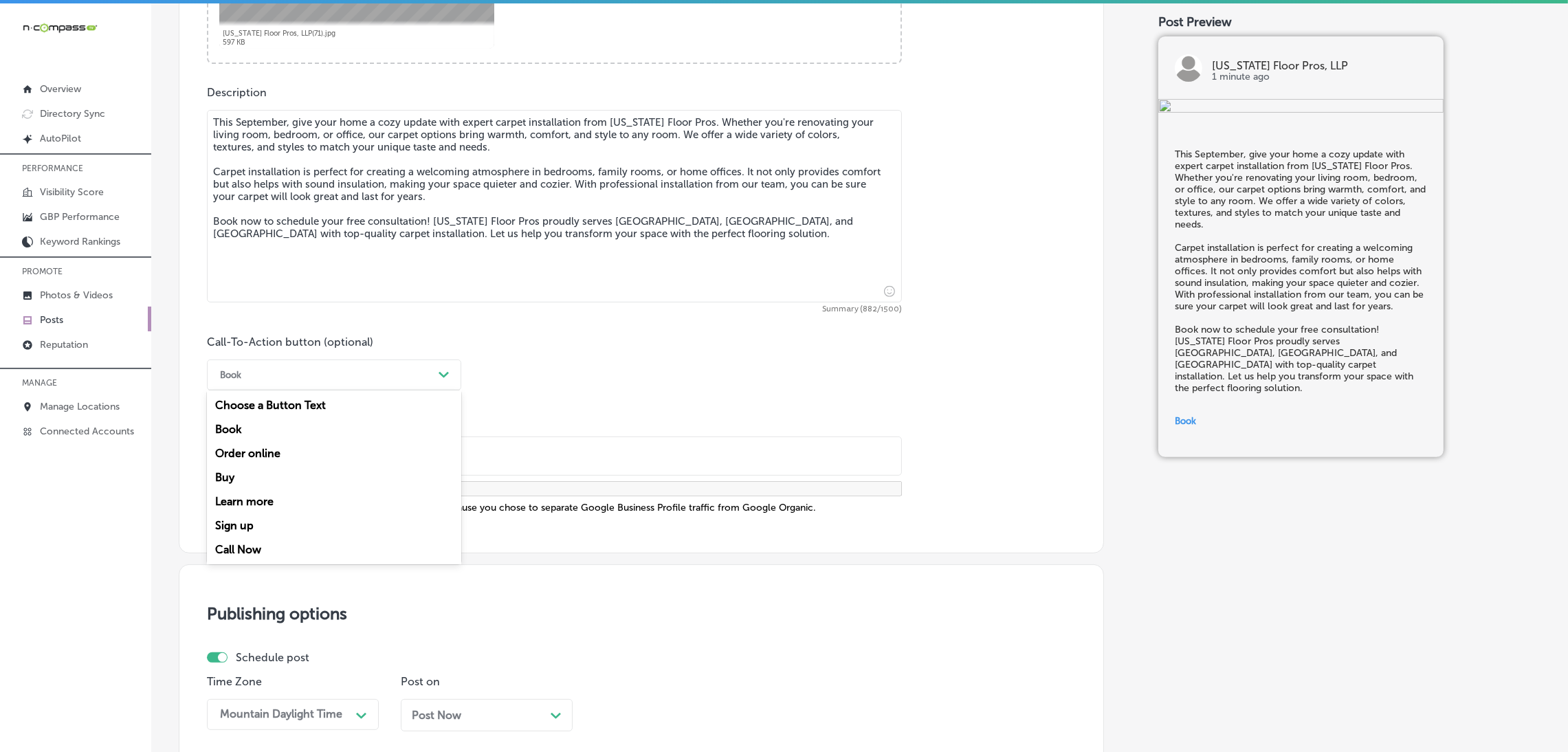
click at [423, 381] on div "Book" at bounding box center [323, 374] width 220 height 21
click at [670, 383] on div "Call-To-Action button (optional) option Book, selected. option Book focused, 2 …" at bounding box center [641, 424] width 869 height 179
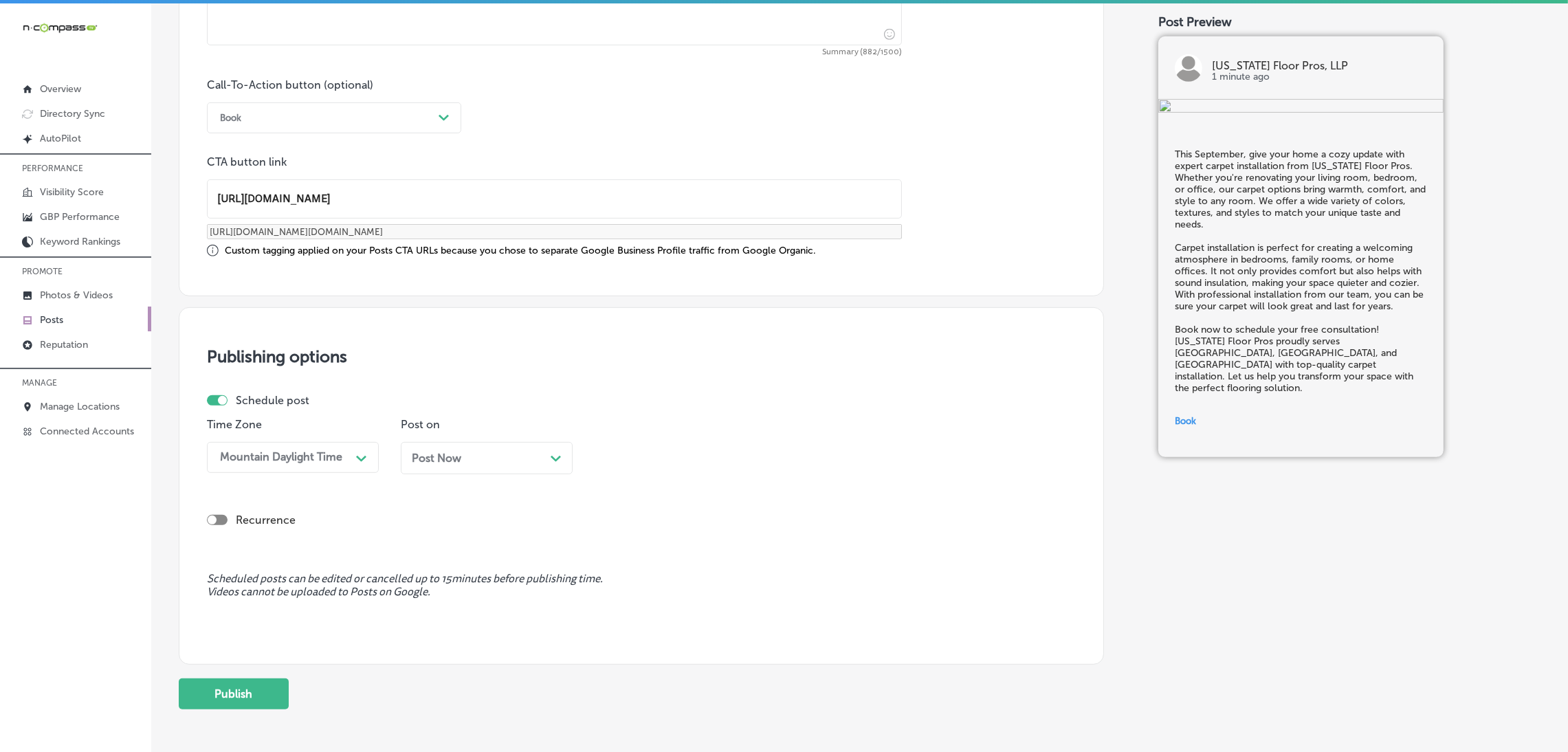
scroll to position [1011, 0]
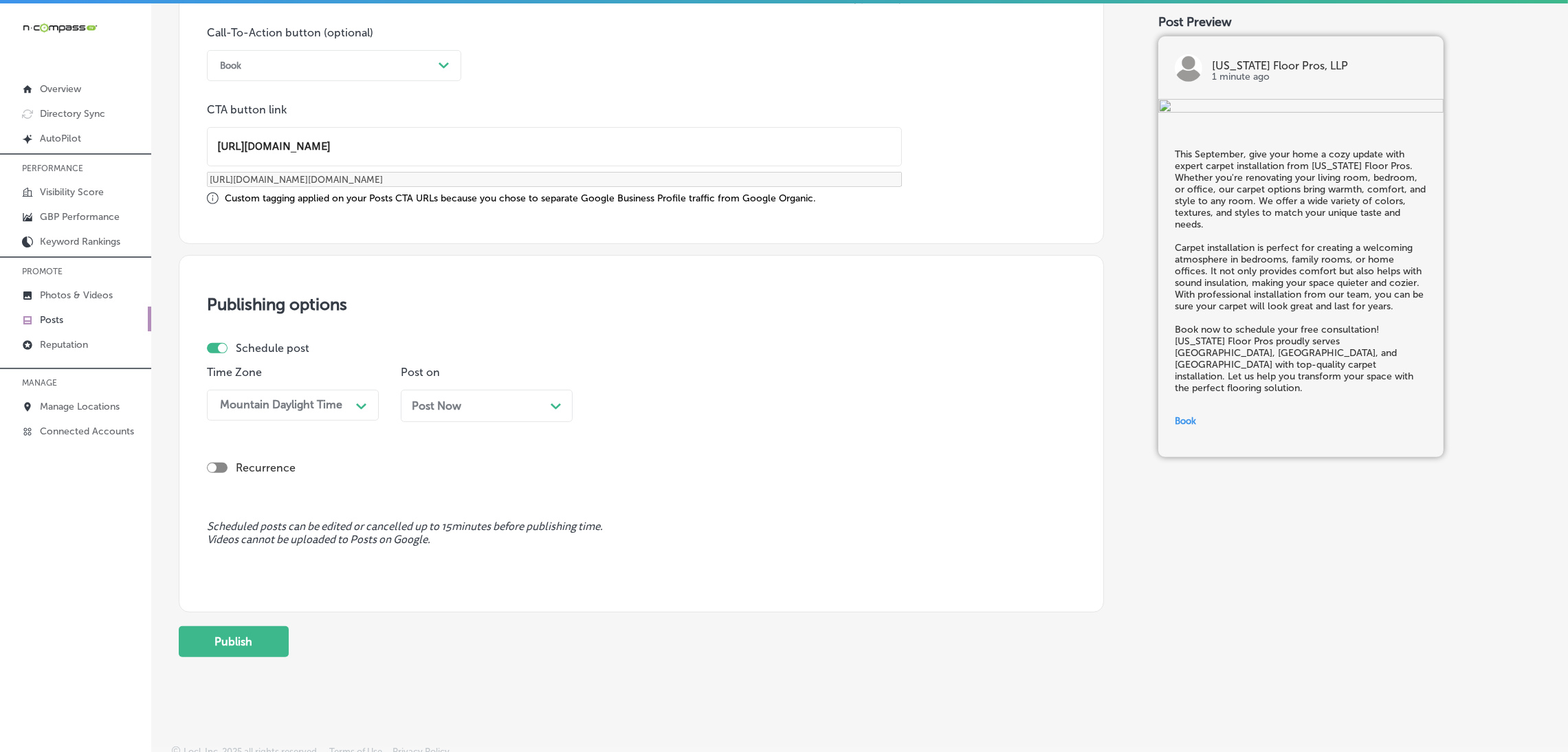
click at [511, 392] on div "Post Now Path Created with Sketch." at bounding box center [486, 406] width 172 height 33
click at [663, 414] on div "09:00 AM" at bounding box center [669, 405] width 137 height 24
click at [638, 477] on div "7:00 AM" at bounding box center [680, 491] width 172 height 24
click at [257, 477] on button "Publish" at bounding box center [233, 641] width 110 height 31
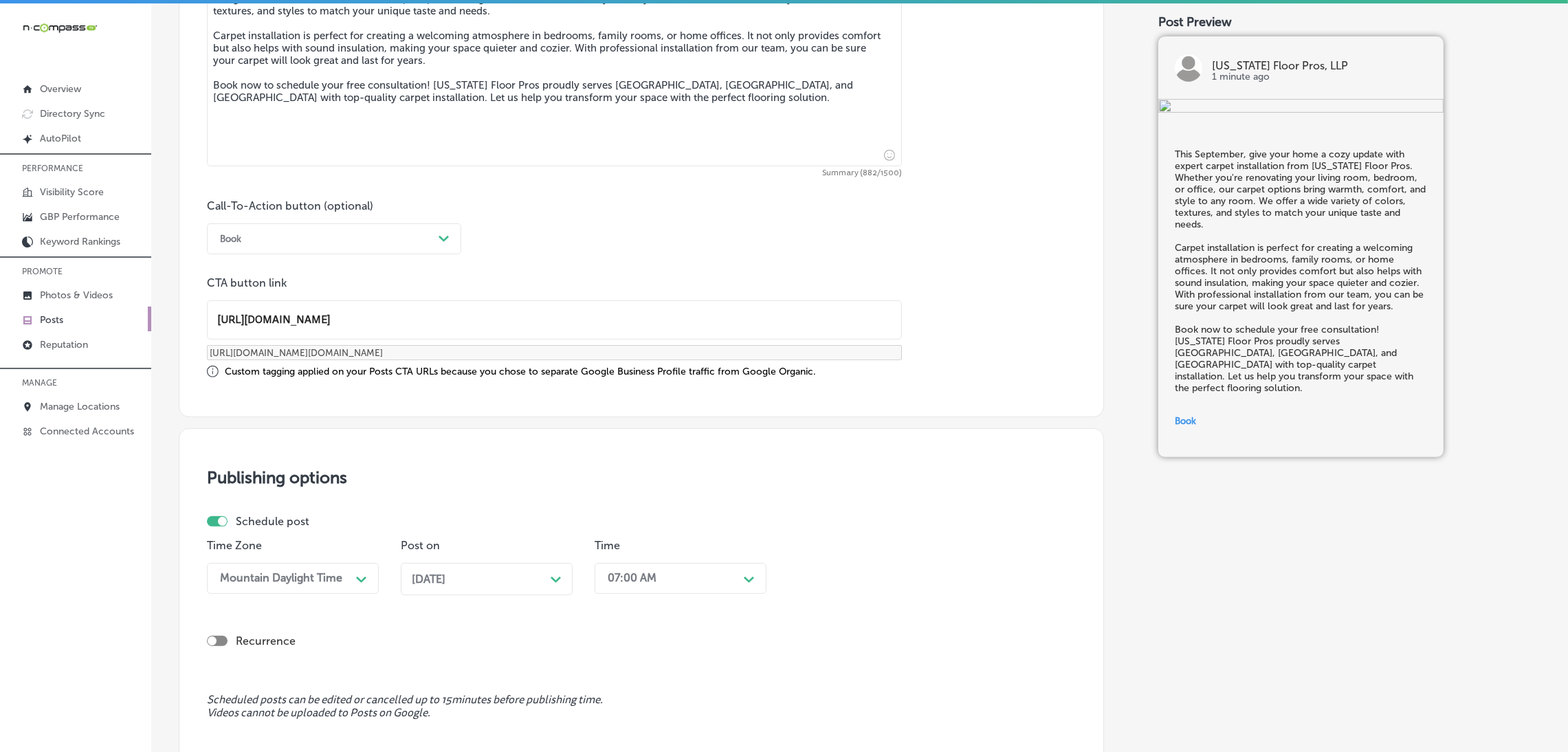
scroll to position [599, 0]
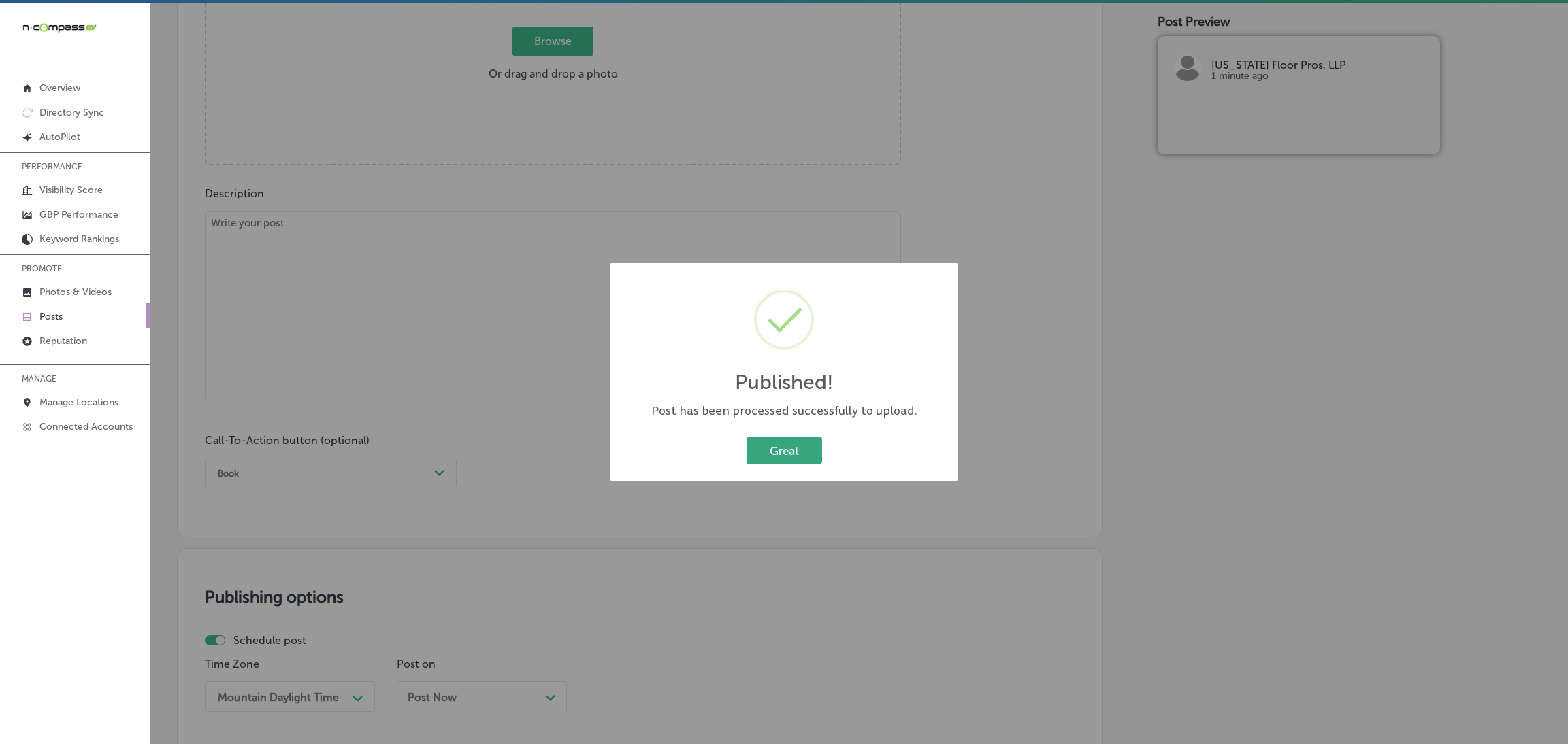
click at [783, 455] on button "Great" at bounding box center [784, 450] width 76 height 28
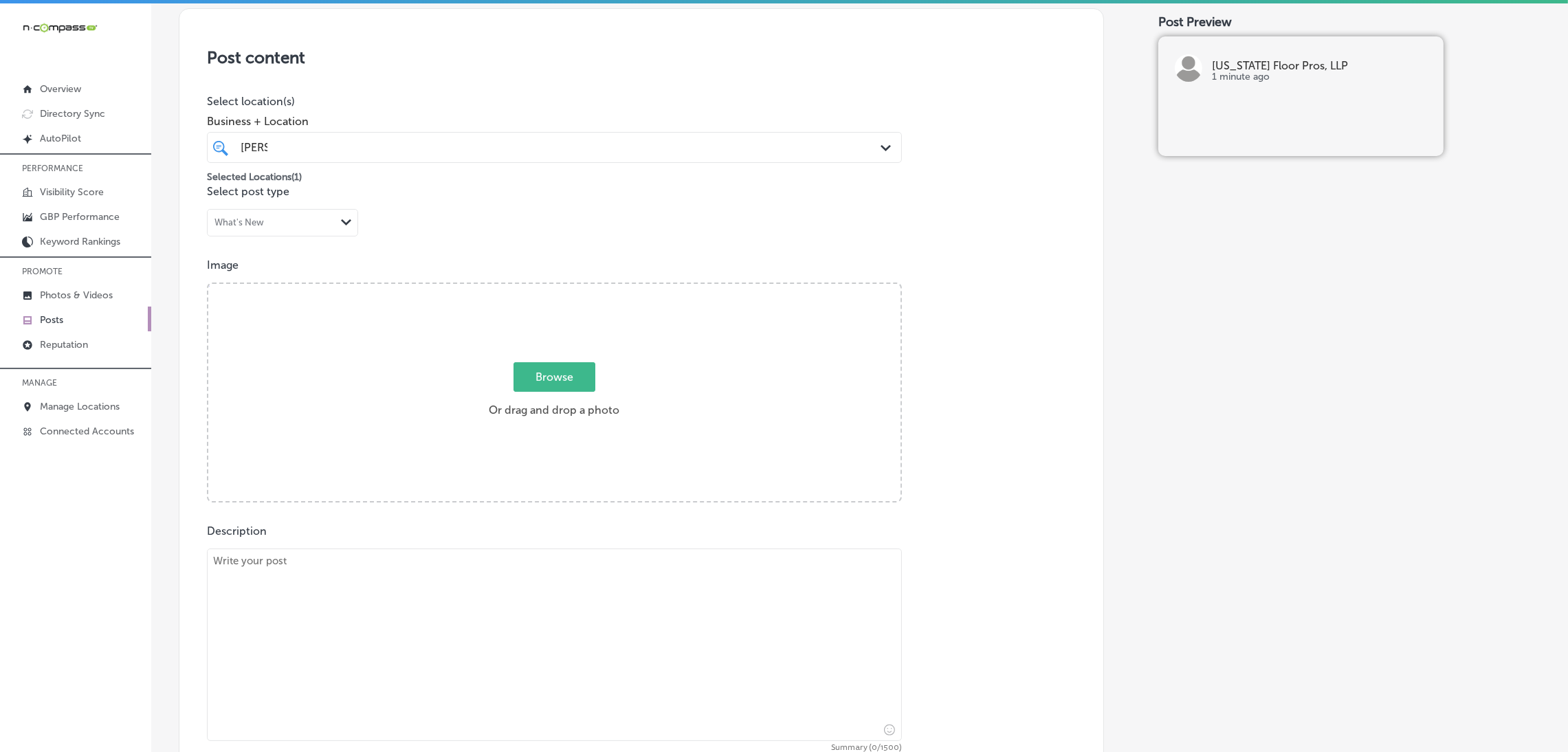
scroll to position [309, 0]
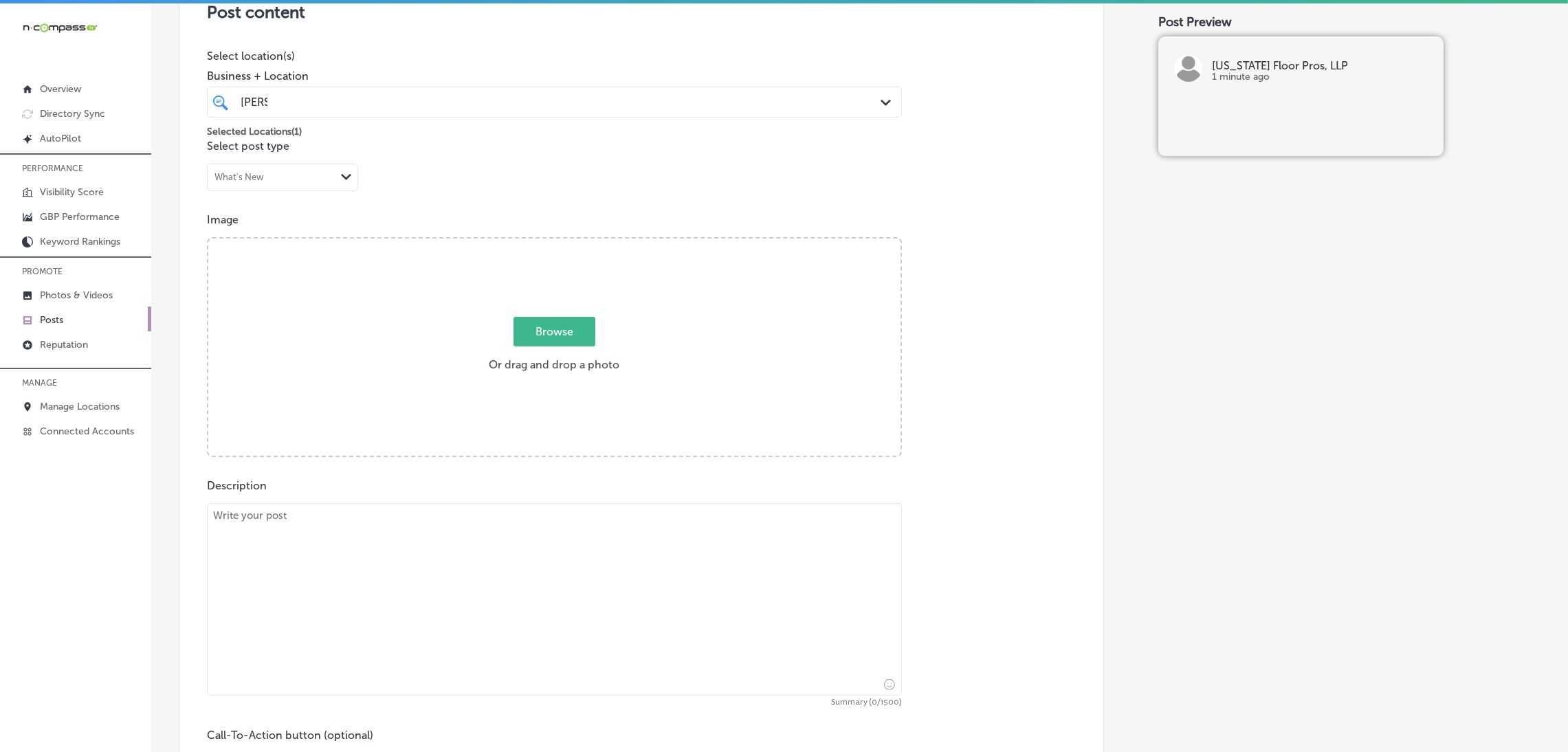
click at [362, 477] on textarea at bounding box center [554, 599] width 695 height 193
paste textarea "At [US_STATE] Floor Pros, we offer premium LVP flooring that is waterproof, pet…"
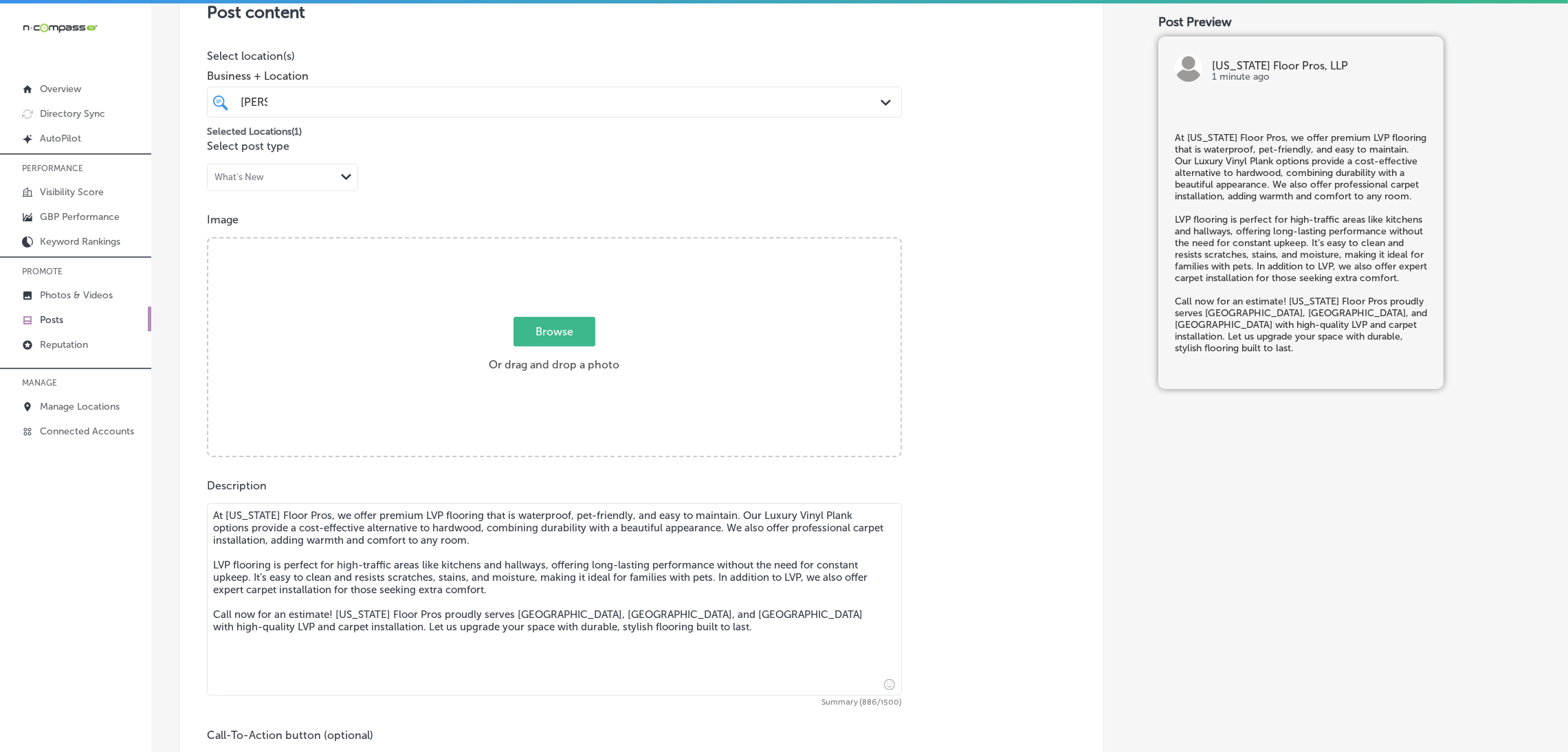
type textarea "At [US_STATE] Floor Pros, we offer premium LVP flooring that is waterproof, pet…"
click at [531, 305] on div "Browse Or drag and drop a photo" at bounding box center [554, 349] width 692 height 220
click at [208, 239] on input "Browse Or drag and drop a photo" at bounding box center [554, 241] width 692 height 5
type input "C:\fakepath\[US_STATE] Floor Pros, LLP(59).jpg"
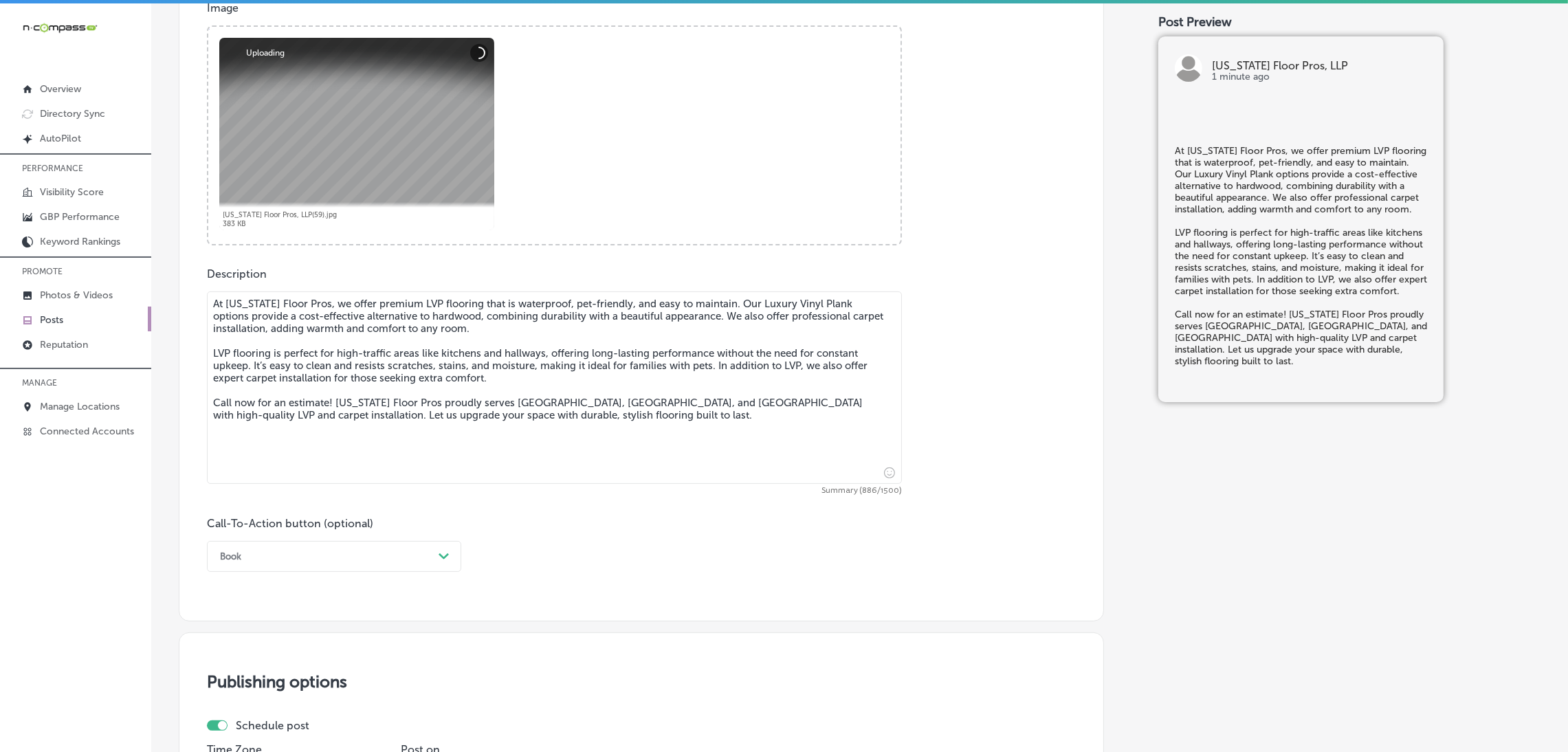
scroll to position [618, 0]
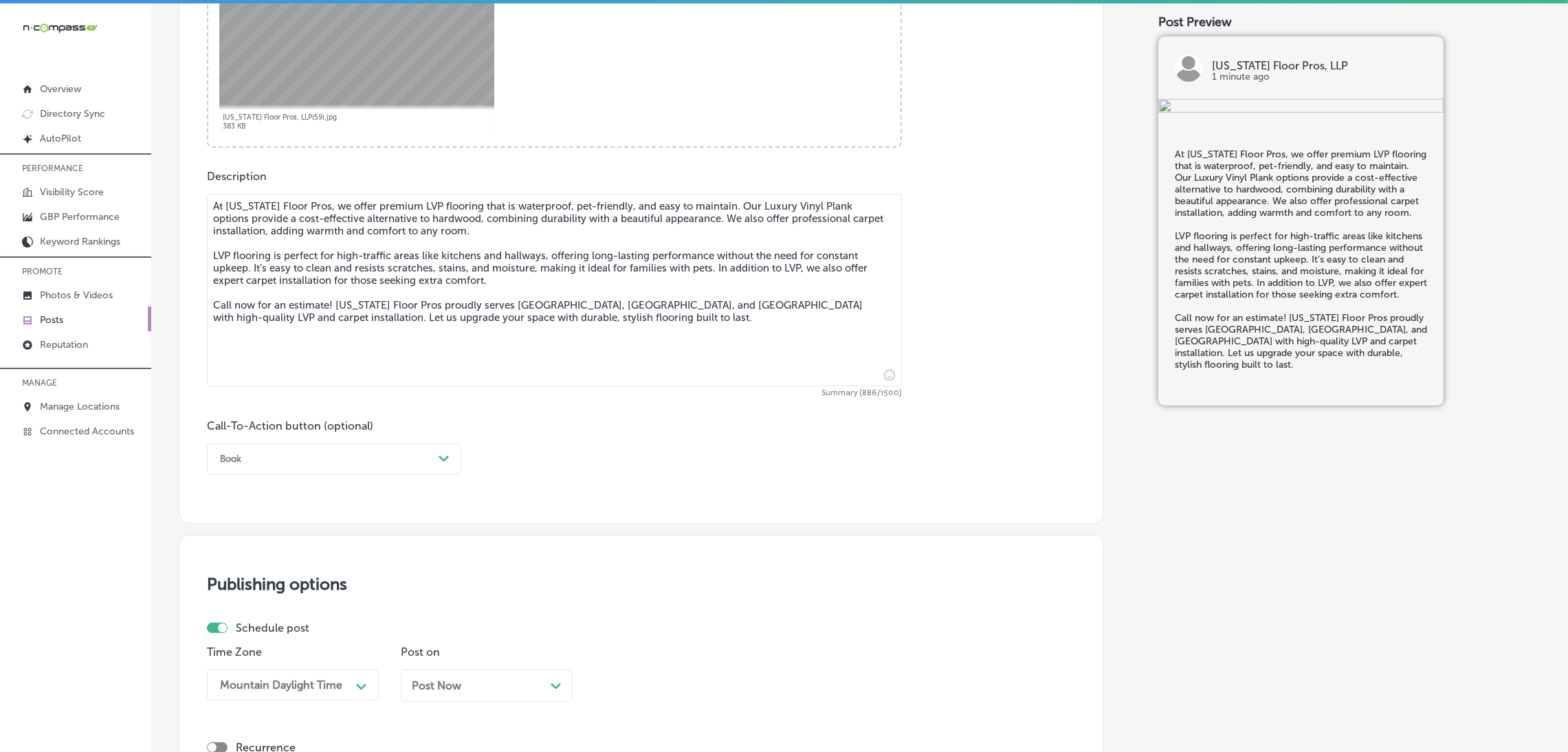
click at [390, 460] on div "Book" at bounding box center [323, 458] width 220 height 21
click at [264, 477] on div "Call Now" at bounding box center [334, 633] width 254 height 24
click at [476, 477] on div "Post Now Path Created with Sketch." at bounding box center [486, 686] width 150 height 13
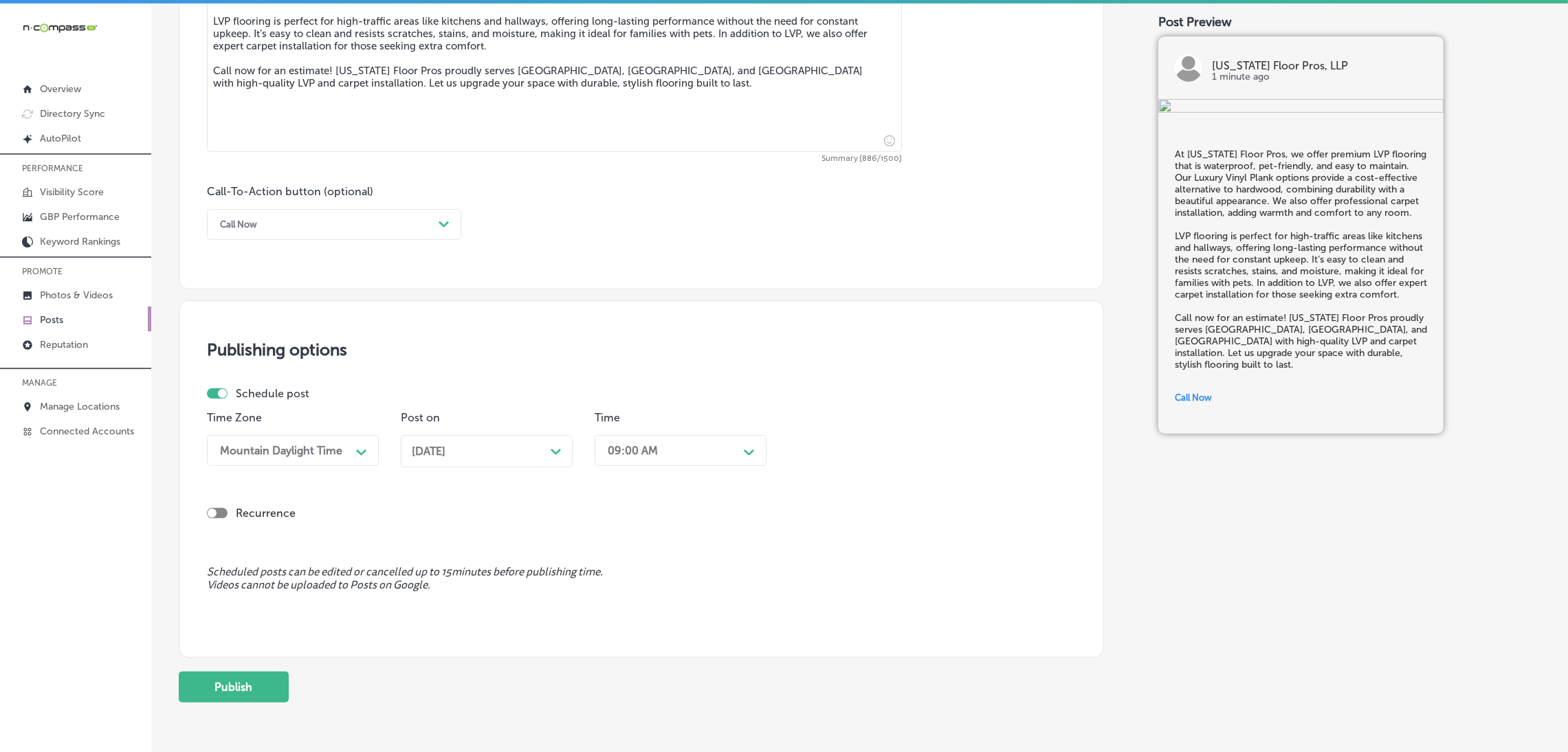
scroll to position [908, 0]
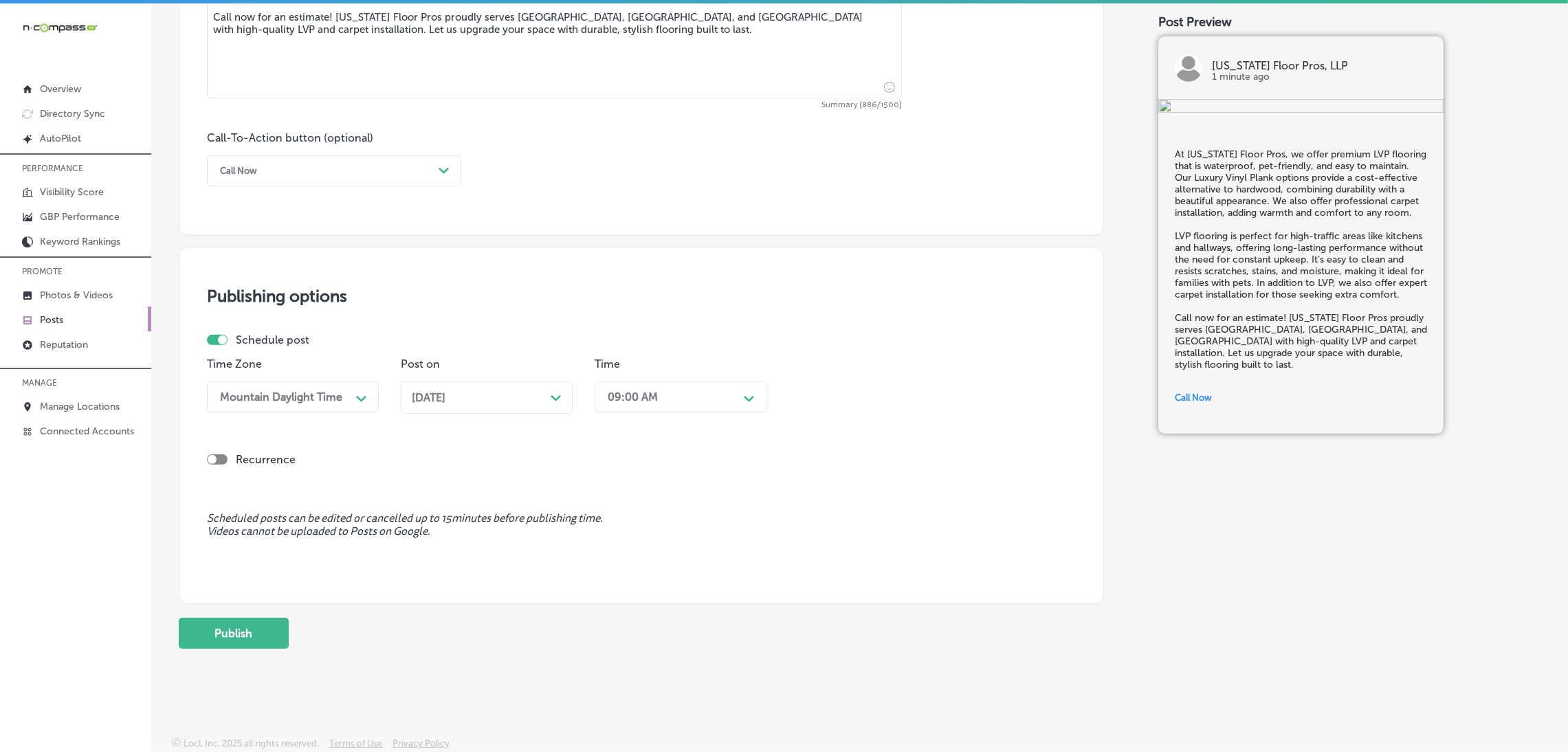
click at [630, 380] on div "Time 09:00 AM Path Created with Sketch." at bounding box center [680, 391] width 172 height 66
click at [638, 388] on div "09:00 AM" at bounding box center [669, 397] width 137 height 24
click at [641, 477] on div "7:00 AM" at bounding box center [680, 586] width 172 height 24
click at [250, 477] on button "Publish" at bounding box center [233, 633] width 110 height 31
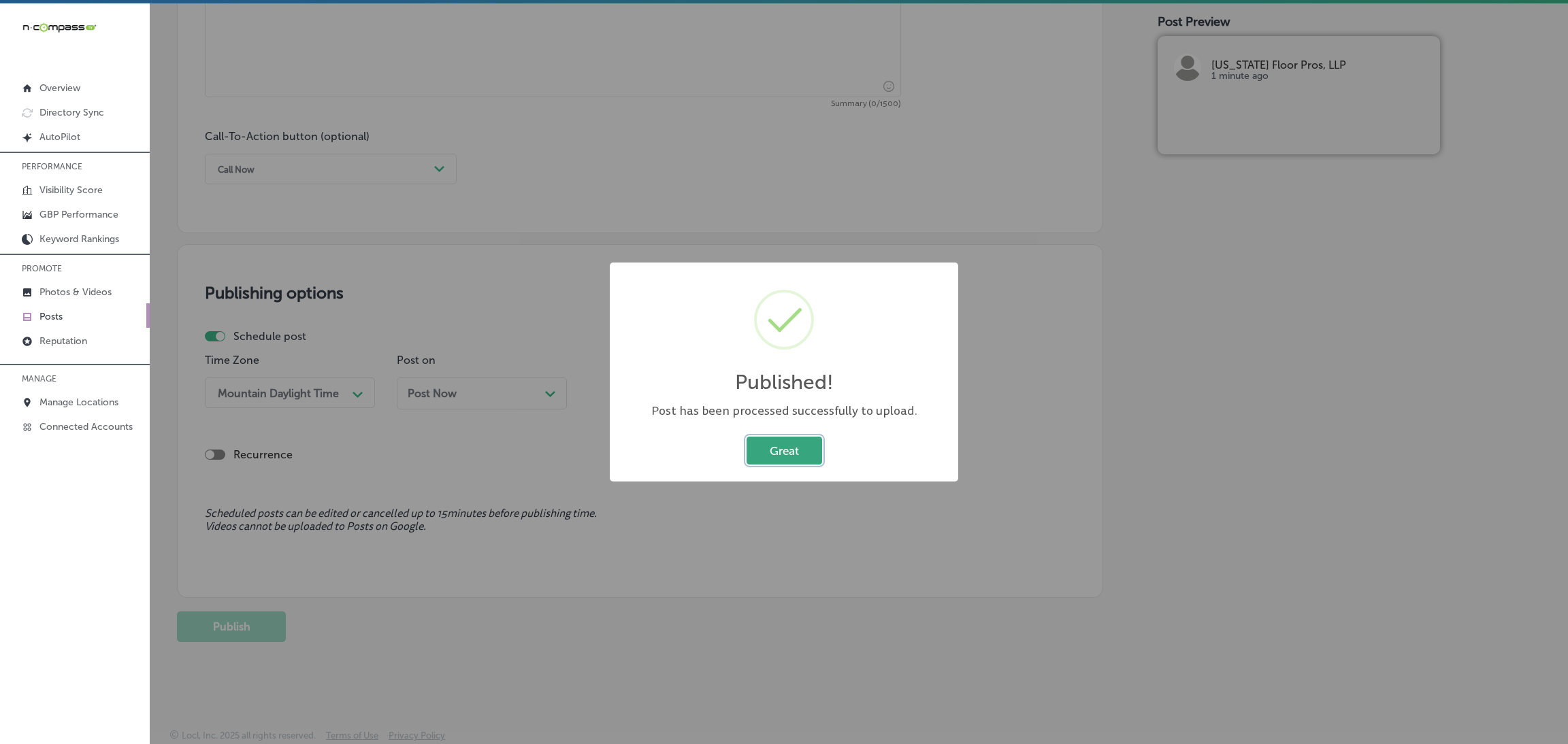
click at [806, 442] on button "Great" at bounding box center [784, 450] width 76 height 28
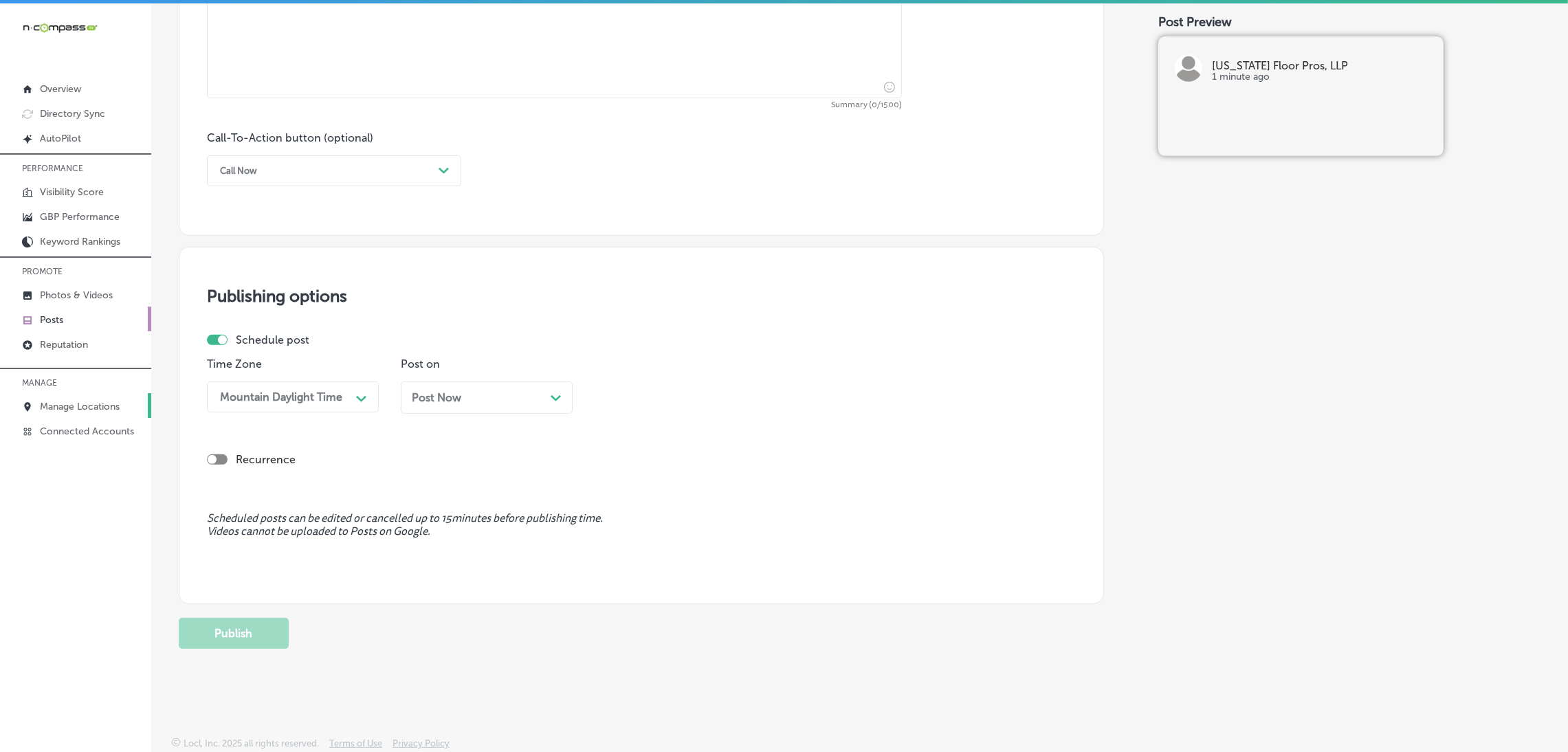
click at [81, 411] on p "Manage Locations" at bounding box center [80, 406] width 80 height 12
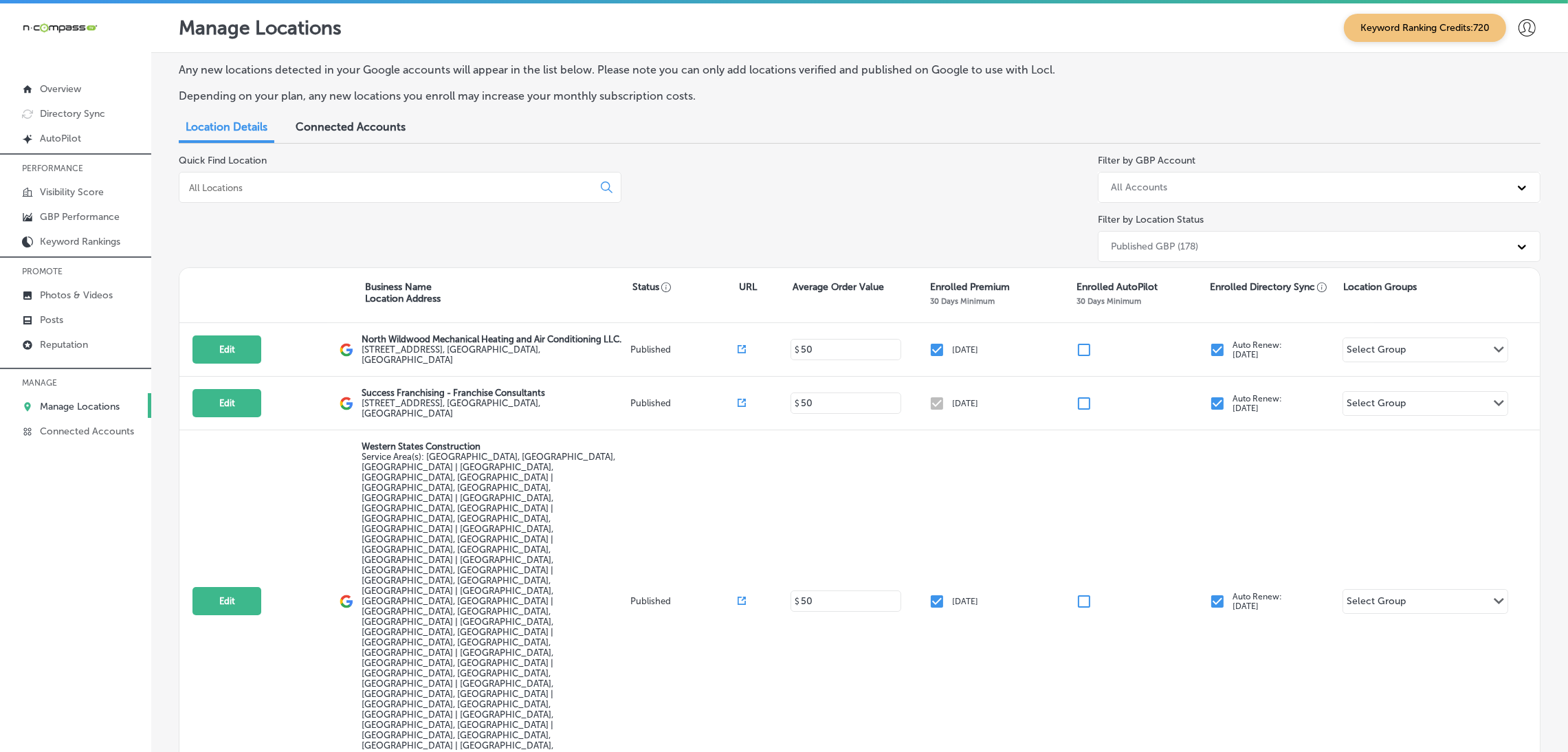
click at [267, 183] on input at bounding box center [389, 188] width 402 height 13
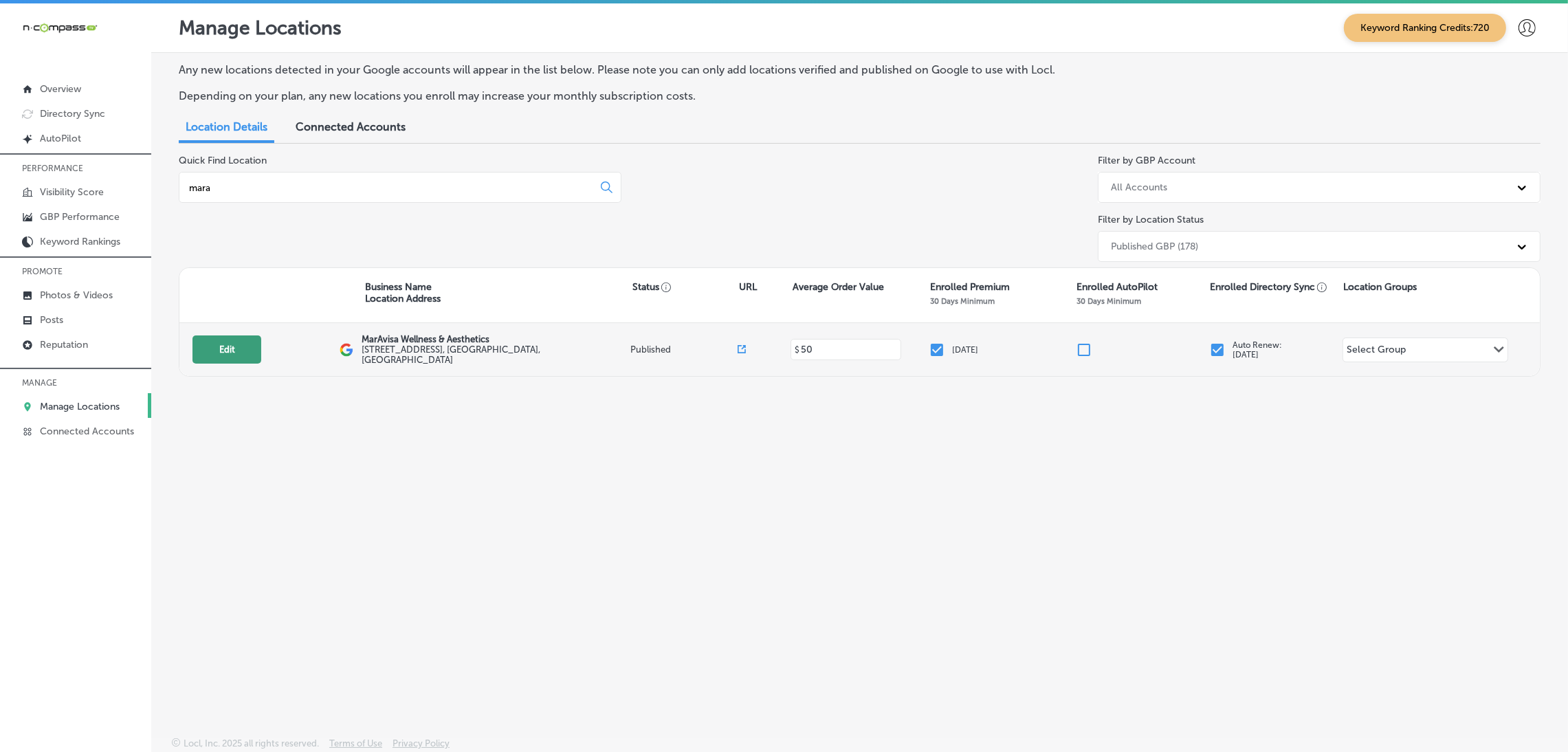
type input "mara"
click at [215, 350] on button "Edit" at bounding box center [227, 349] width 69 height 28
select select "US"
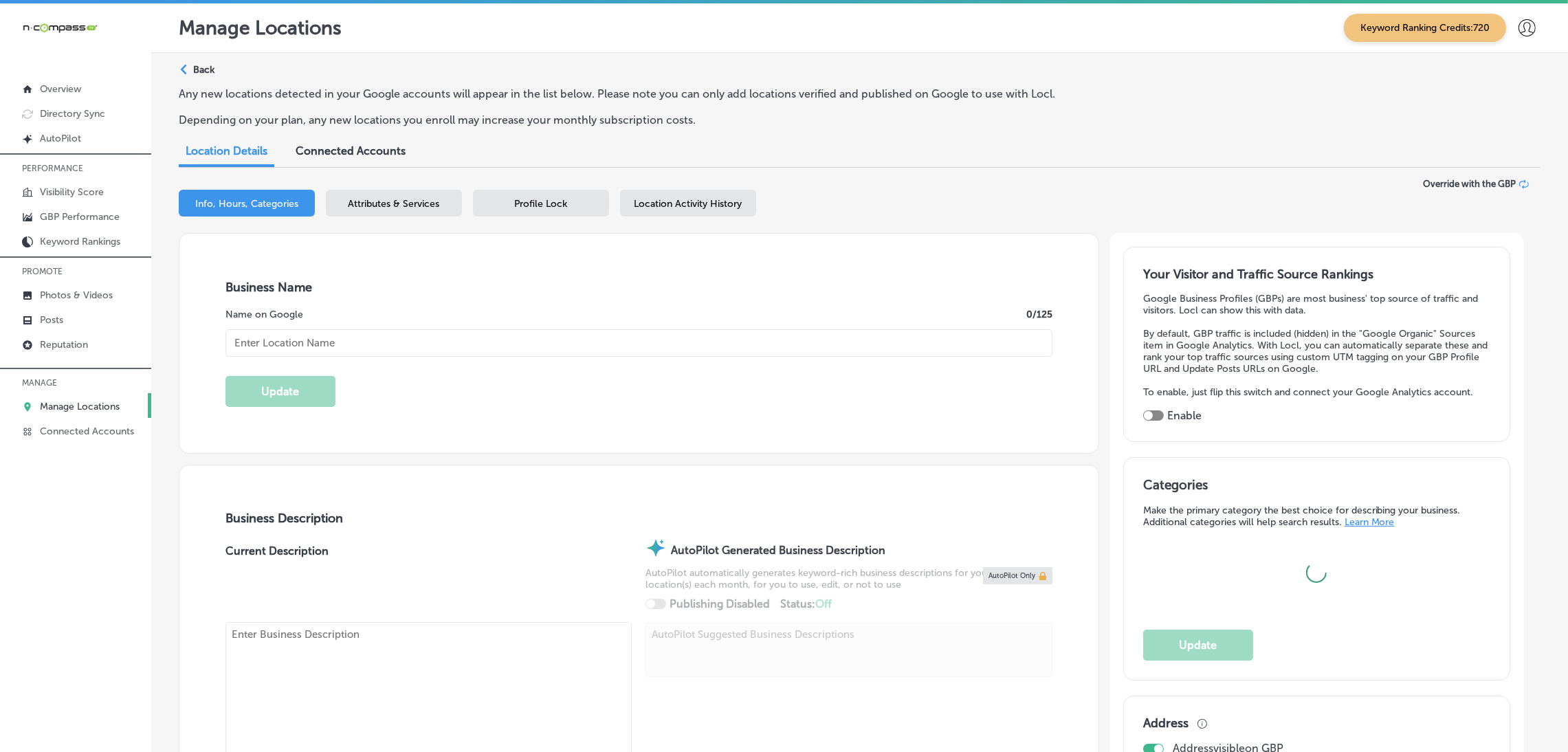
type input "MarAvisa Wellness & Aesthetics"
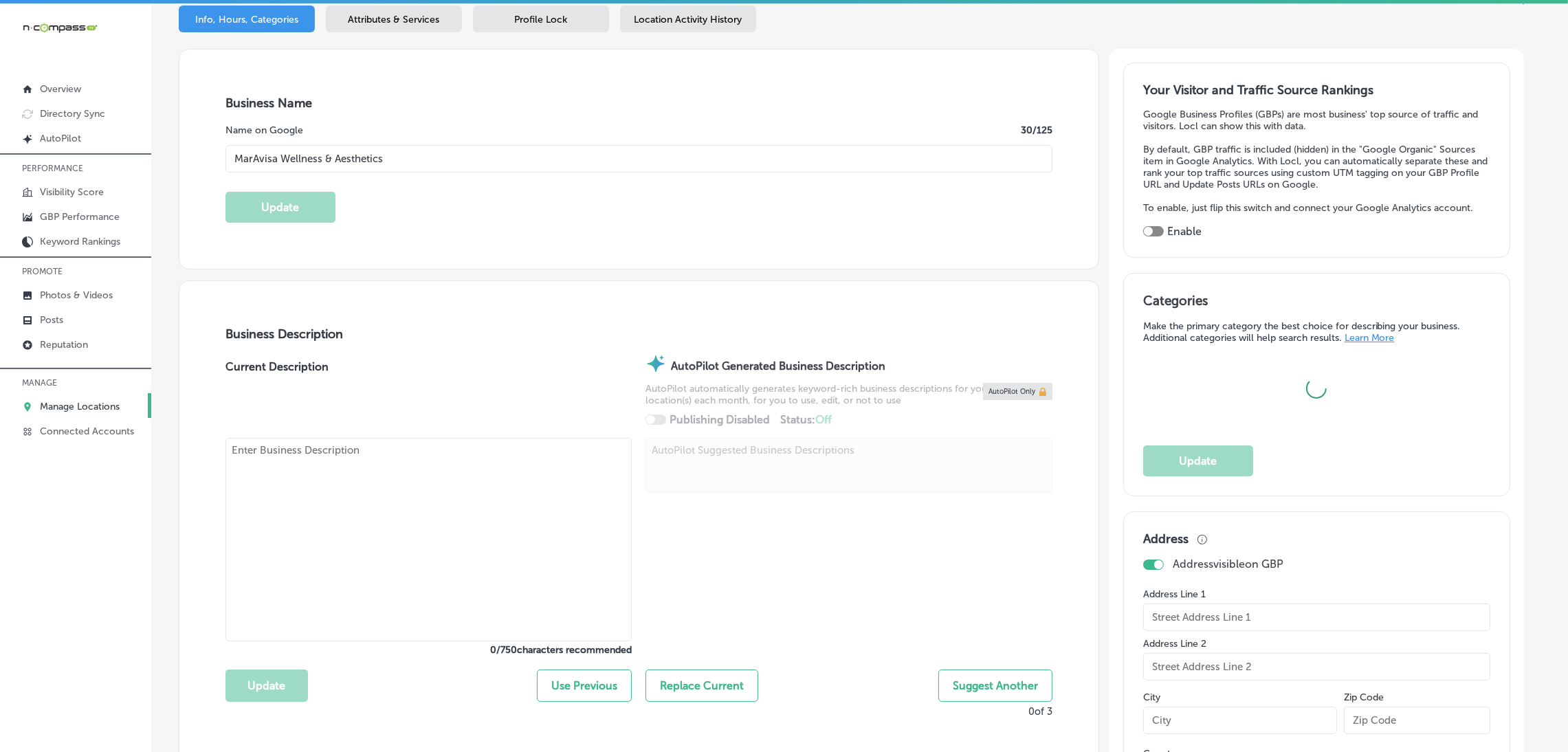
checkbox input "true"
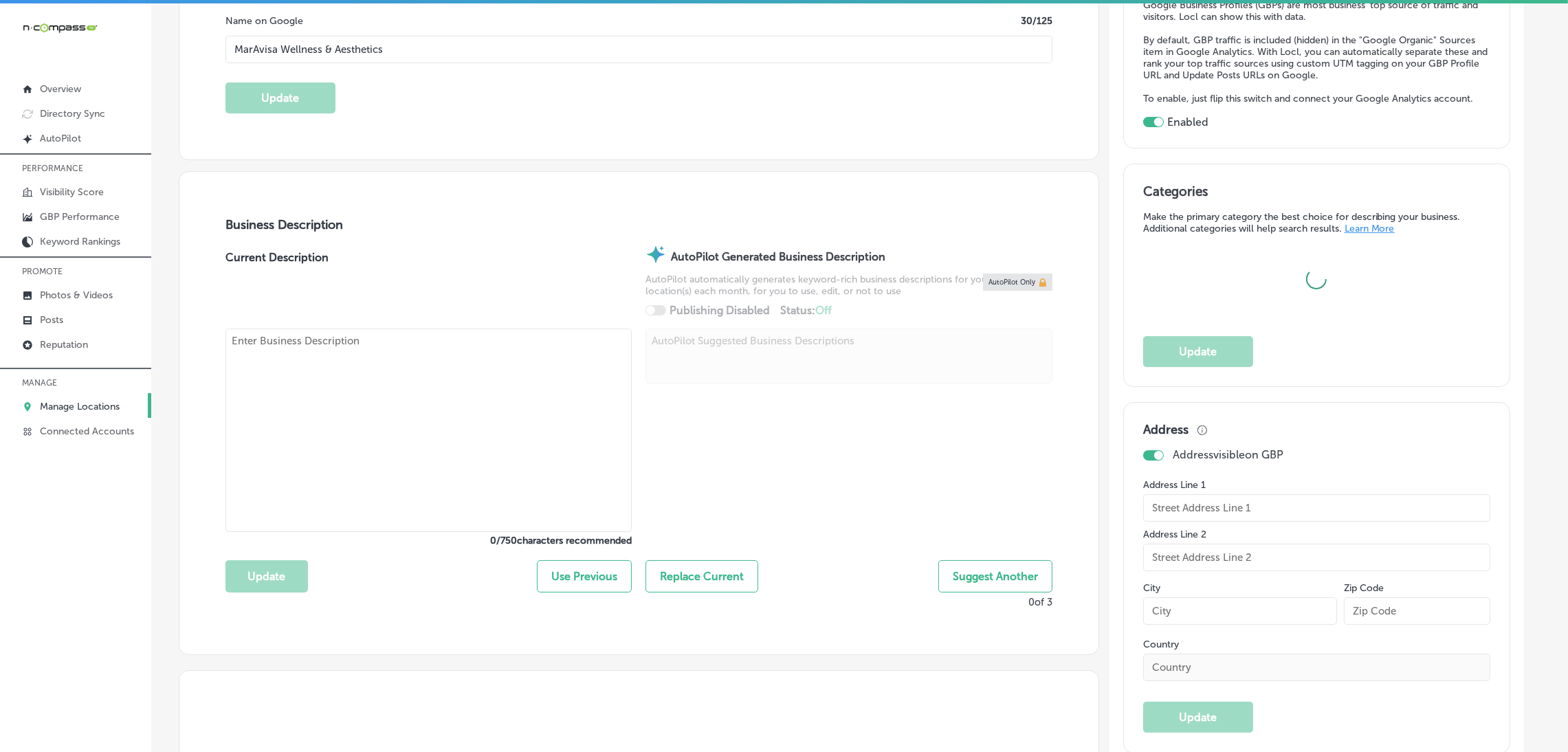
type input "[STREET_ADDRESS]"
type input "Suite 303"
type input "[GEOGRAPHIC_DATA]"
type input "32086"
type input "US"
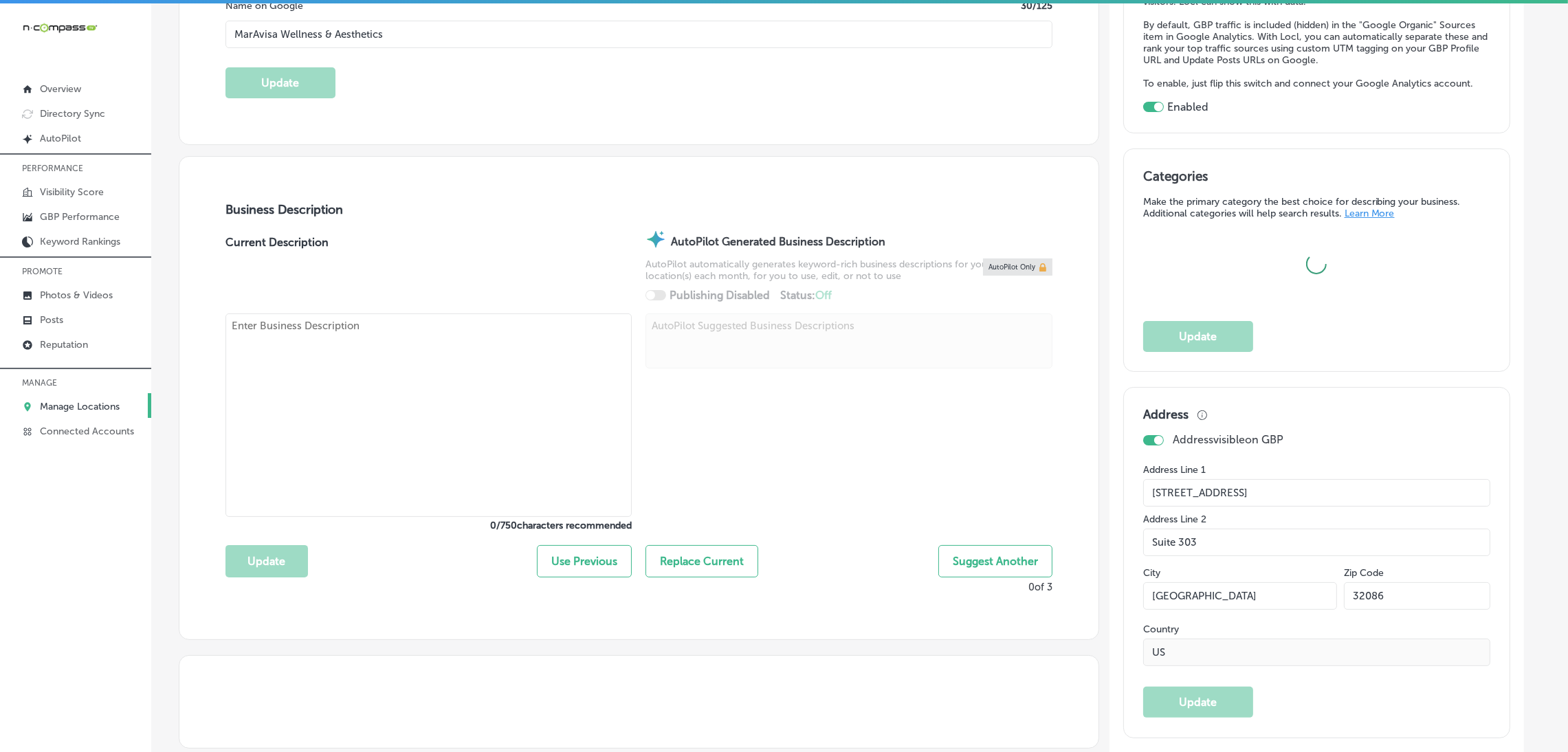
type textarea "MarAvisa Wellness & Aesthetics is a premier medical spa in [GEOGRAPHIC_DATA][PE…"
type input "[URL][DOMAIN_NAME]"
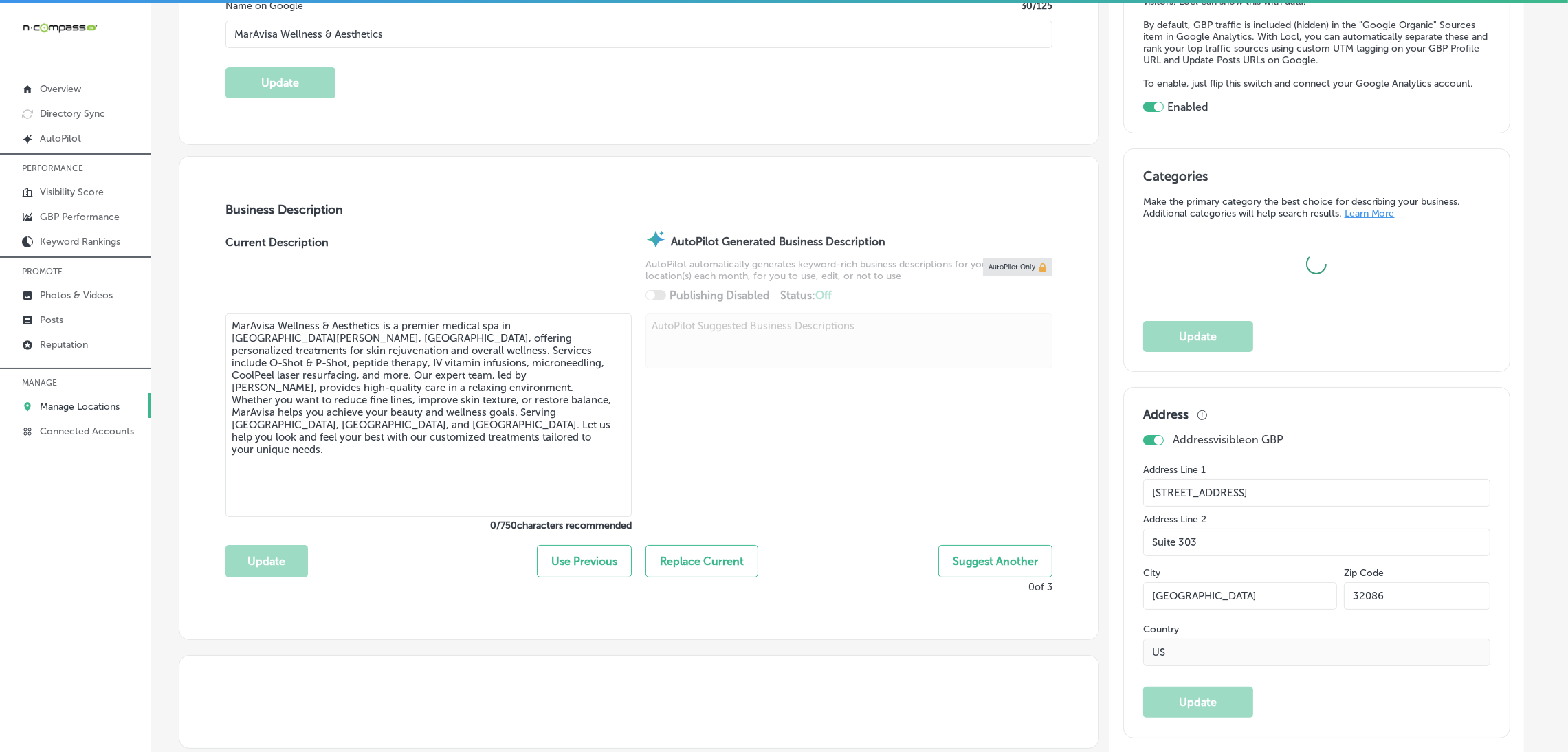
type input "[PHONE_NUMBER]"
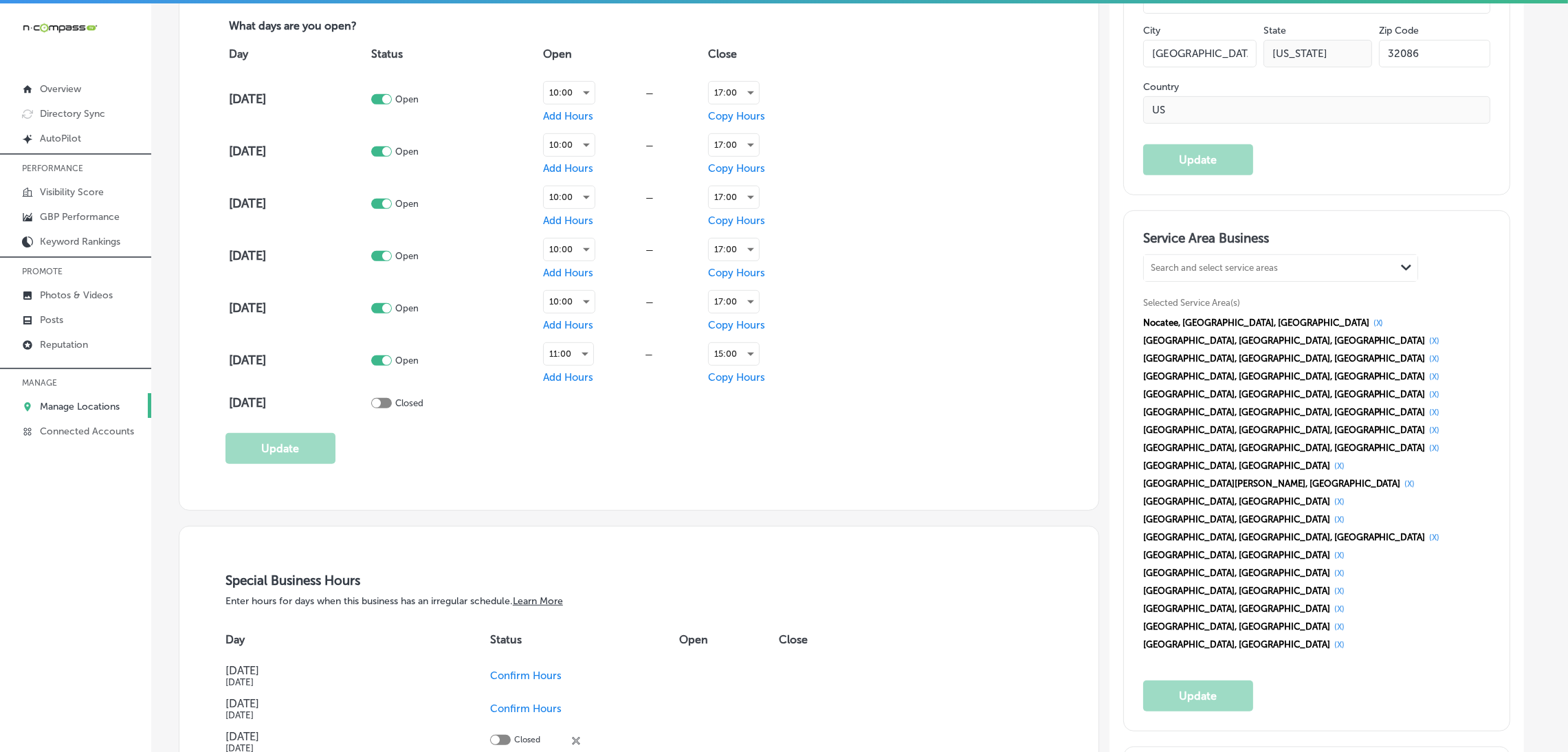
scroll to position [618, 0]
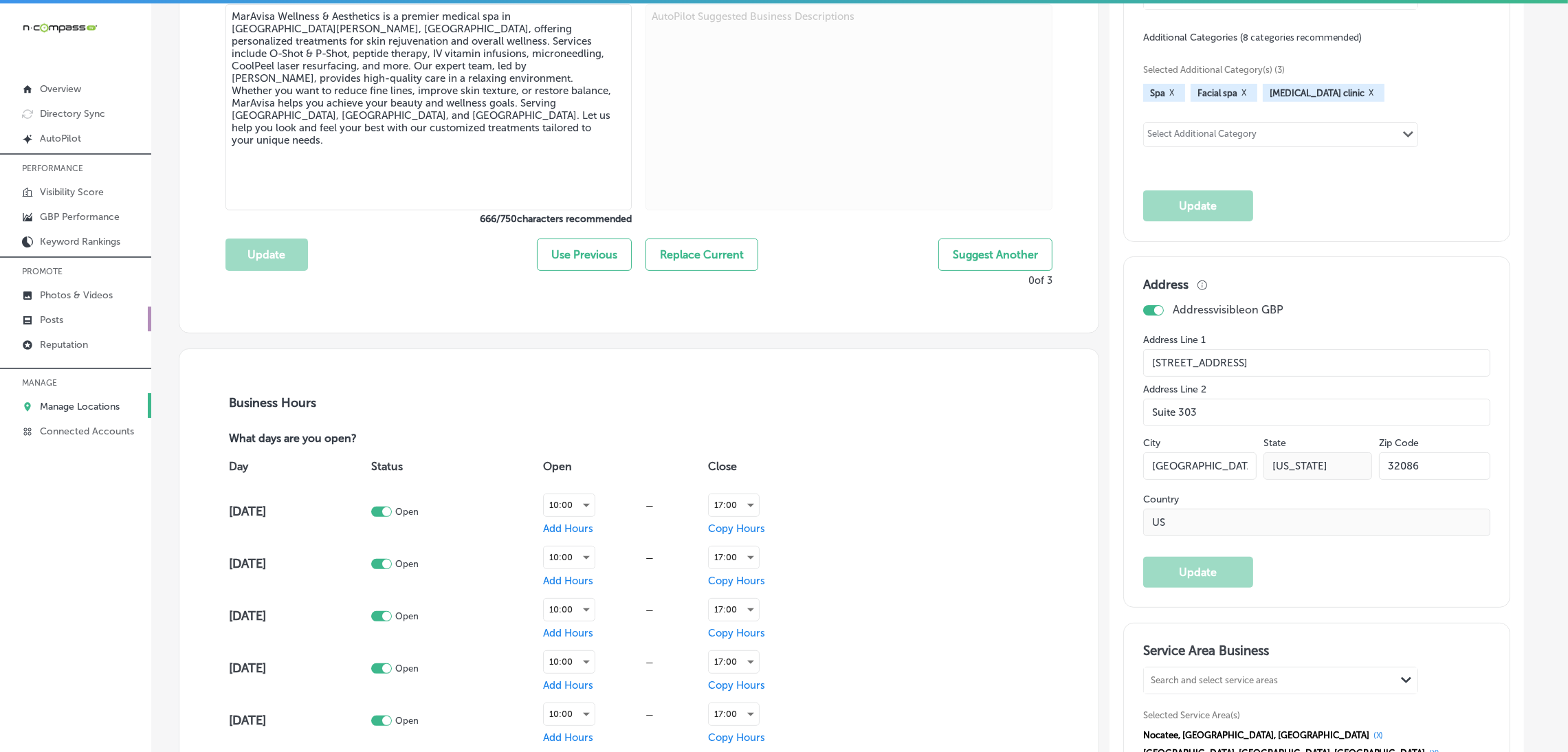
click at [81, 318] on link "Posts" at bounding box center [75, 319] width 151 height 25
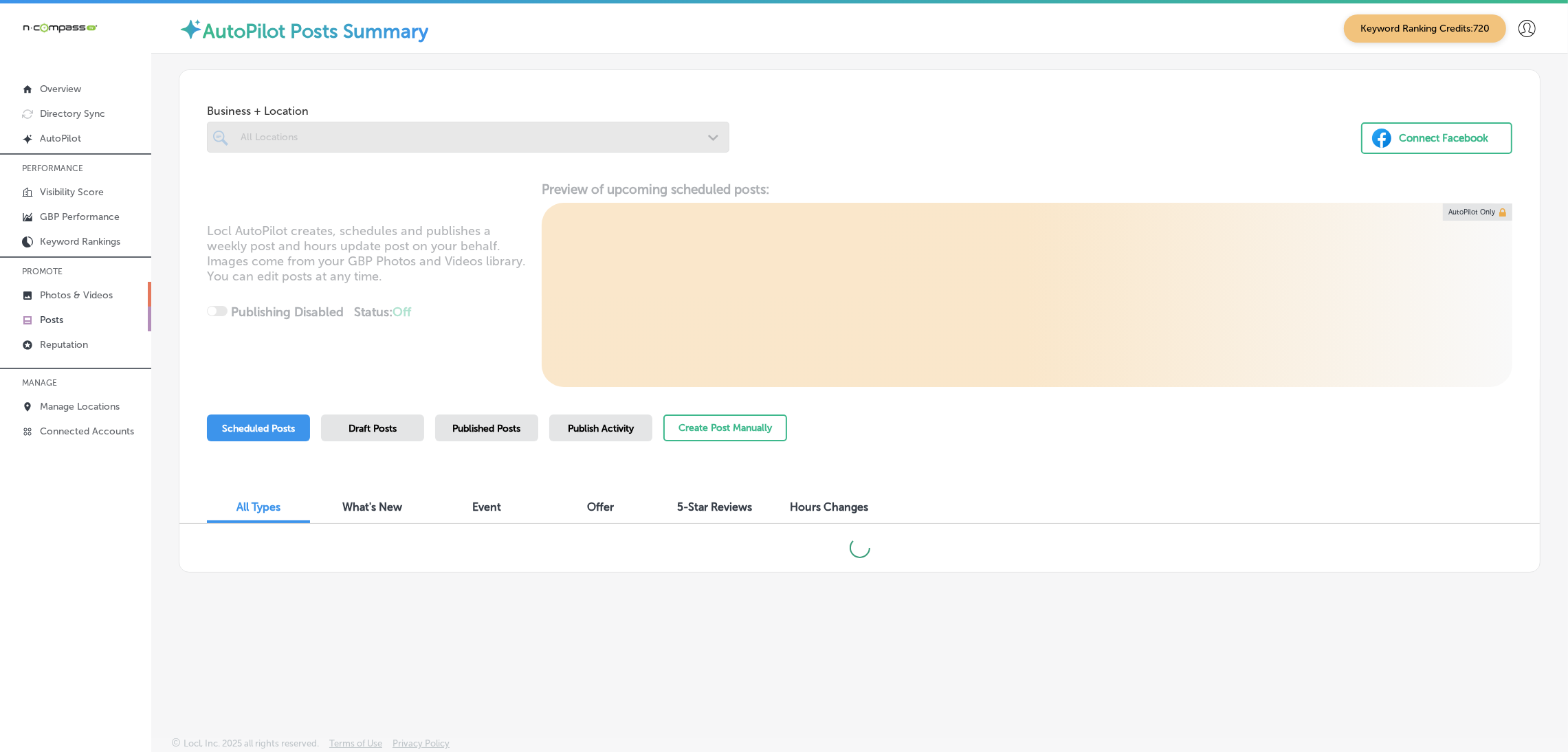
click at [84, 302] on link "Photos & Videos" at bounding box center [75, 293] width 151 height 25
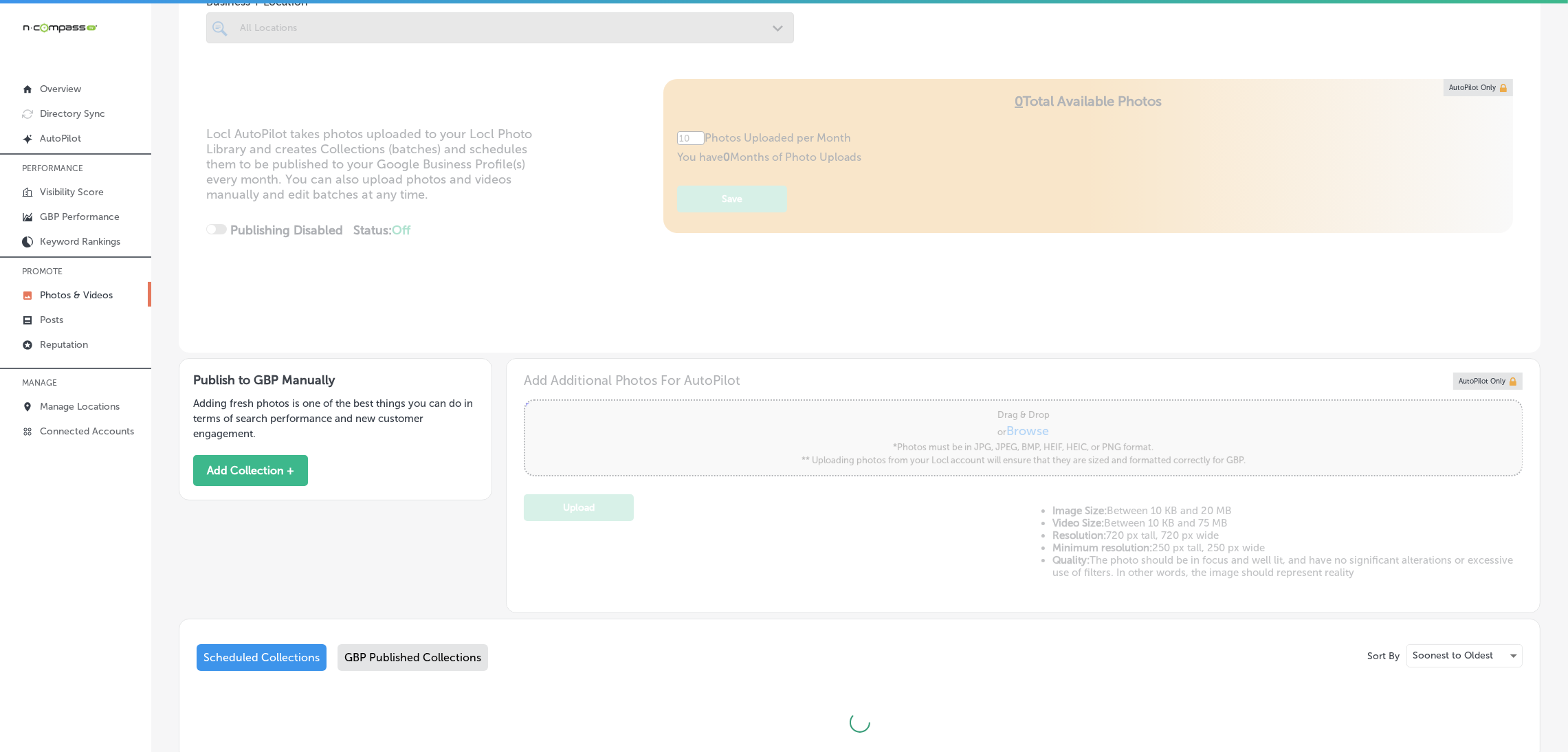
scroll to position [203, 0]
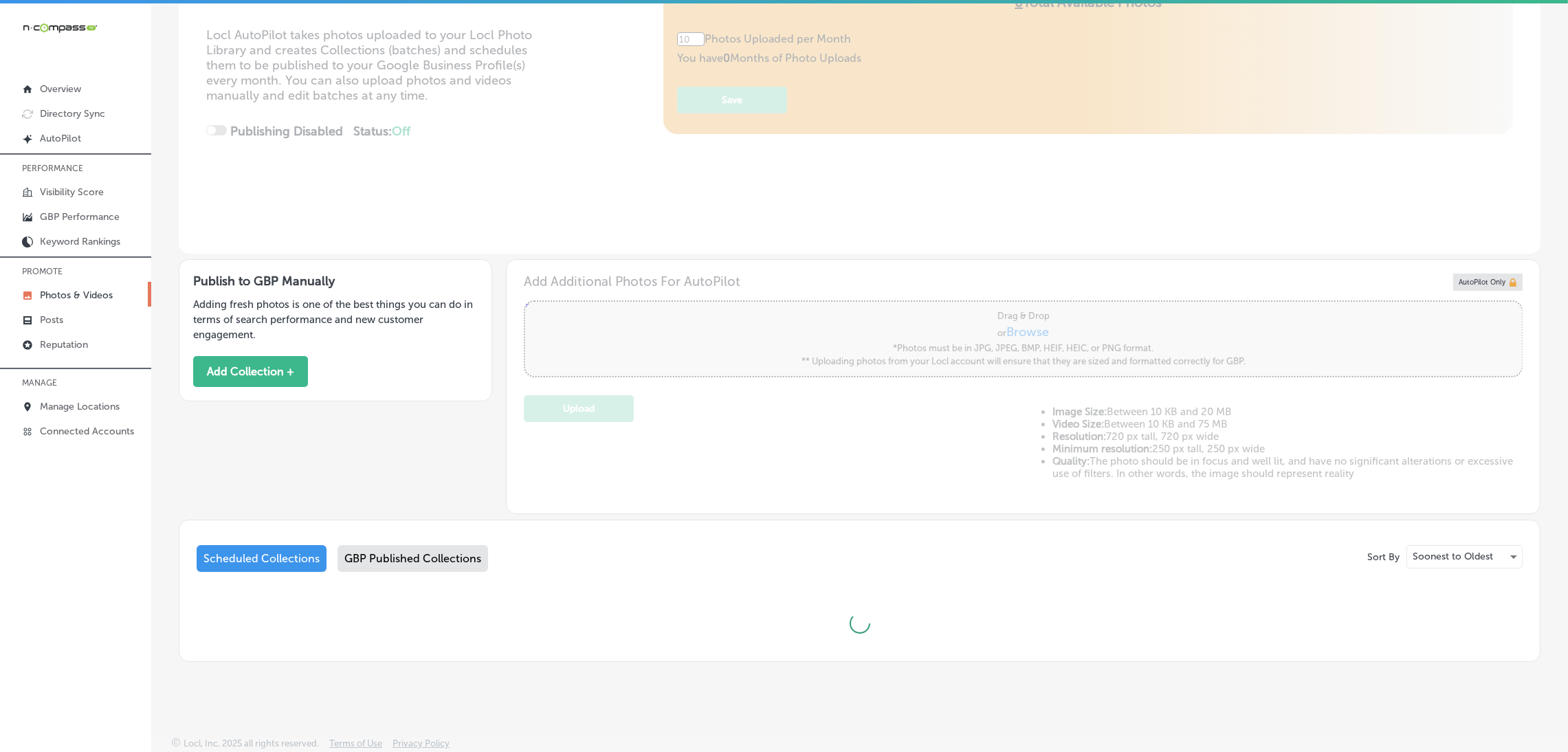
click at [412, 477] on div "GBP Published Collections" at bounding box center [413, 559] width 151 height 27
type input "5"
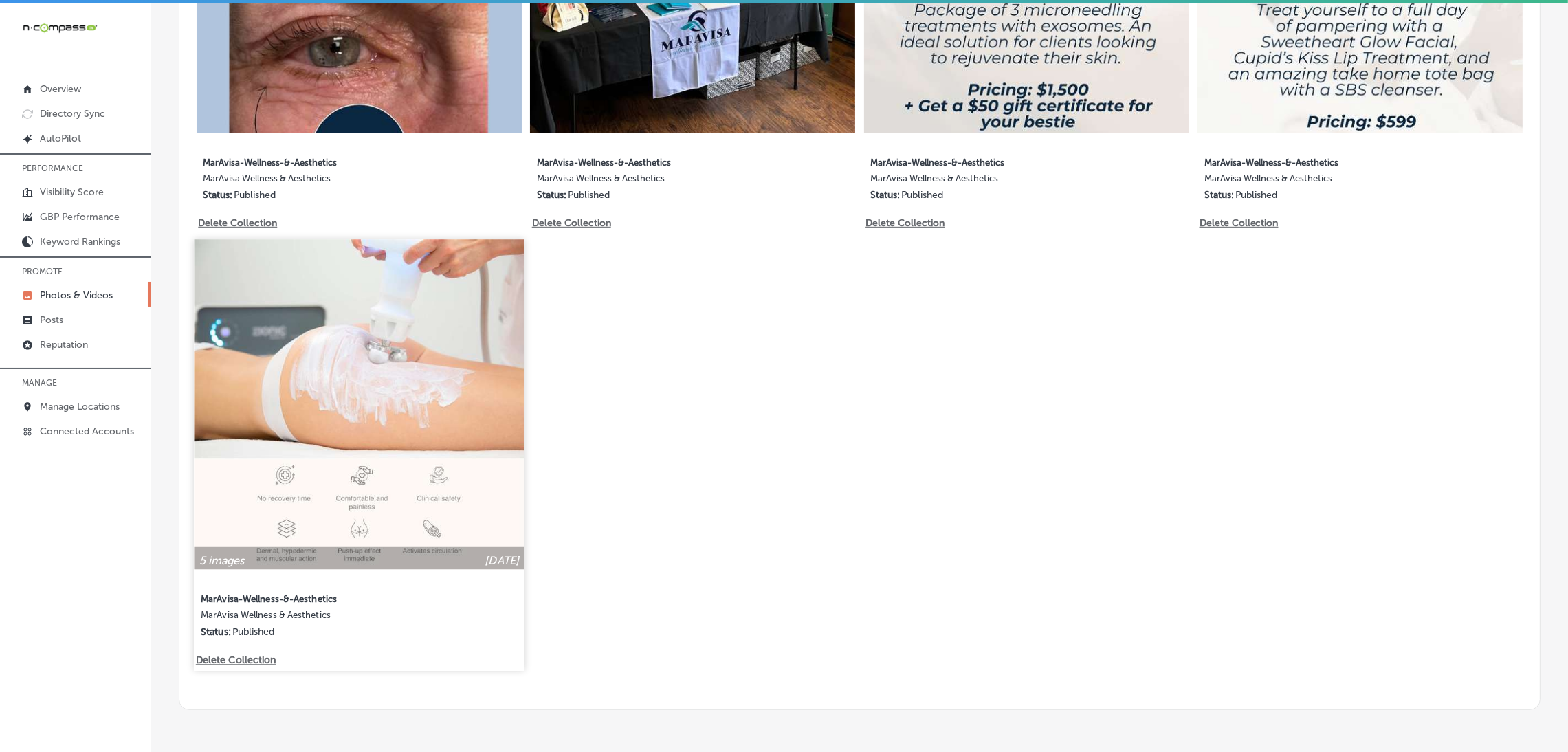
scroll to position [1033, 0]
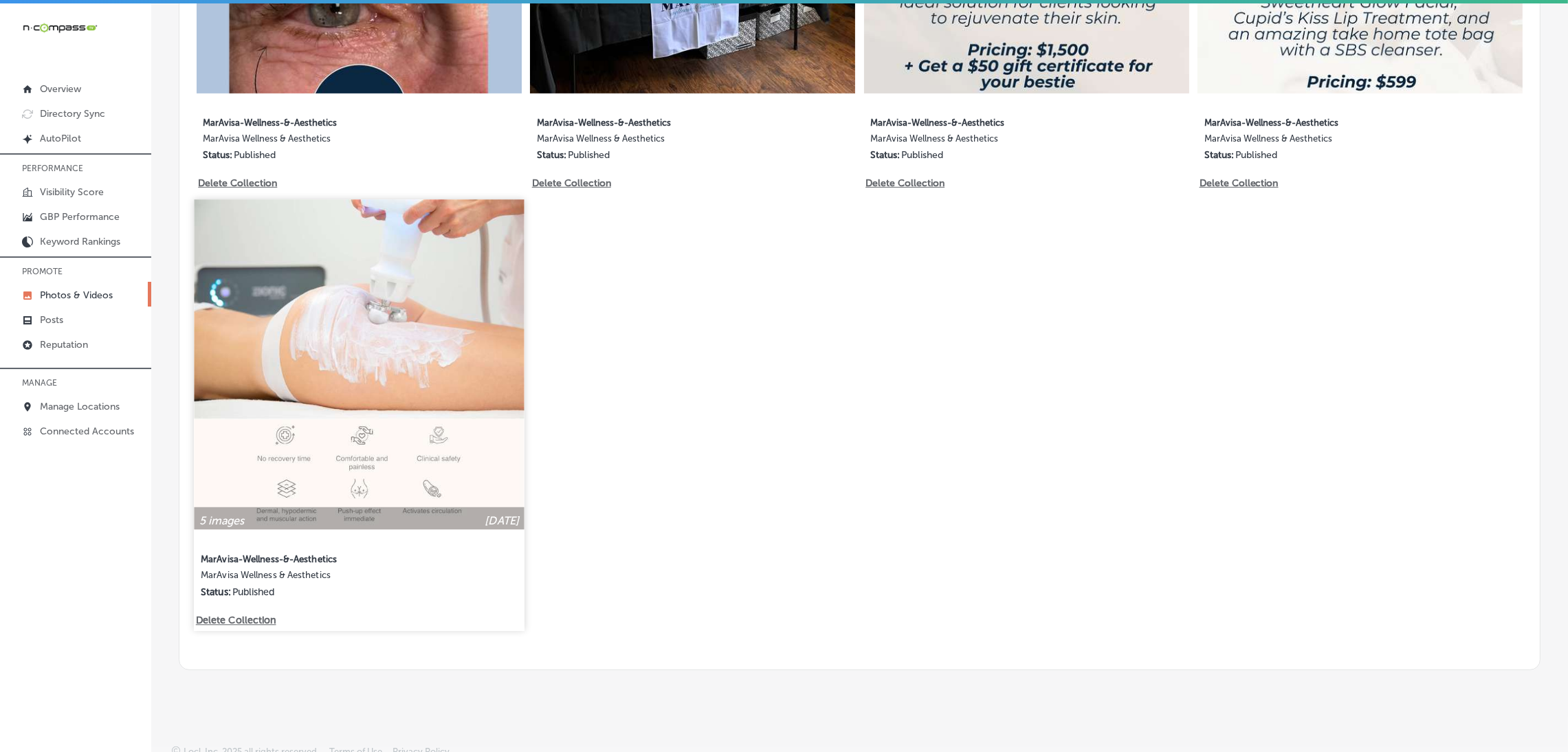
click at [337, 364] on img at bounding box center [358, 363] width 330 height 330
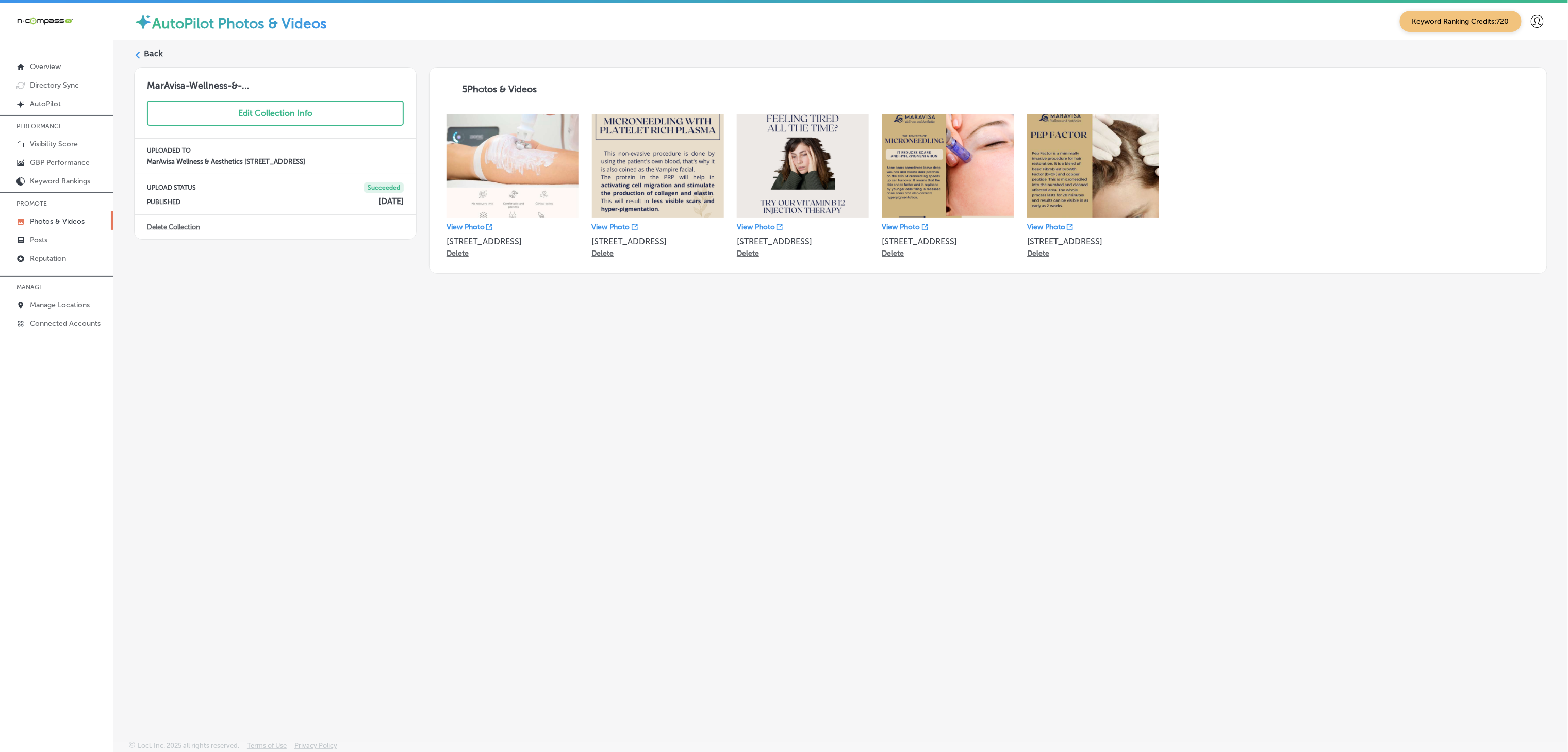
click at [159, 63] on div "Back" at bounding box center [841, 57] width 1413 height 19
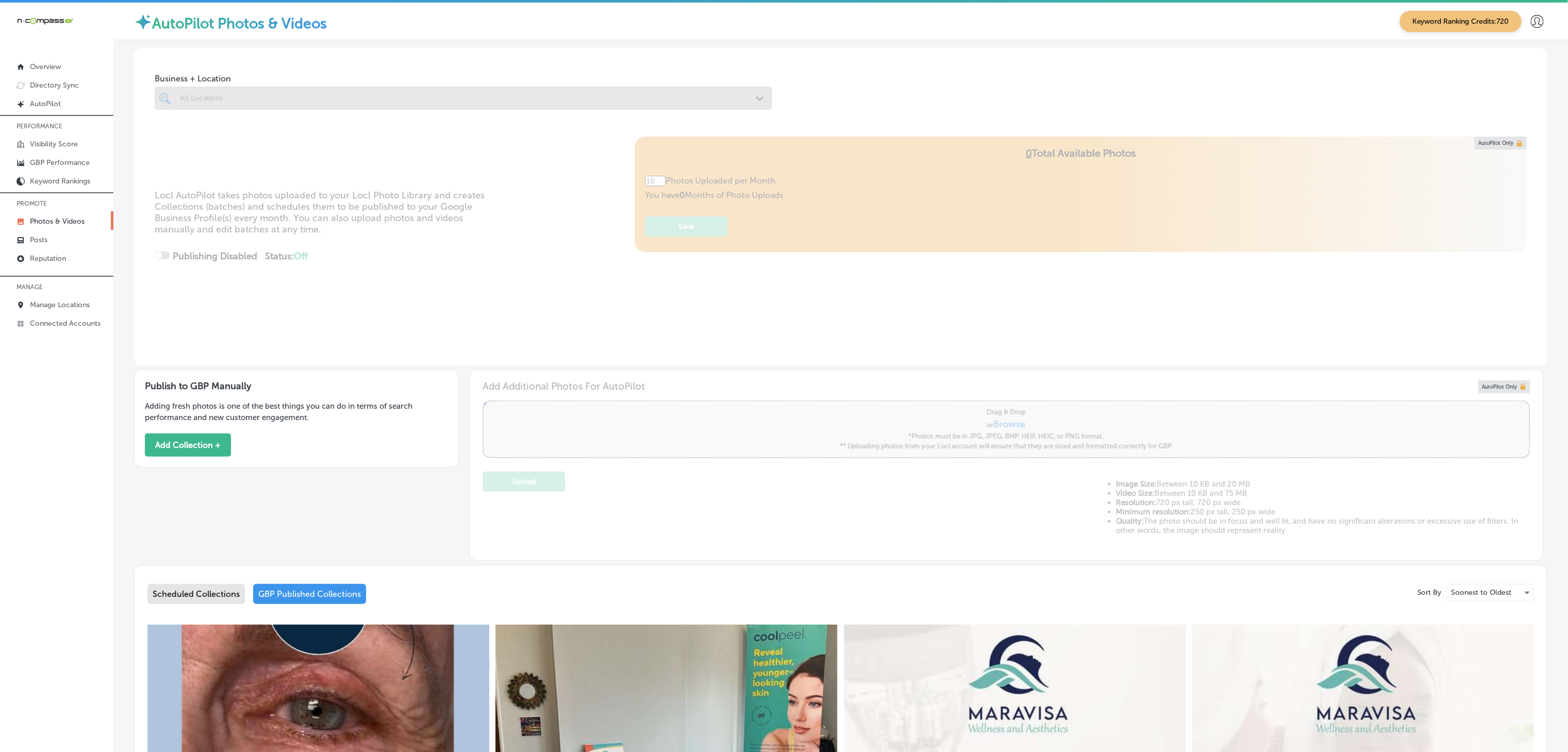
click at [155, 52] on div "Business + Location All Locations Path Created with Sketch." at bounding box center [841, 87] width 1413 height 78
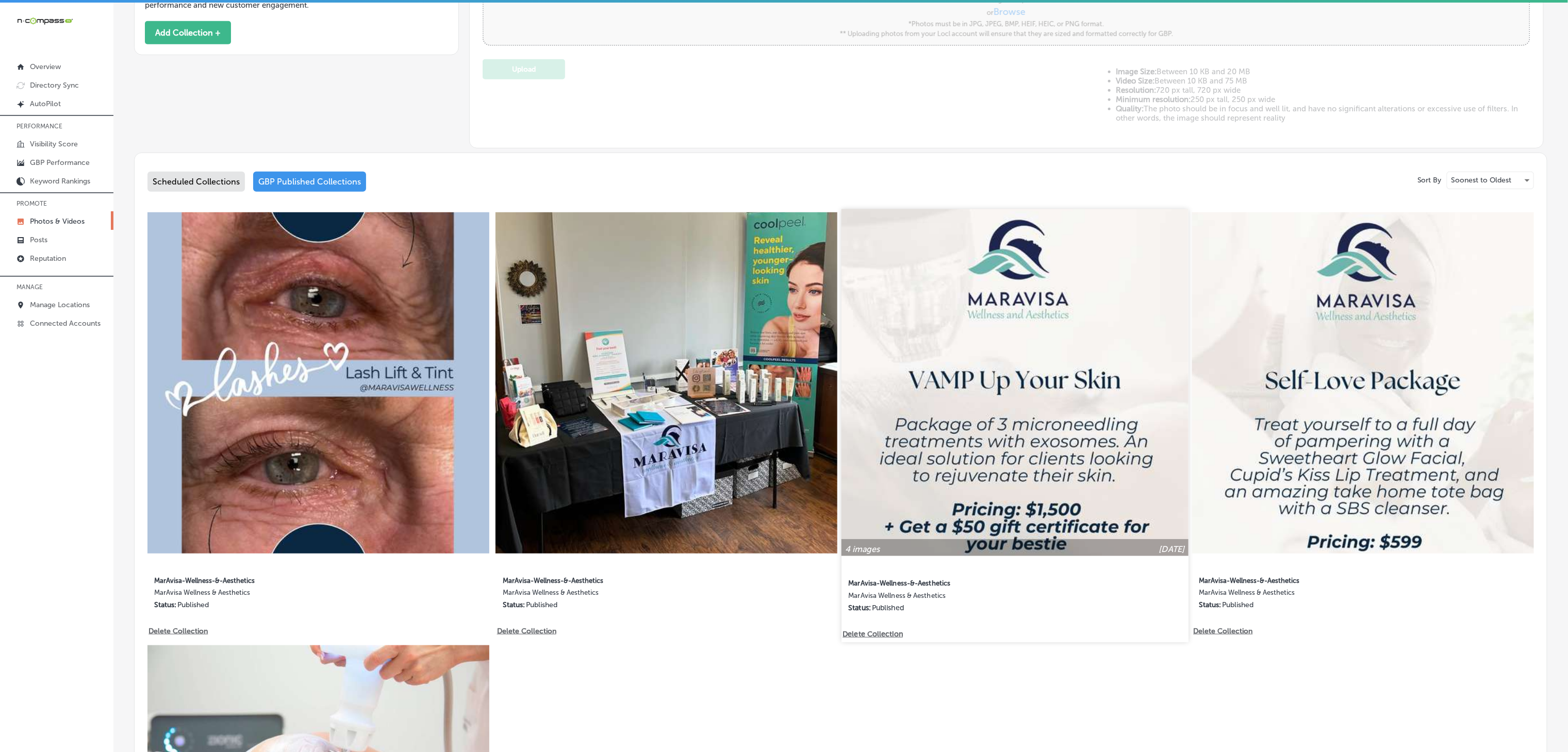
type input "5"
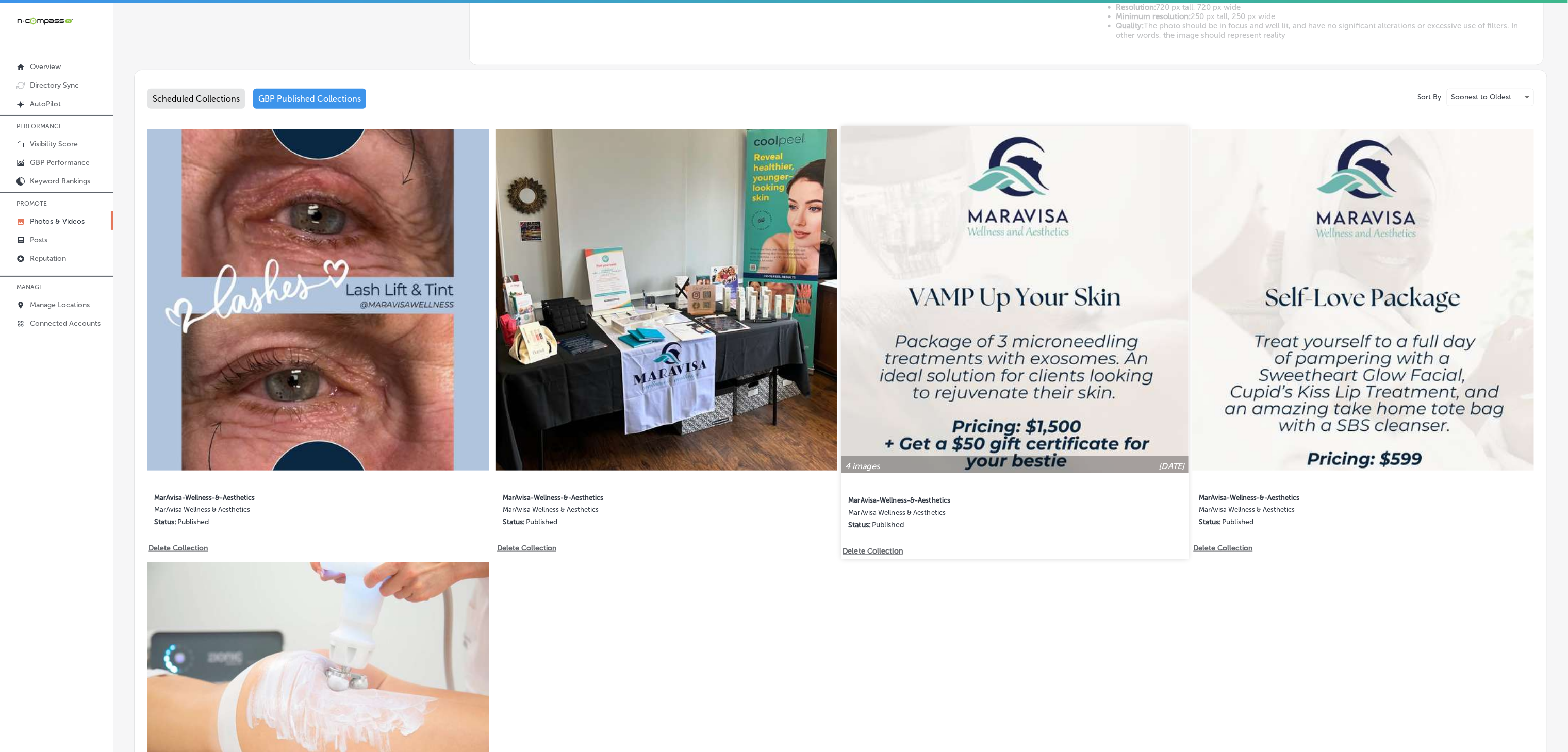
scroll to position [618, 0]
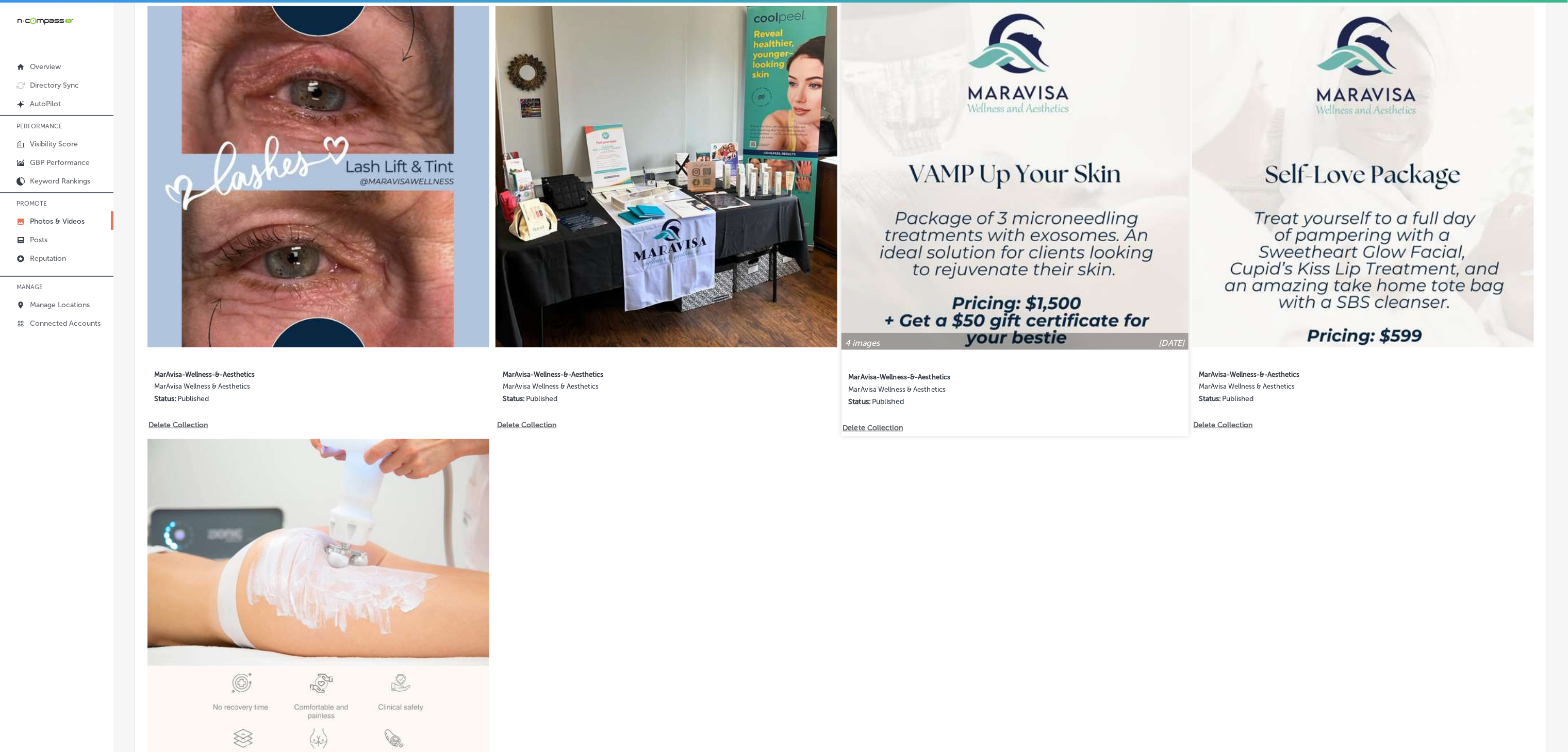
click at [792, 230] on img at bounding box center [1015, 176] width 347 height 347
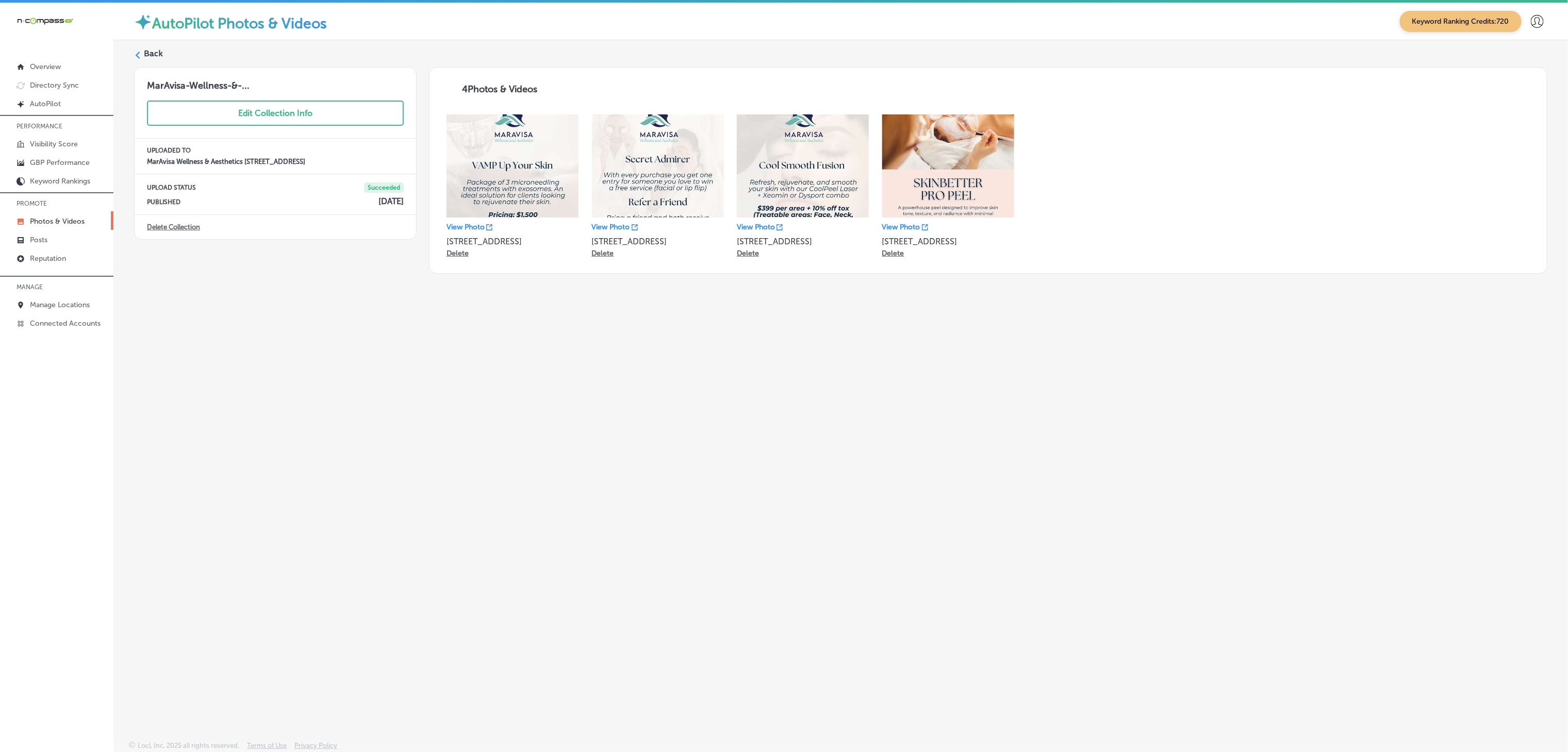
click at [146, 61] on div "Back" at bounding box center [841, 57] width 1413 height 19
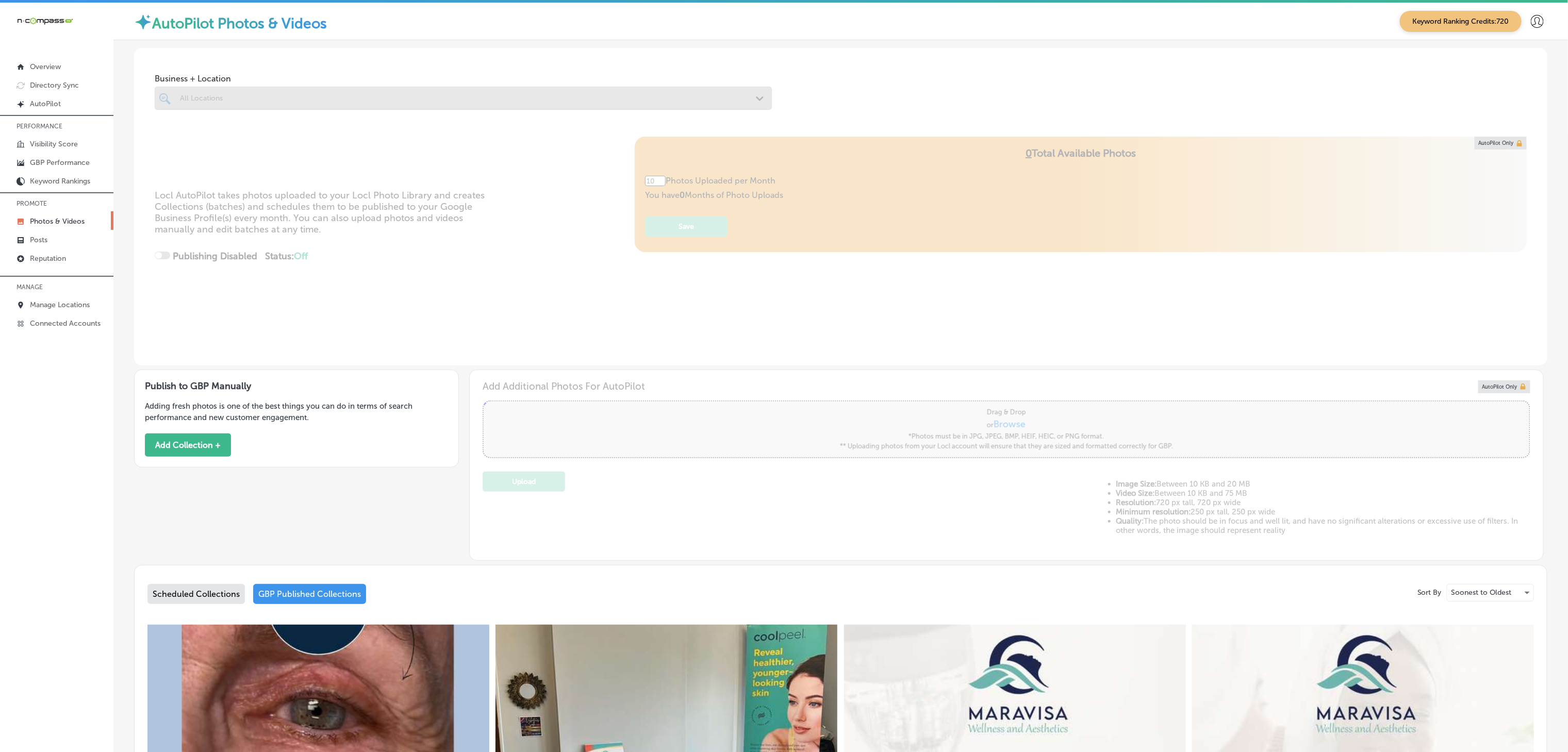
scroll to position [16, 0]
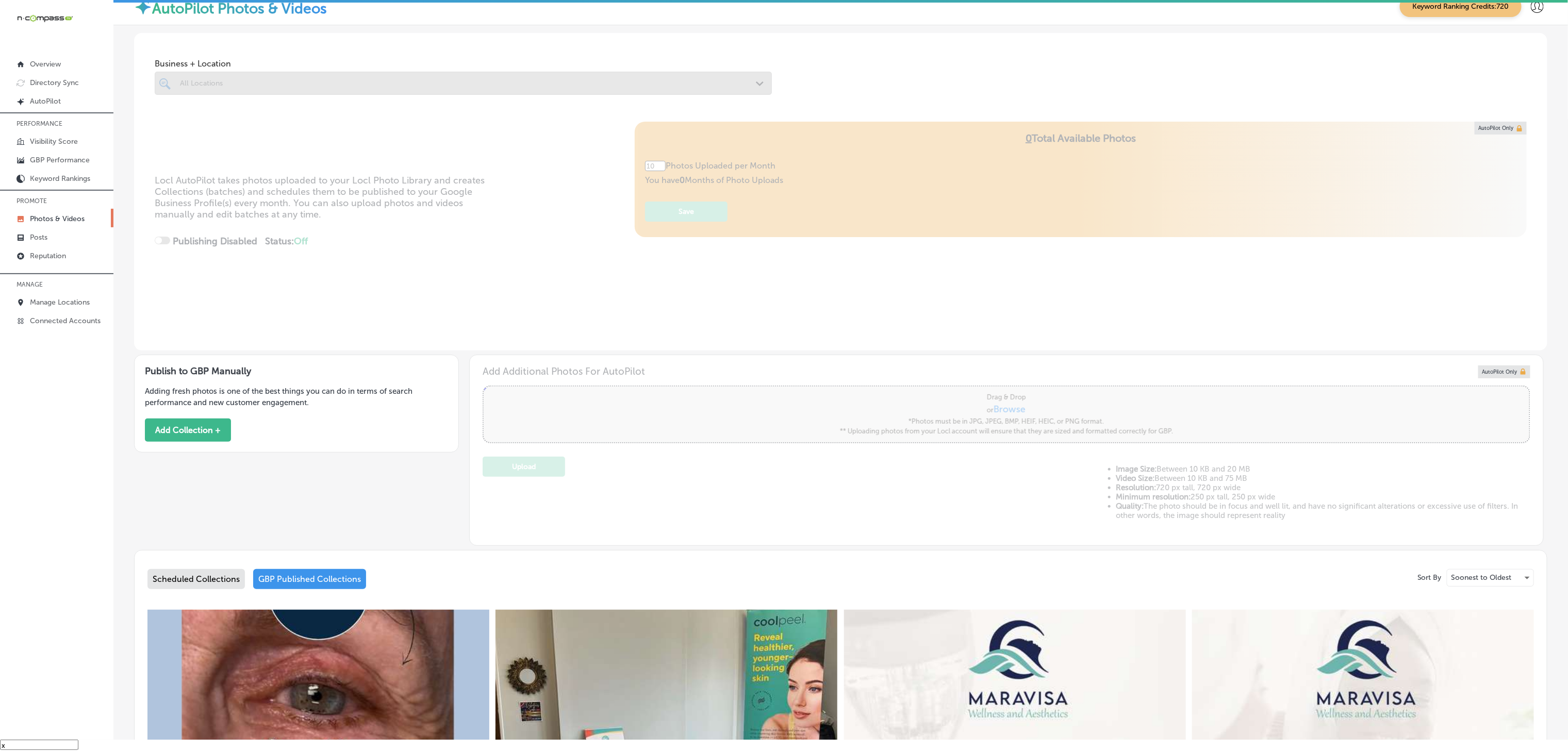
type input "5"
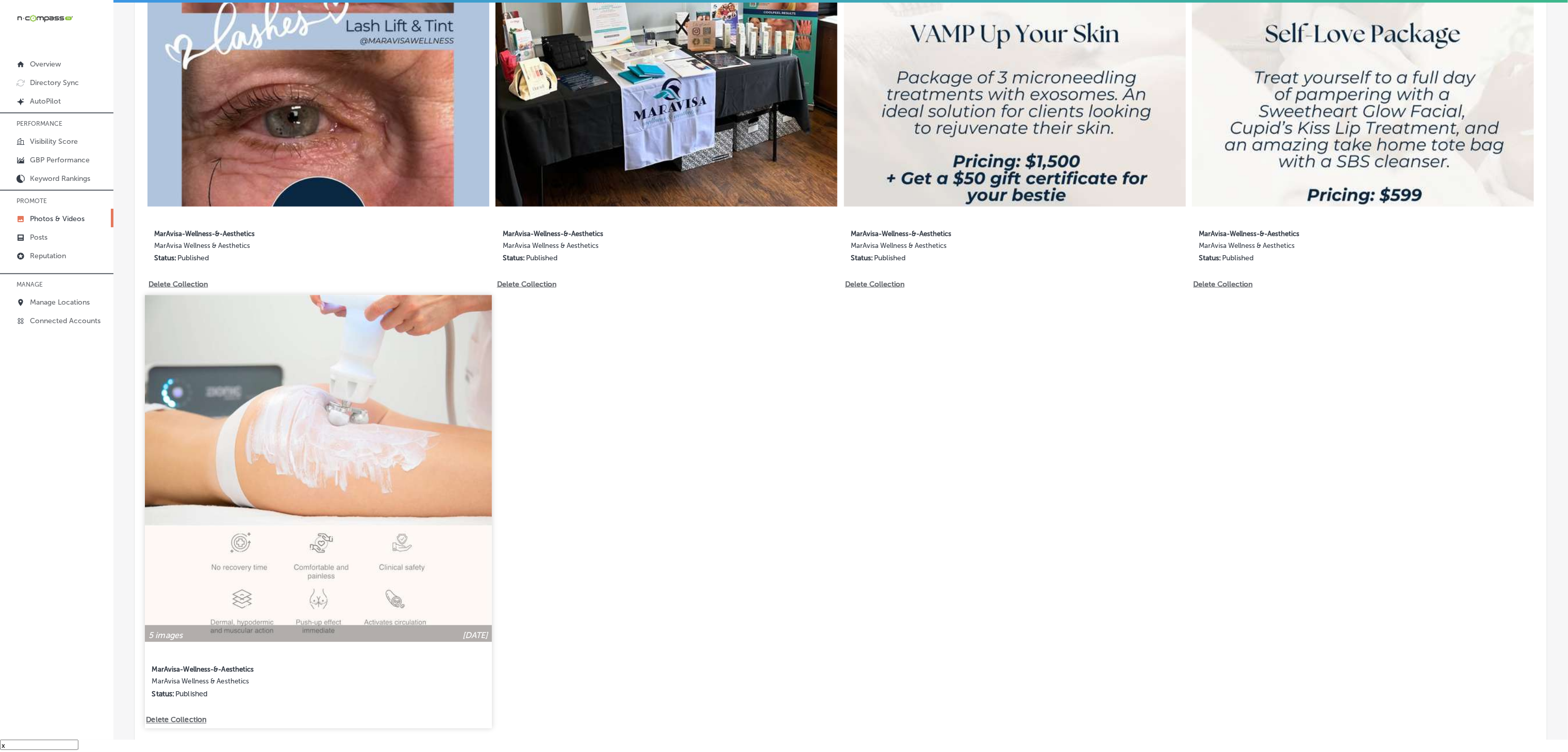
scroll to position [823, 0]
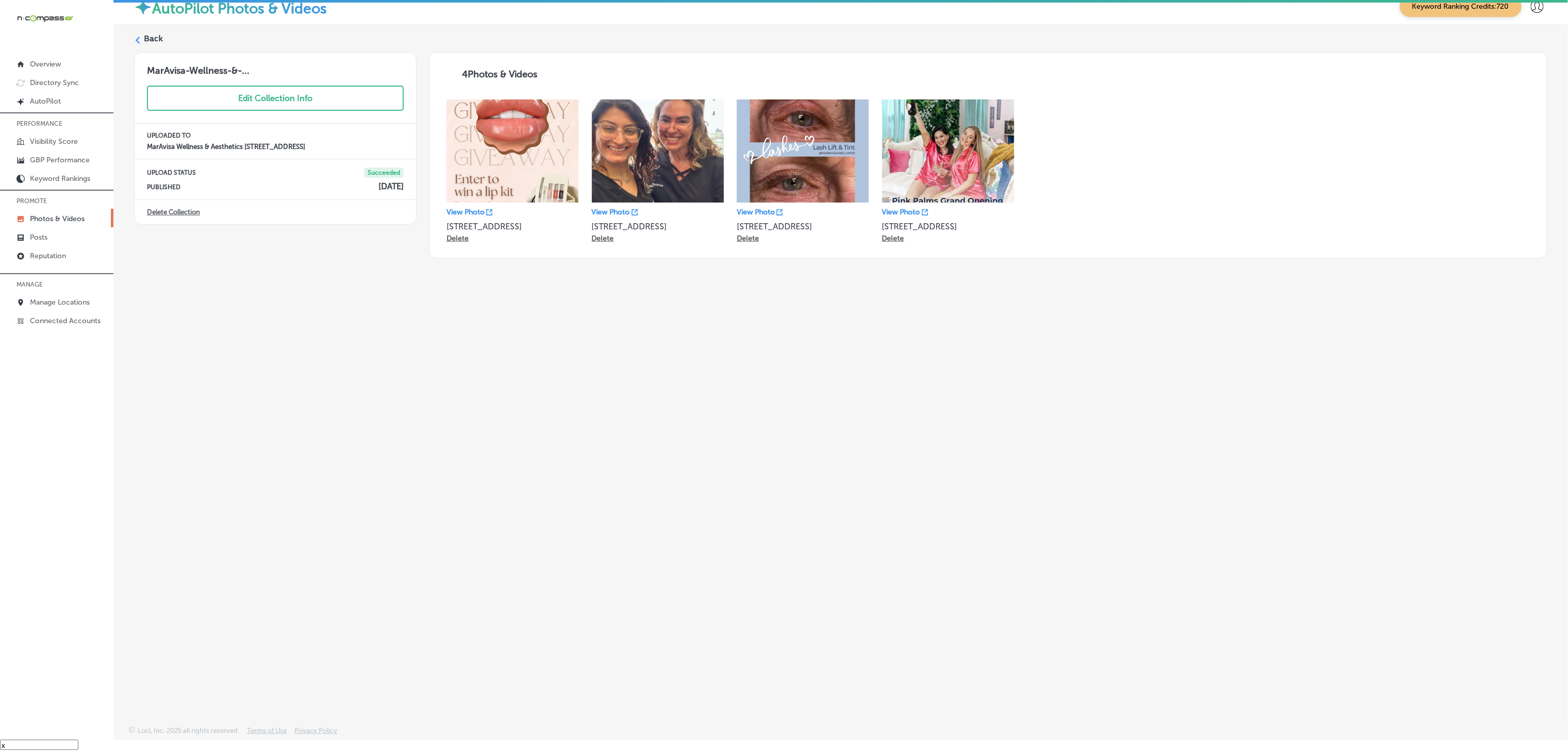
click at [153, 38] on label "Back" at bounding box center [153, 38] width 19 height 12
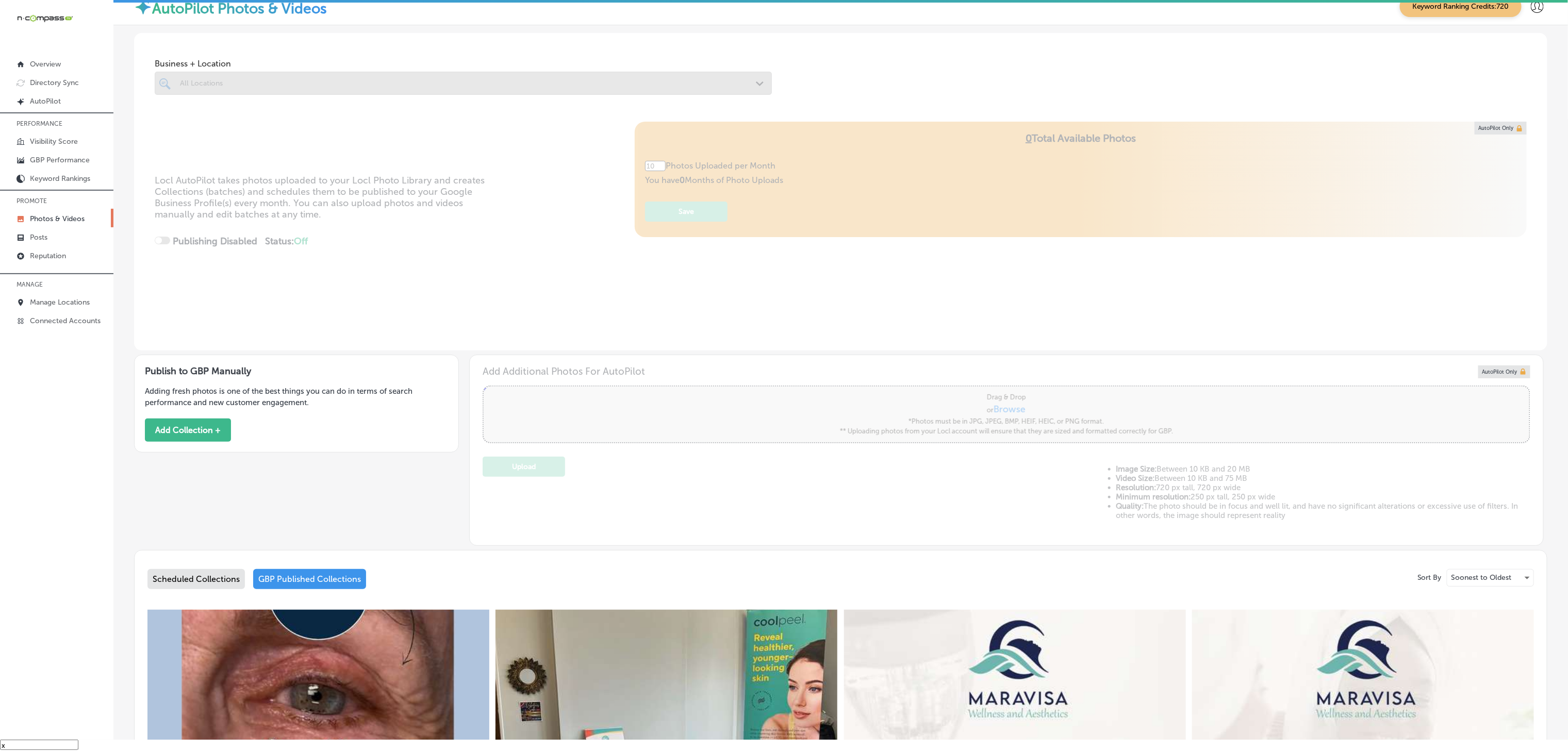
type input "5"
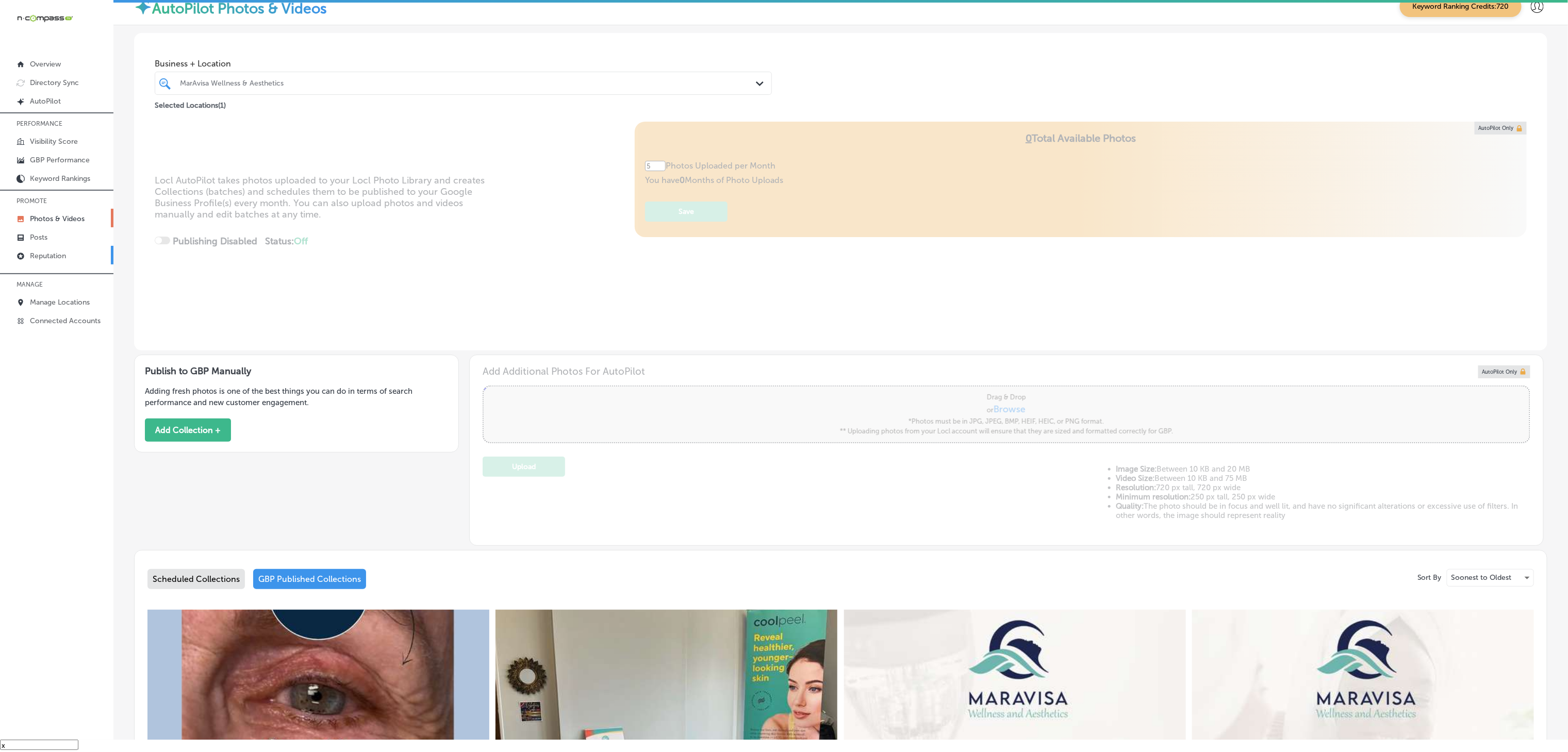
click at [43, 257] on p "Reputation" at bounding box center [48, 255] width 36 height 9
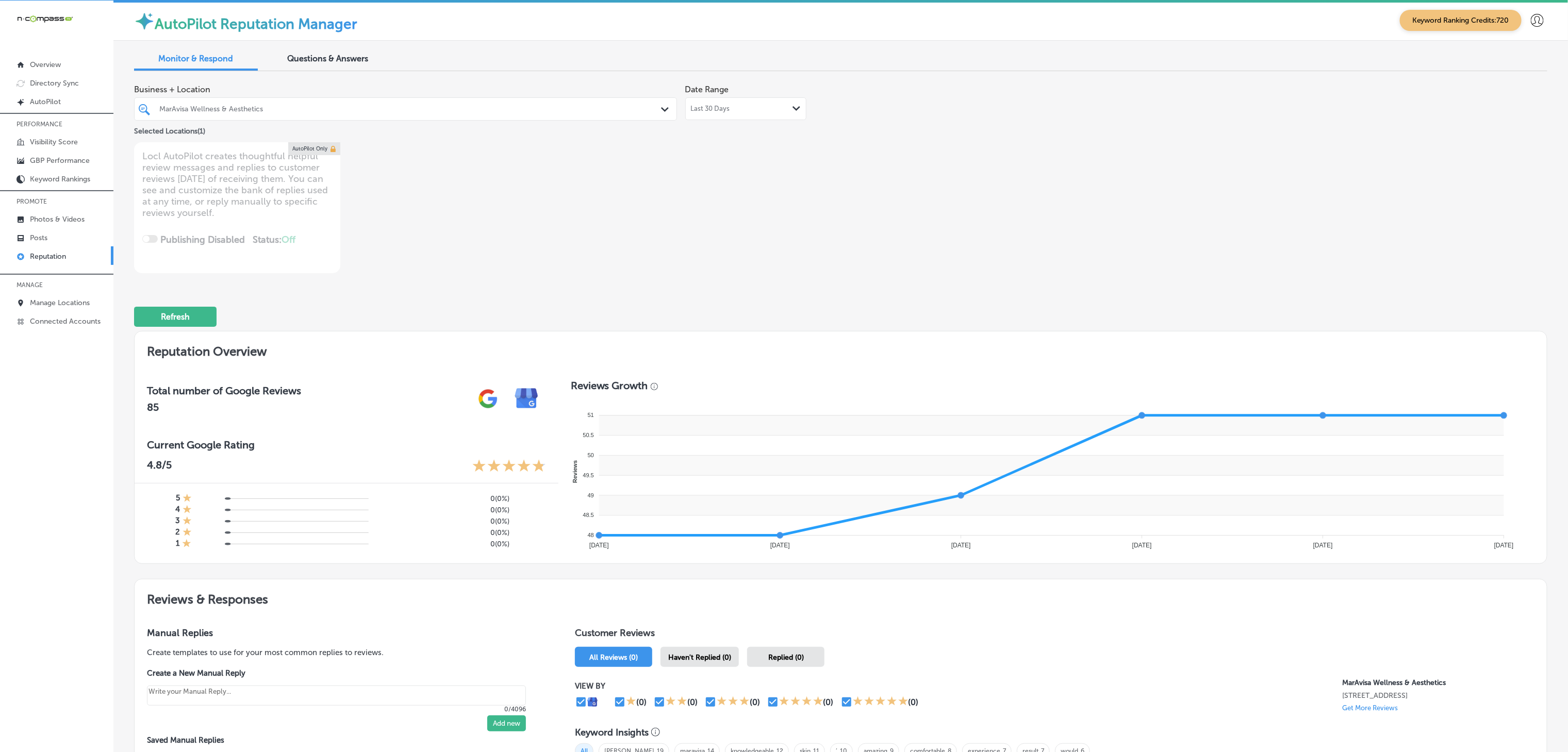
click at [497, 110] on div "MarAvisa Wellness & Aesthetics" at bounding box center [411, 109] width 503 height 9
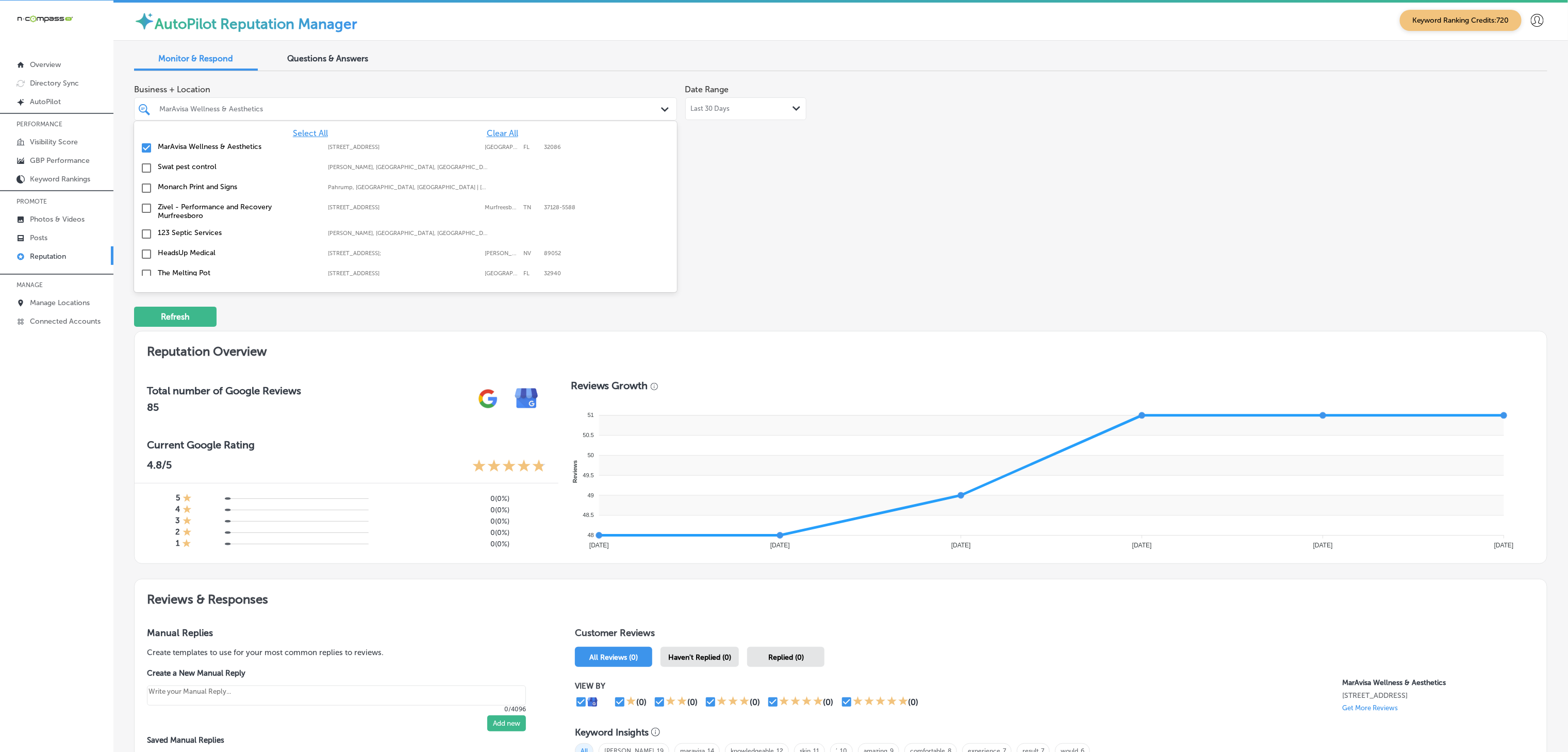
click at [499, 131] on span "Clear All" at bounding box center [502, 133] width 31 height 10
click at [294, 125] on div "Select All Clear All Swat pest control [PERSON_NAME], [GEOGRAPHIC_DATA], [GEOGR…" at bounding box center [405, 198] width 543 height 155
click at [293, 135] on span "Select All" at bounding box center [310, 133] width 35 height 10
click at [792, 262] on div "Business + Location option [STREET_ADDRESS]. 162 results available. Use Up and …" at bounding box center [558, 176] width 848 height 194
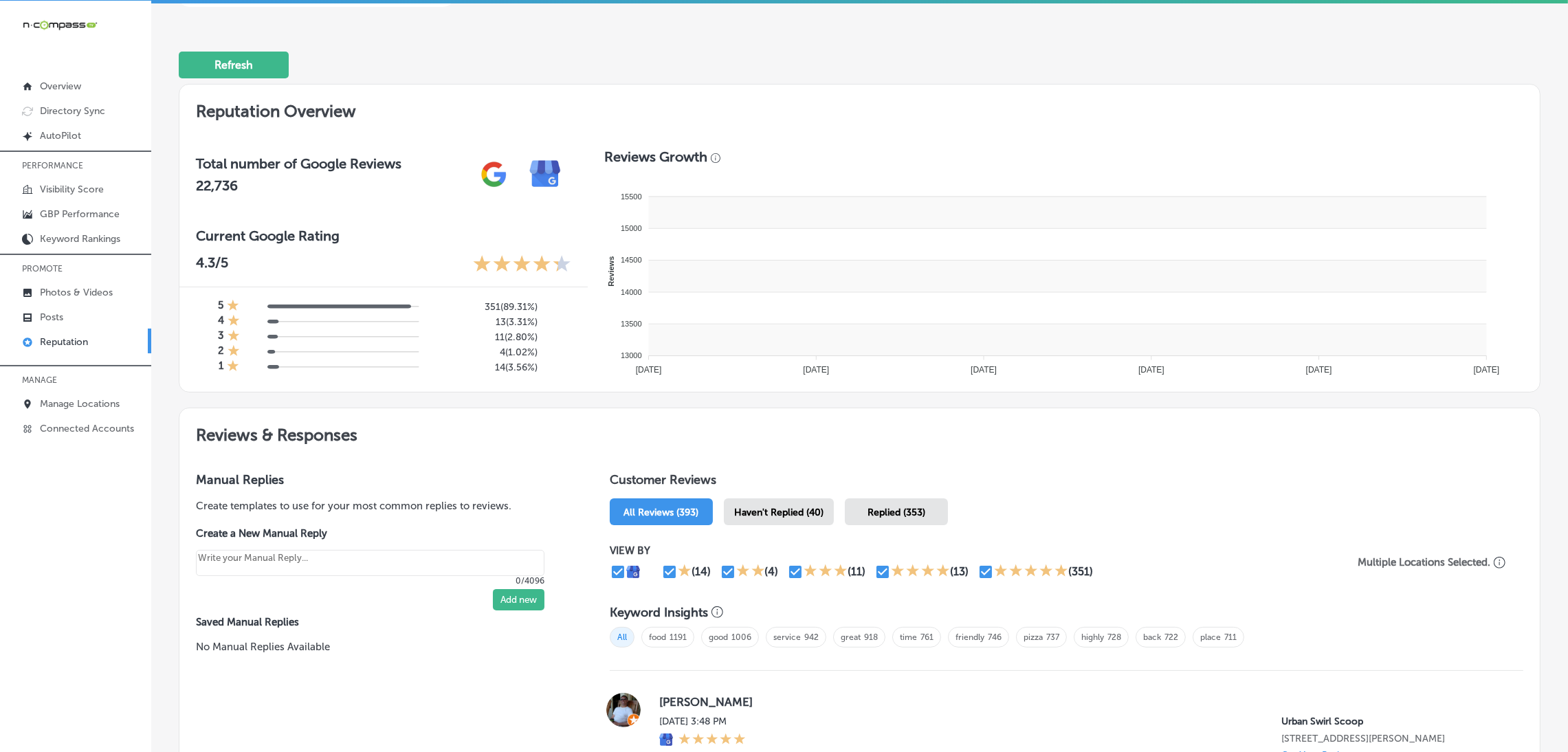
scroll to position [515, 0]
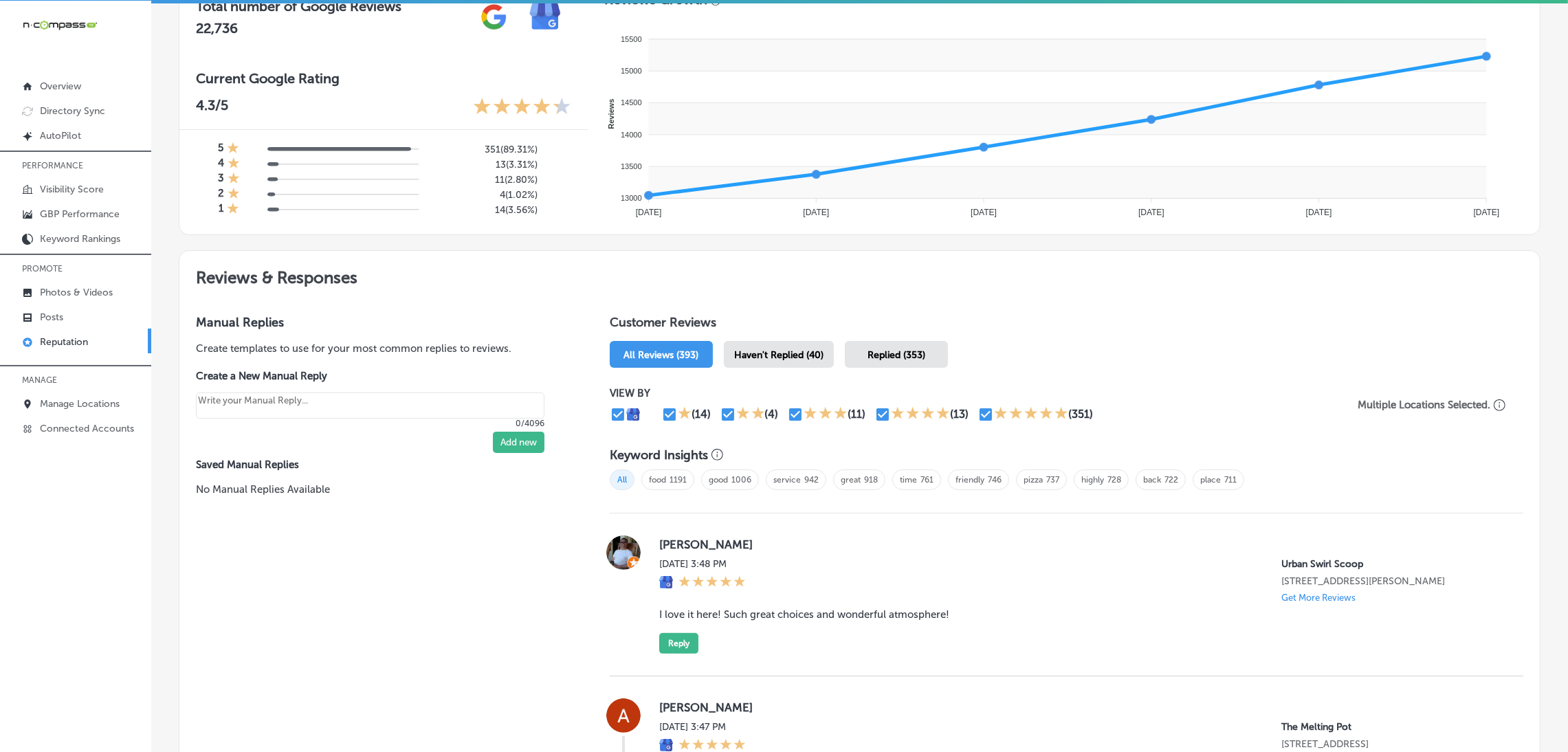
click at [791, 360] on div "Haven't Replied (40)" at bounding box center [779, 354] width 110 height 27
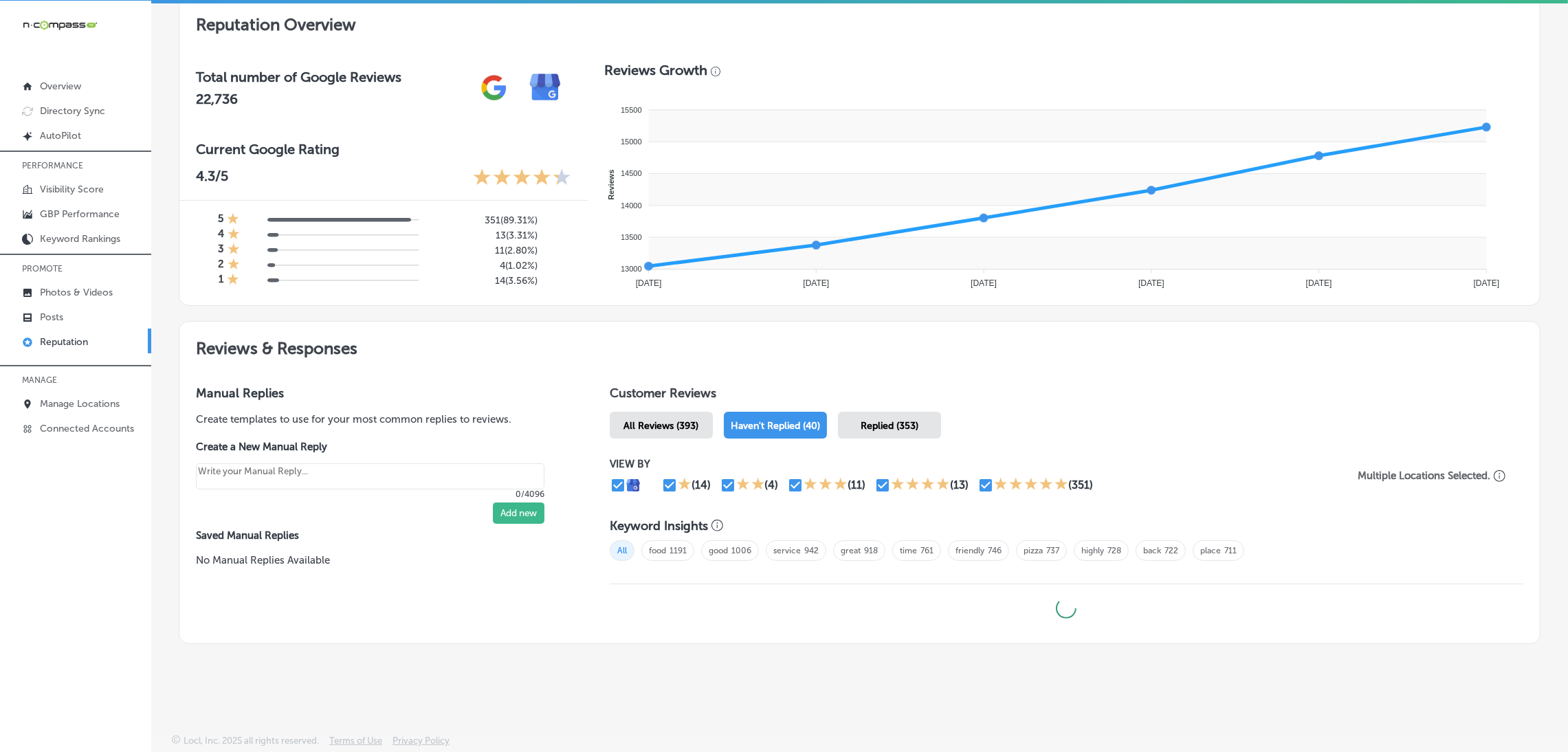
scroll to position [442, 0]
type textarea "x"
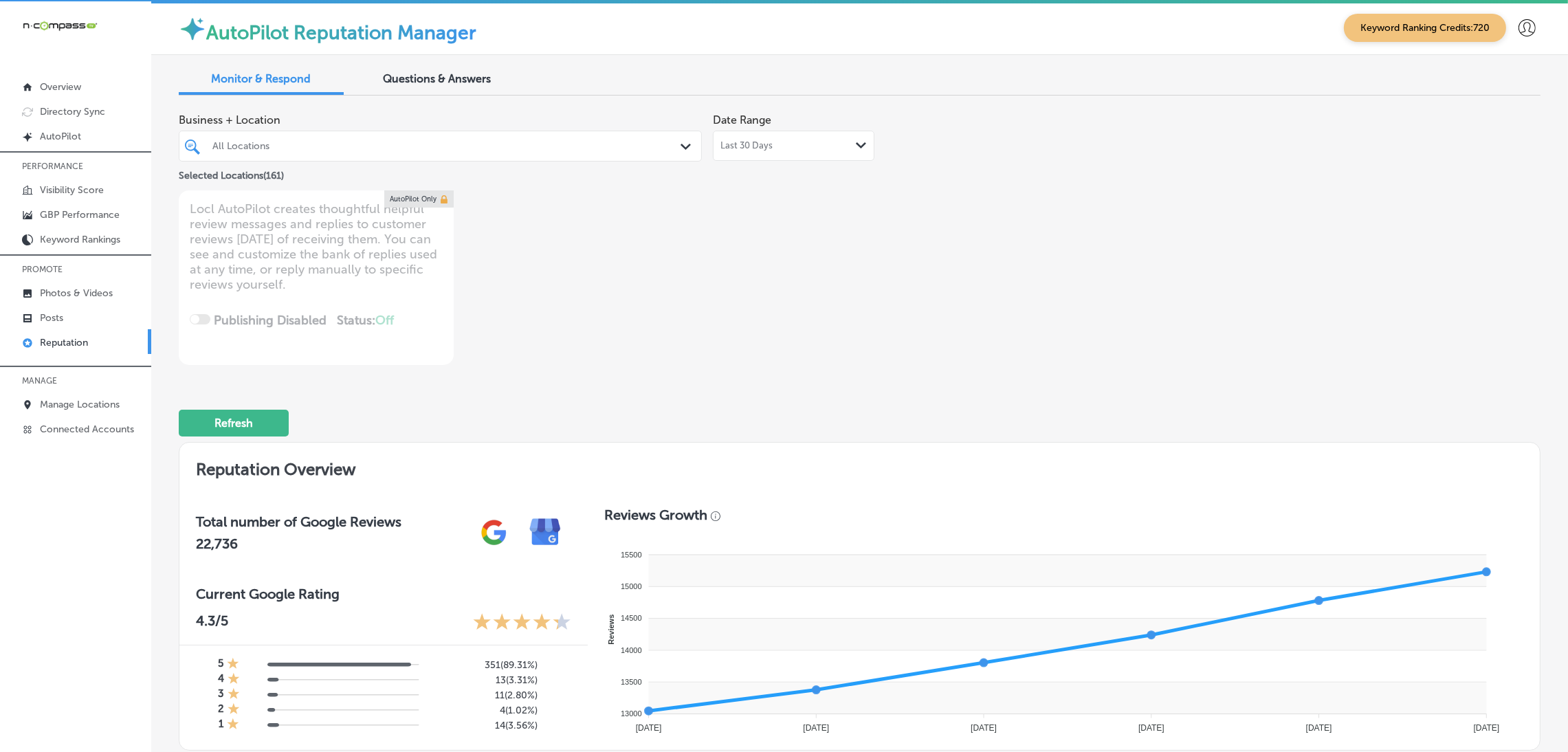
scroll to position [0, 0]
